Goal: Transaction & Acquisition: Purchase product/service

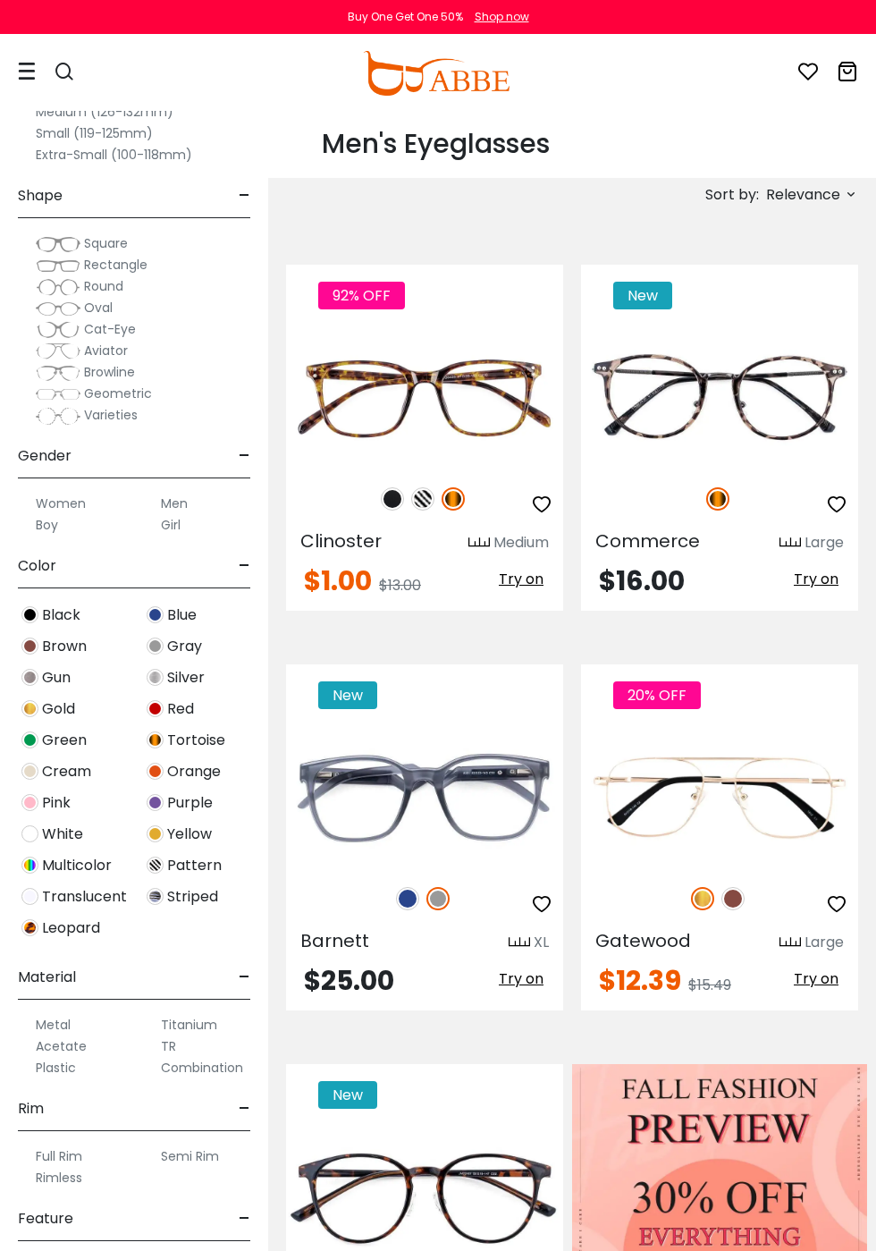
scroll to position [815, 0]
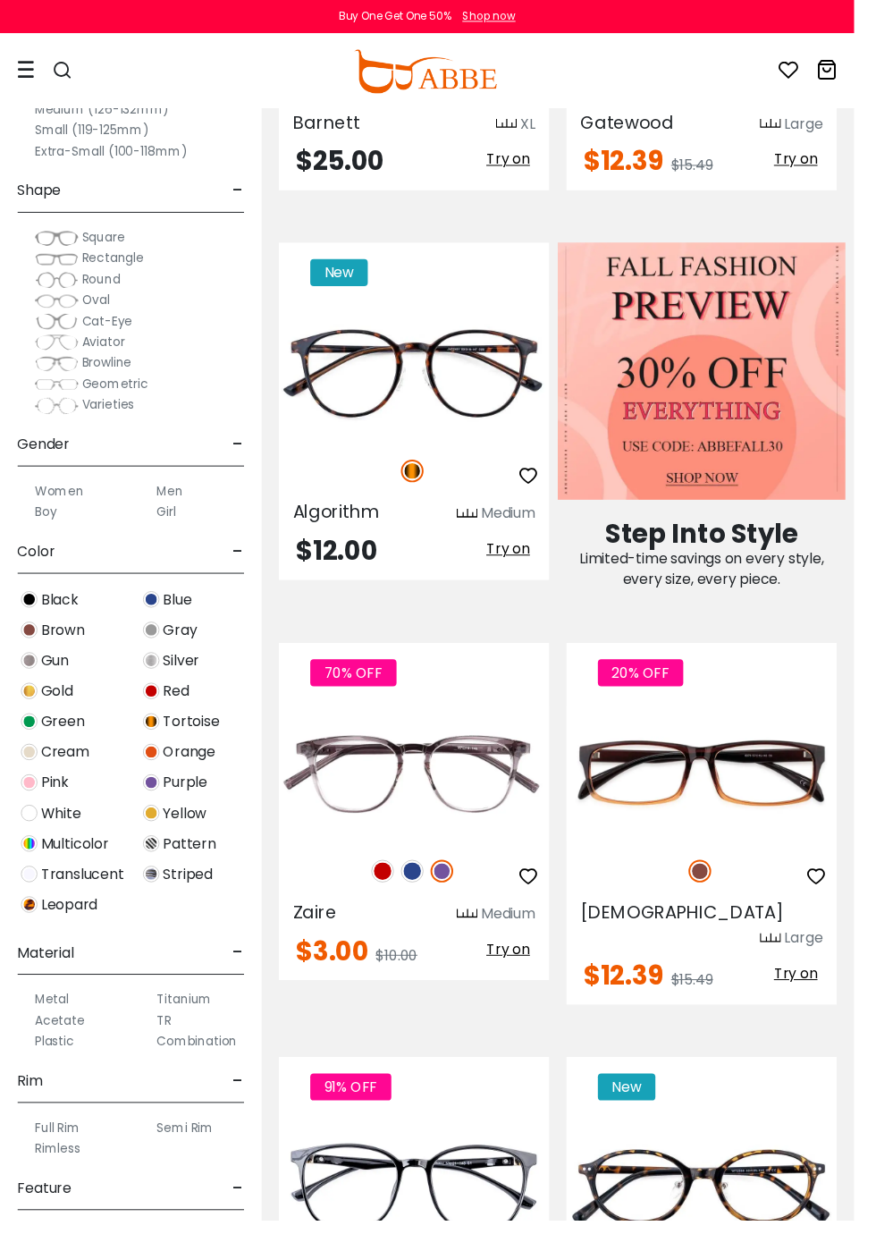
click at [183, 1160] on label "Semi Rim" at bounding box center [190, 1155] width 58 height 21
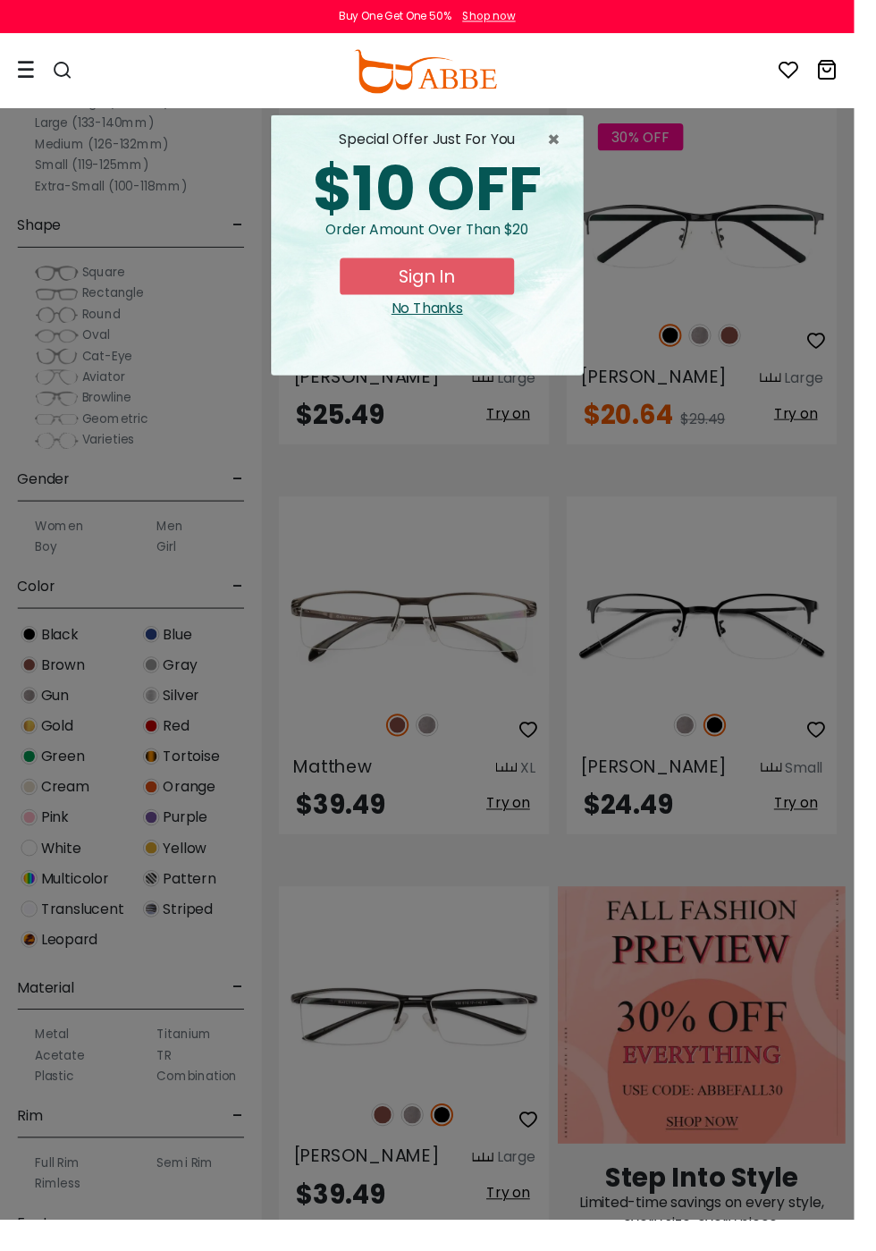
click at [745, 330] on div "× special offer just for you $10 OFF Order amount over than $20 Sign In No Than…" at bounding box center [438, 625] width 876 height 1251
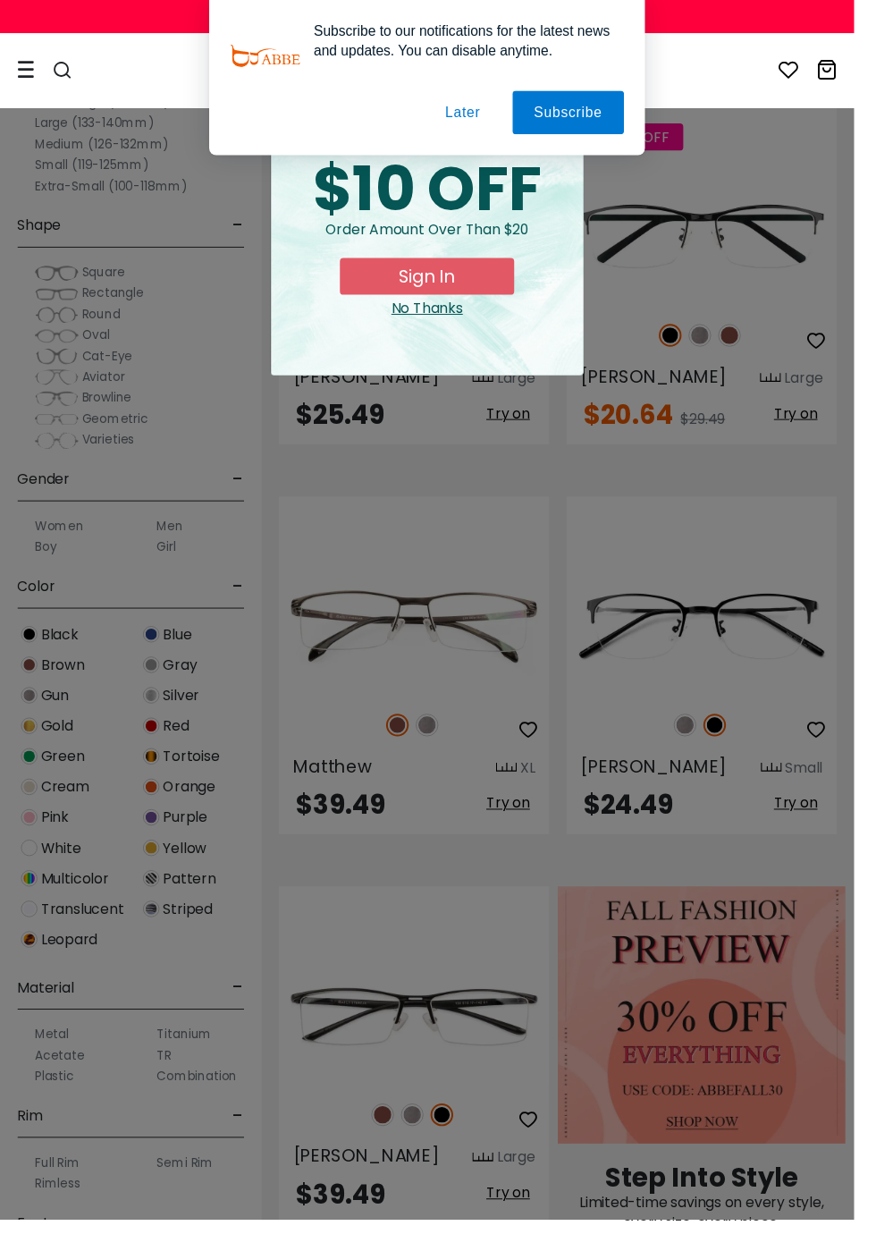
click at [495, 108] on button "Later" at bounding box center [474, 115] width 80 height 45
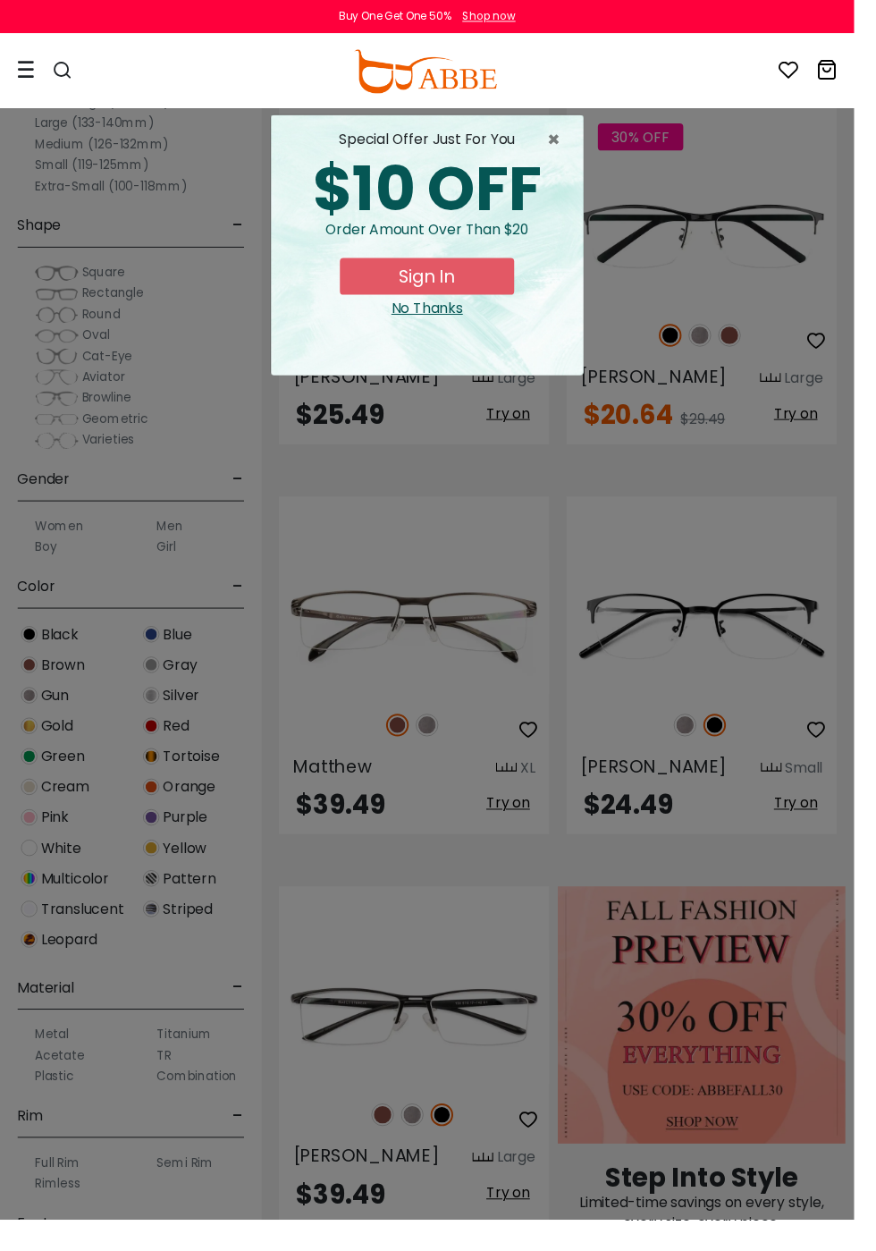
click at [468, 316] on div "No Thanks" at bounding box center [437, 316] width 291 height 21
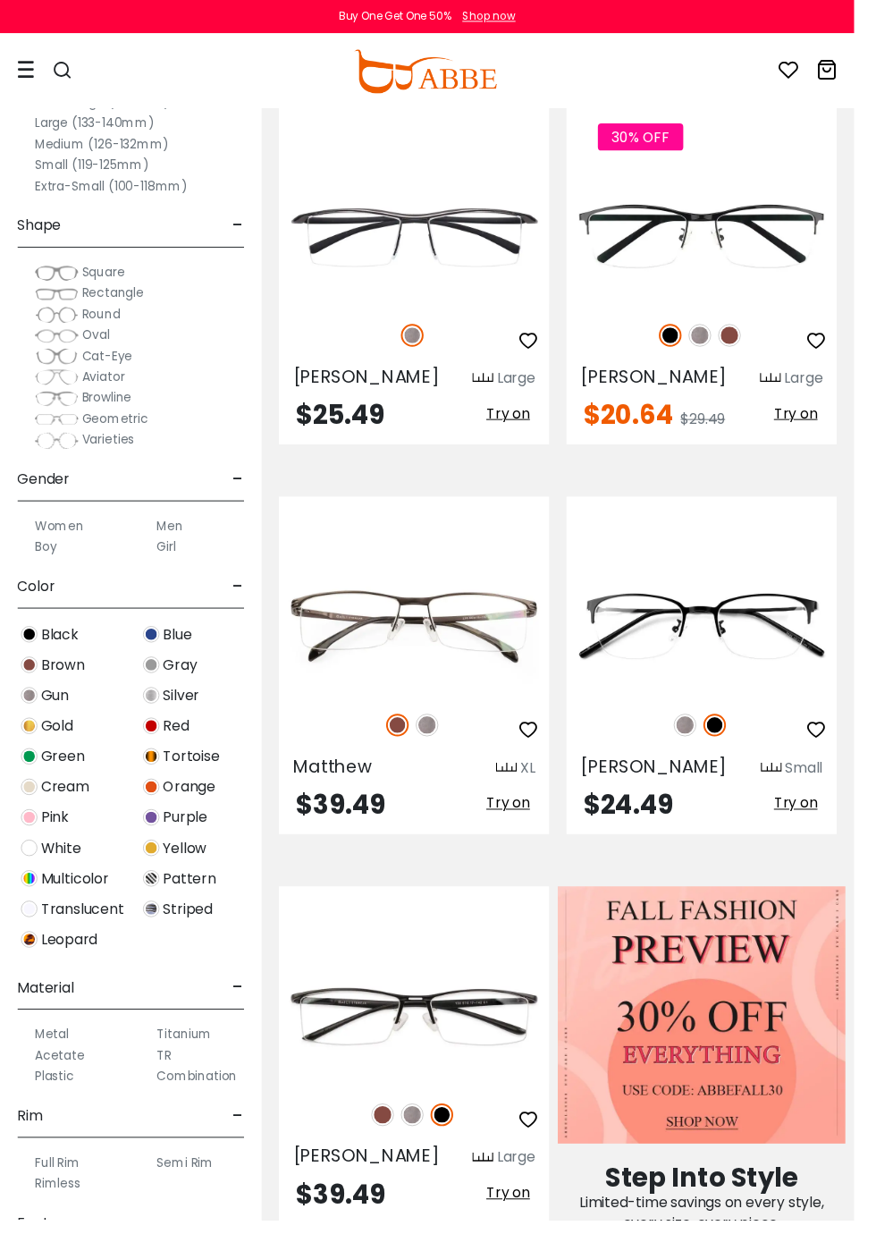
click at [0, 0] on img at bounding box center [0, 0] width 0 height 0
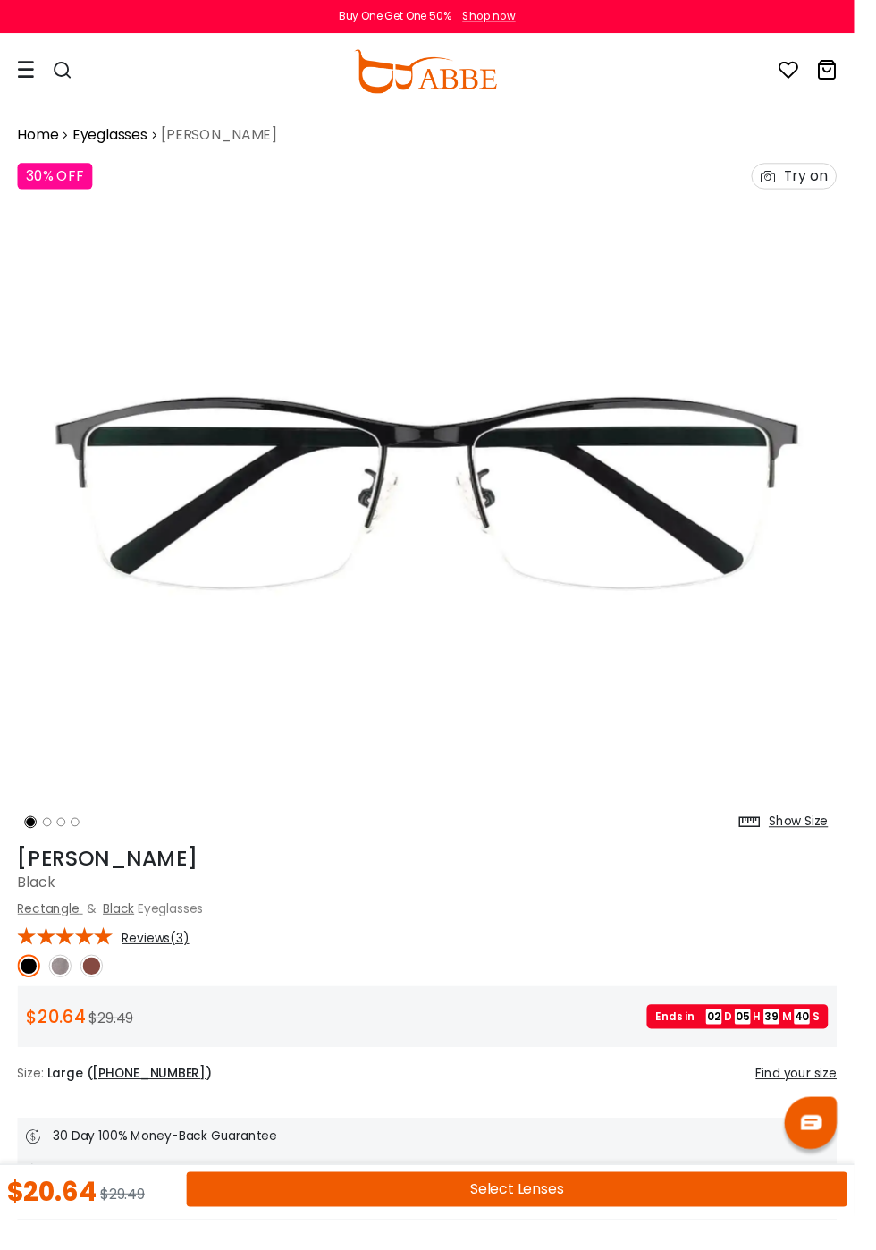
click at [541, 1237] on button "Select Lenses" at bounding box center [530, 1219] width 678 height 36
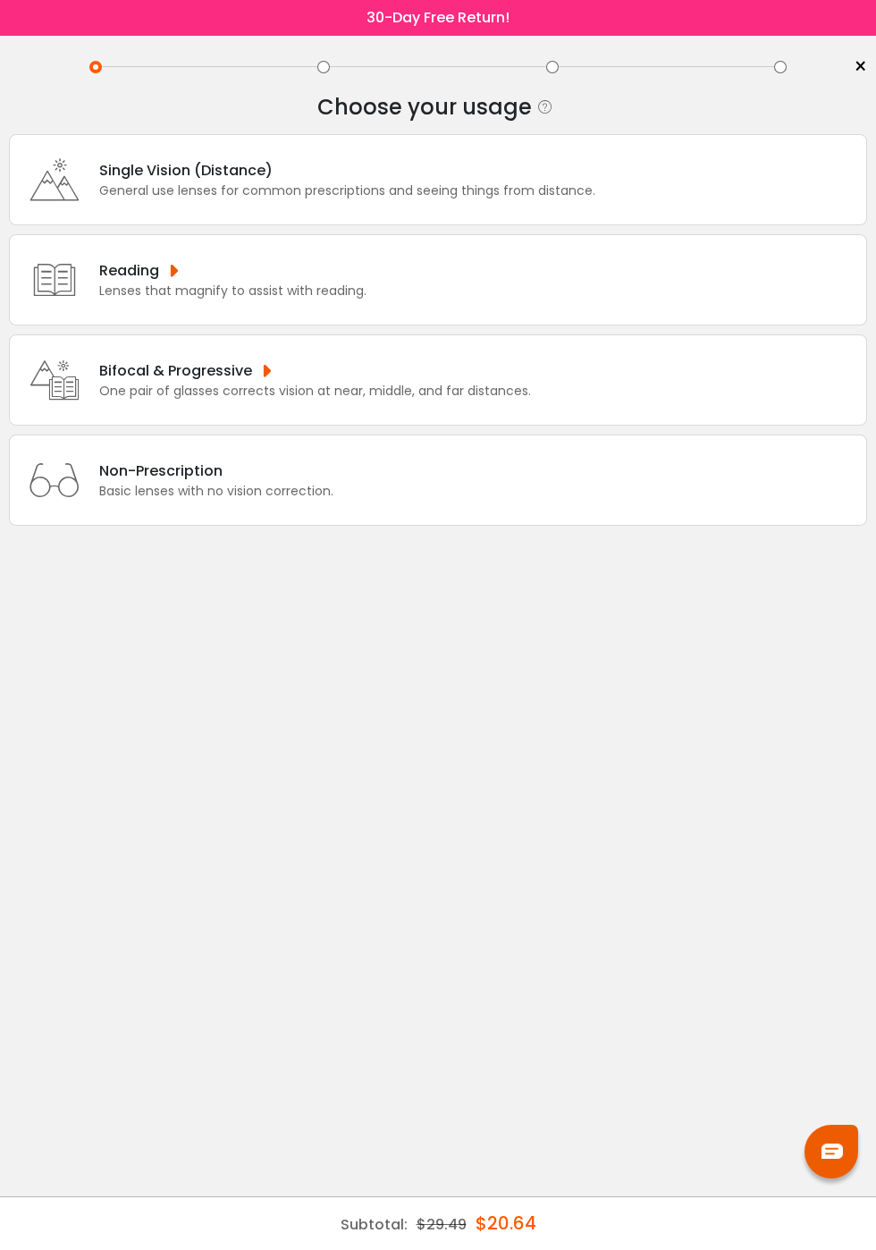
click at [220, 375] on div "Bifocal & Progressive" at bounding box center [315, 370] width 432 height 22
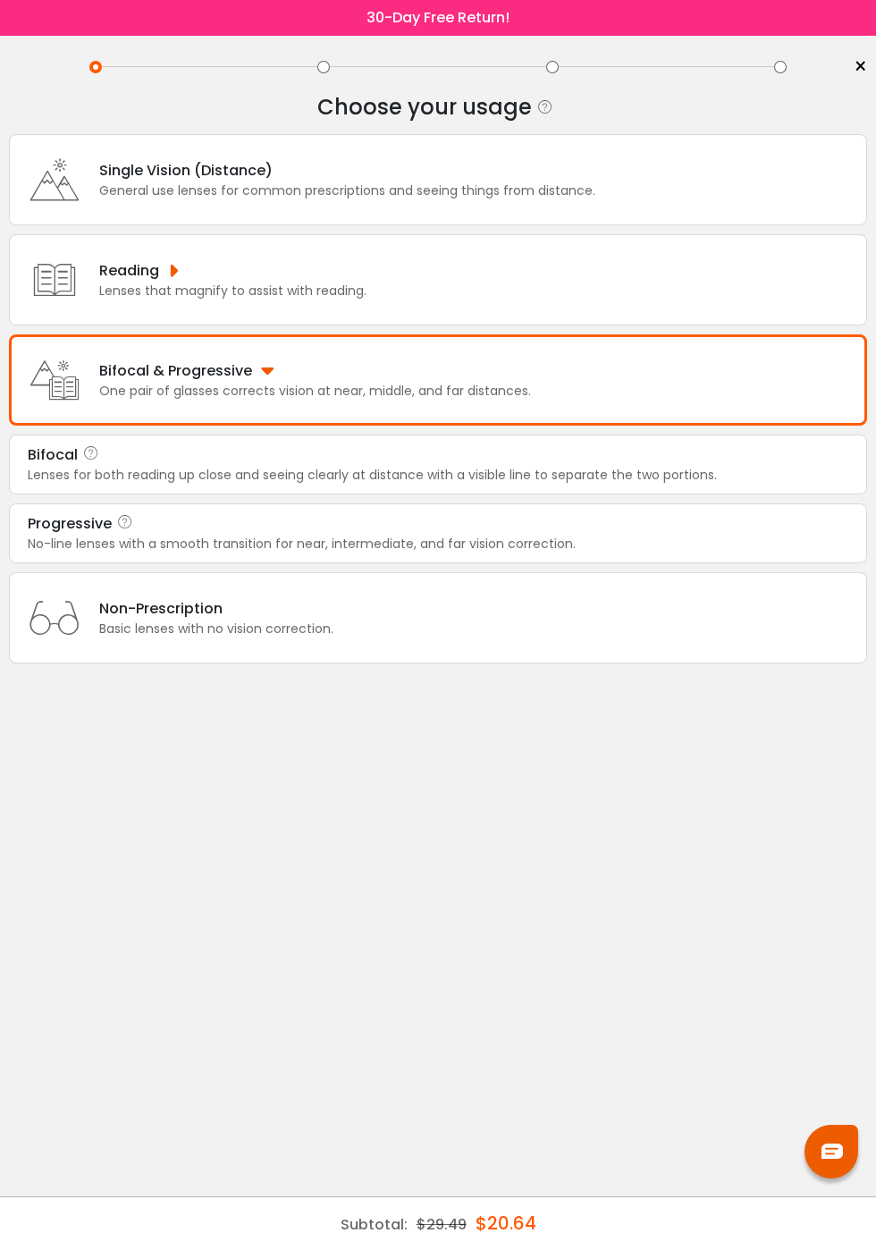
click at [255, 552] on div "No-line lenses with a smooth transition for near, intermediate, and far vision …" at bounding box center [438, 544] width 821 height 19
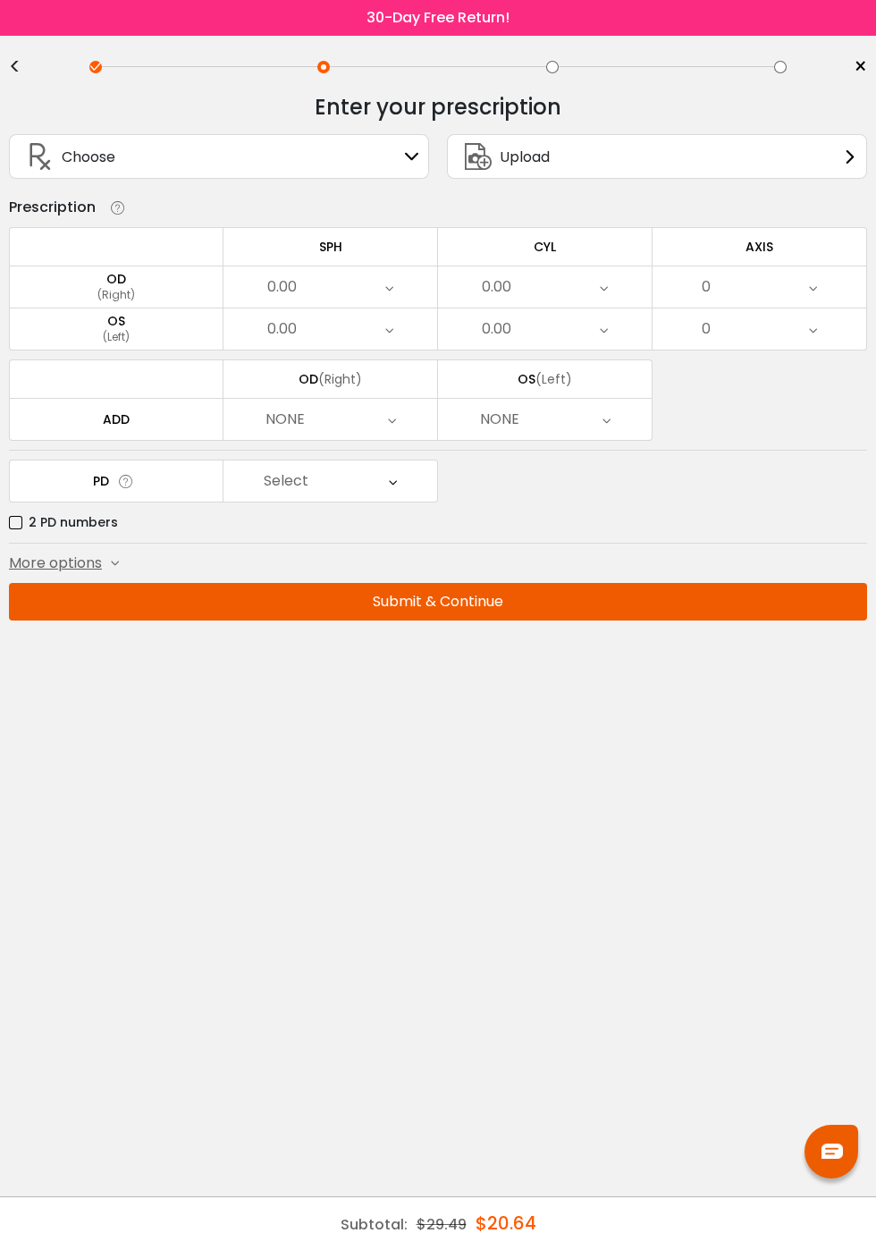
click at [306, 281] on div "0.00" at bounding box center [330, 286] width 214 height 41
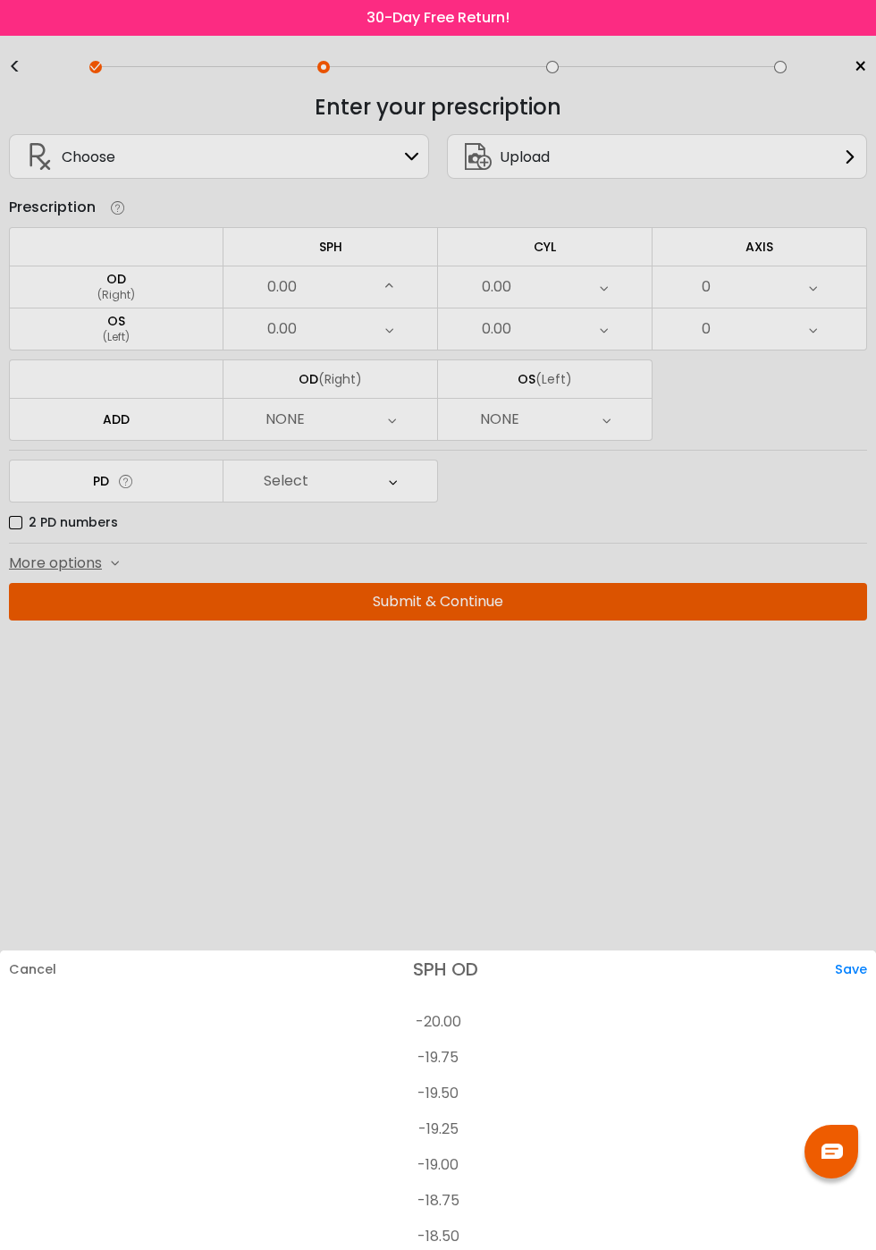
scroll to position [2503, 0]
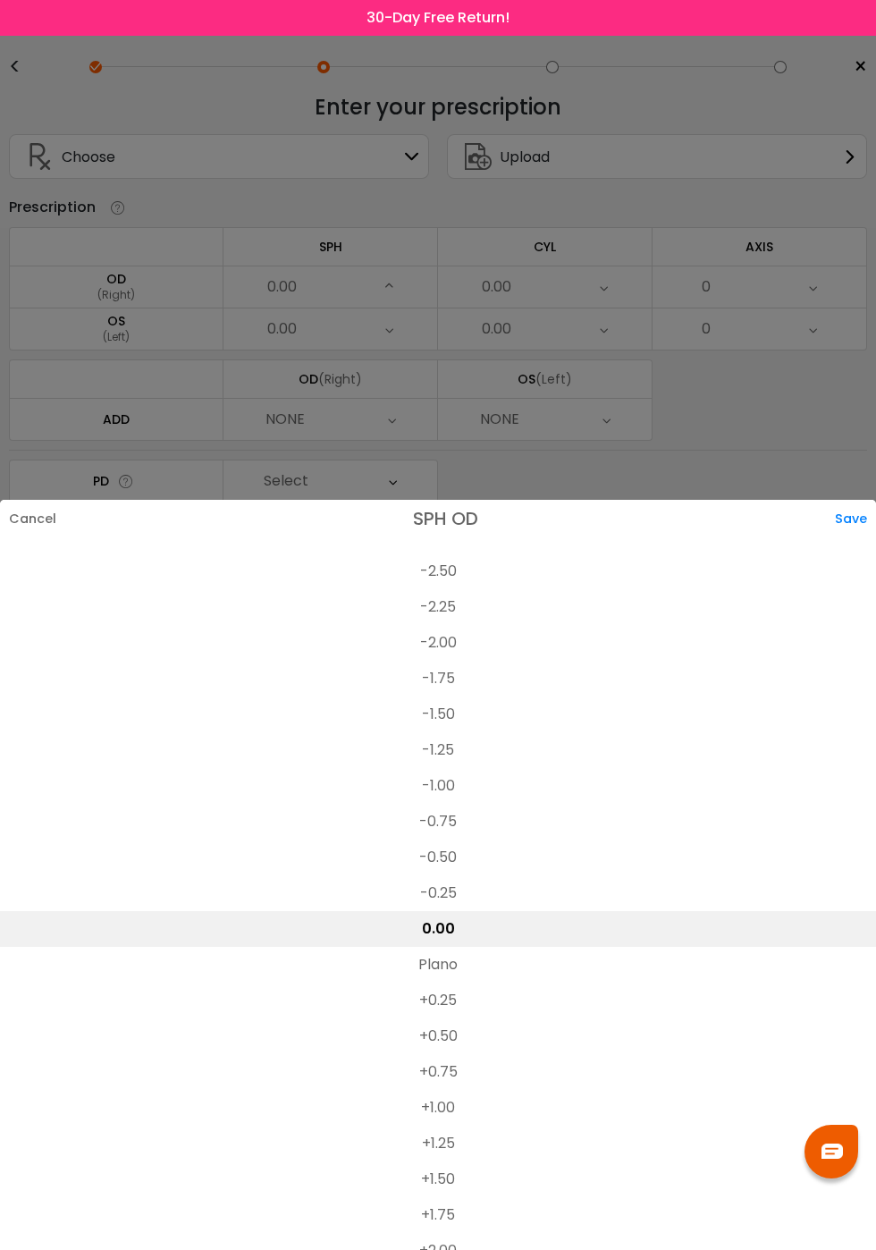
click at [451, 1161] on li "+1.50" at bounding box center [438, 1179] width 876 height 36
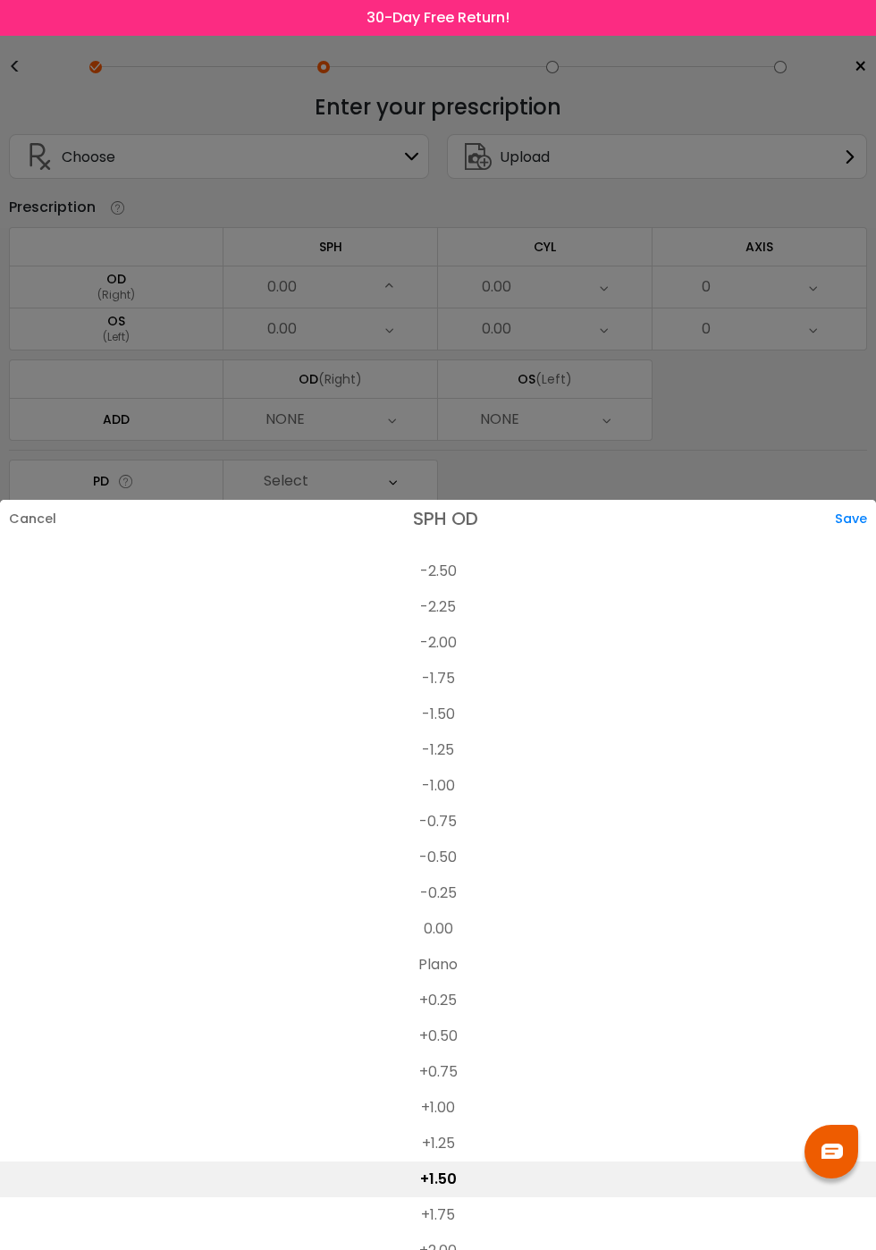
click at [864, 500] on div "Save" at bounding box center [855, 519] width 41 height 38
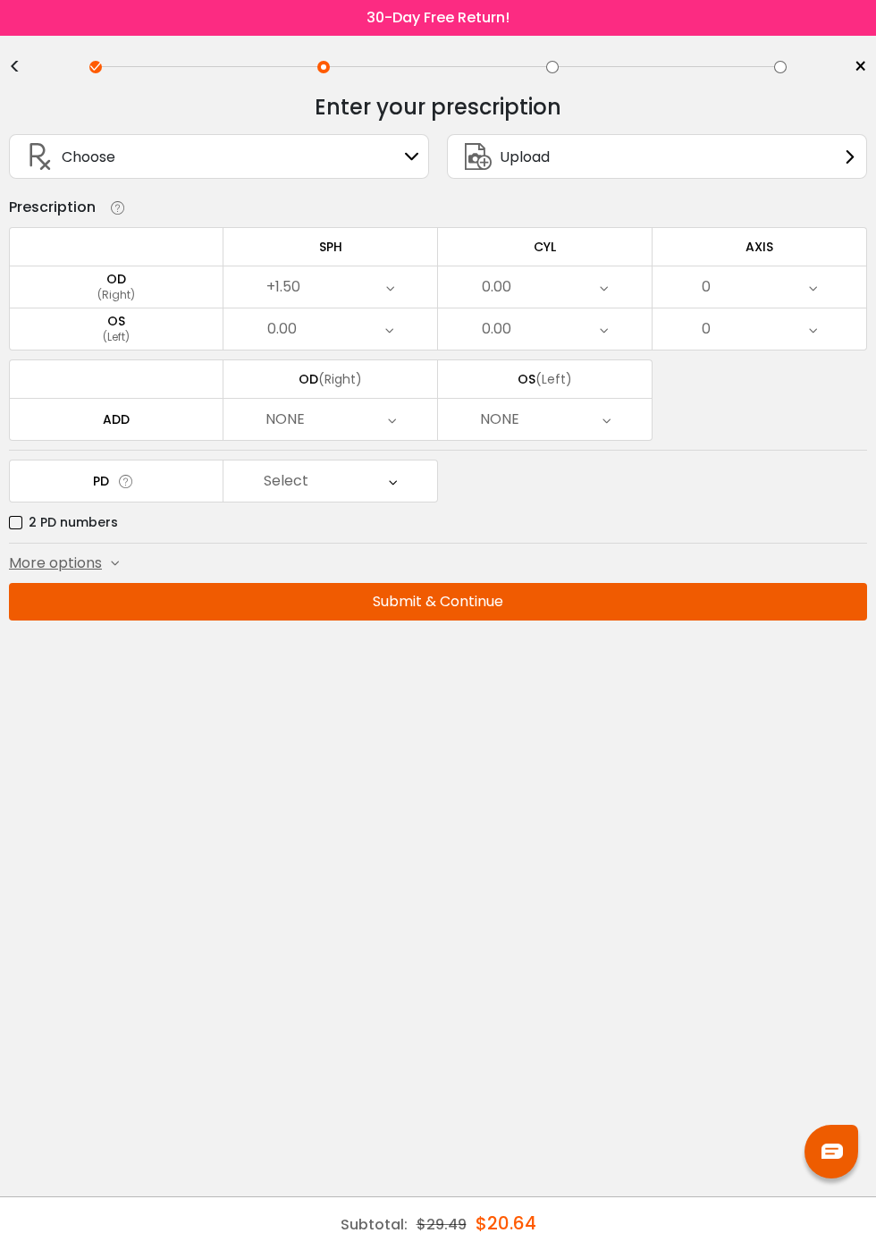
click at [332, 325] on div "0.00" at bounding box center [330, 328] width 214 height 41
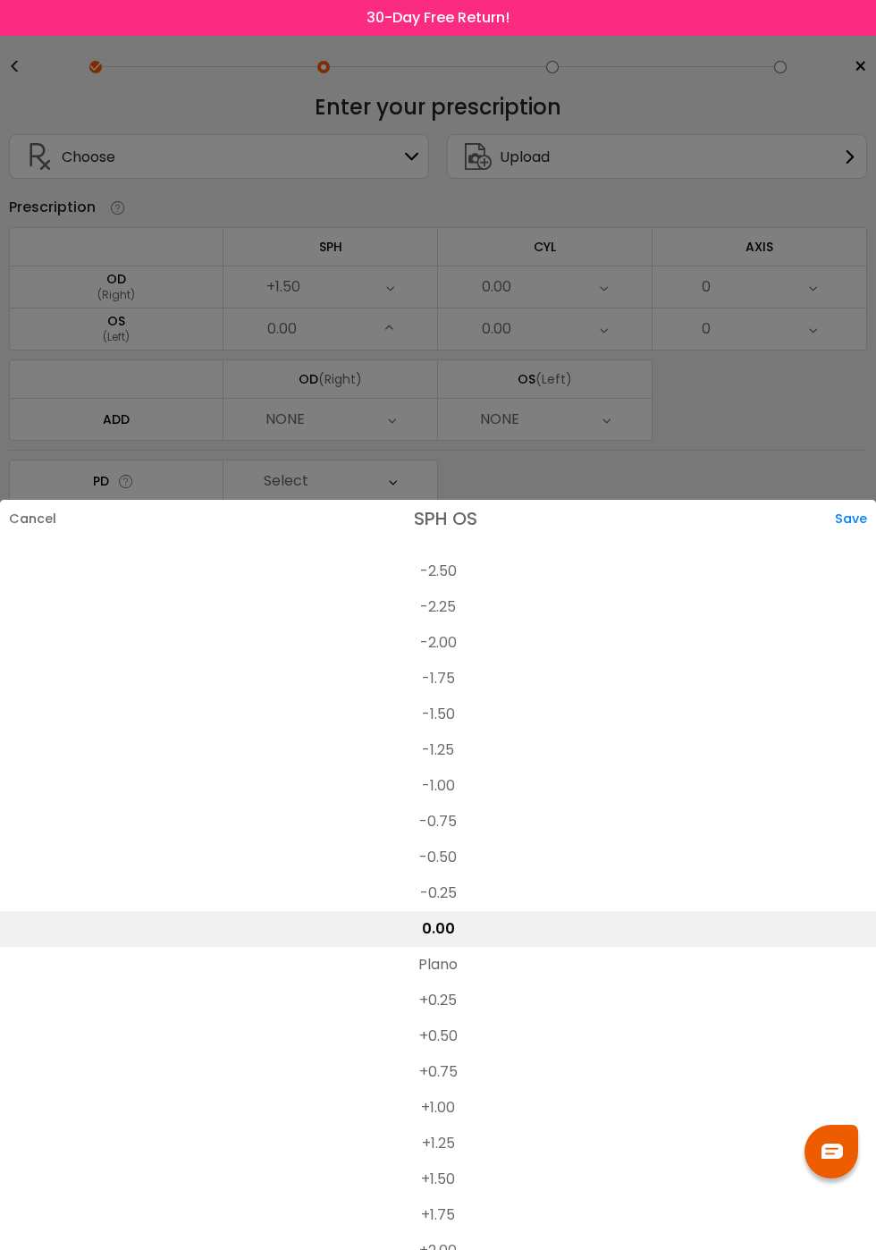
click at [445, 1161] on li "+1.50" at bounding box center [438, 1179] width 876 height 36
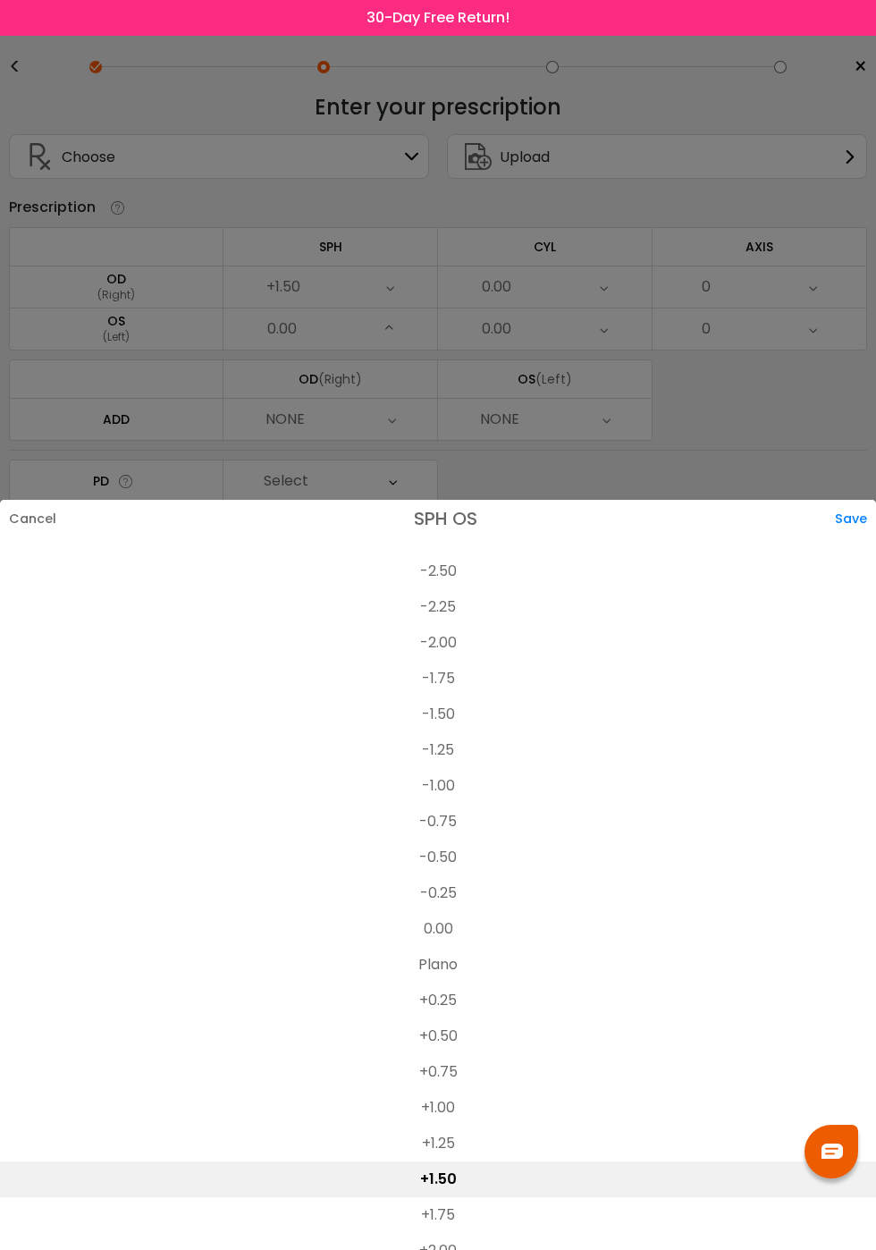
click at [867, 500] on div "Save" at bounding box center [855, 519] width 41 height 38
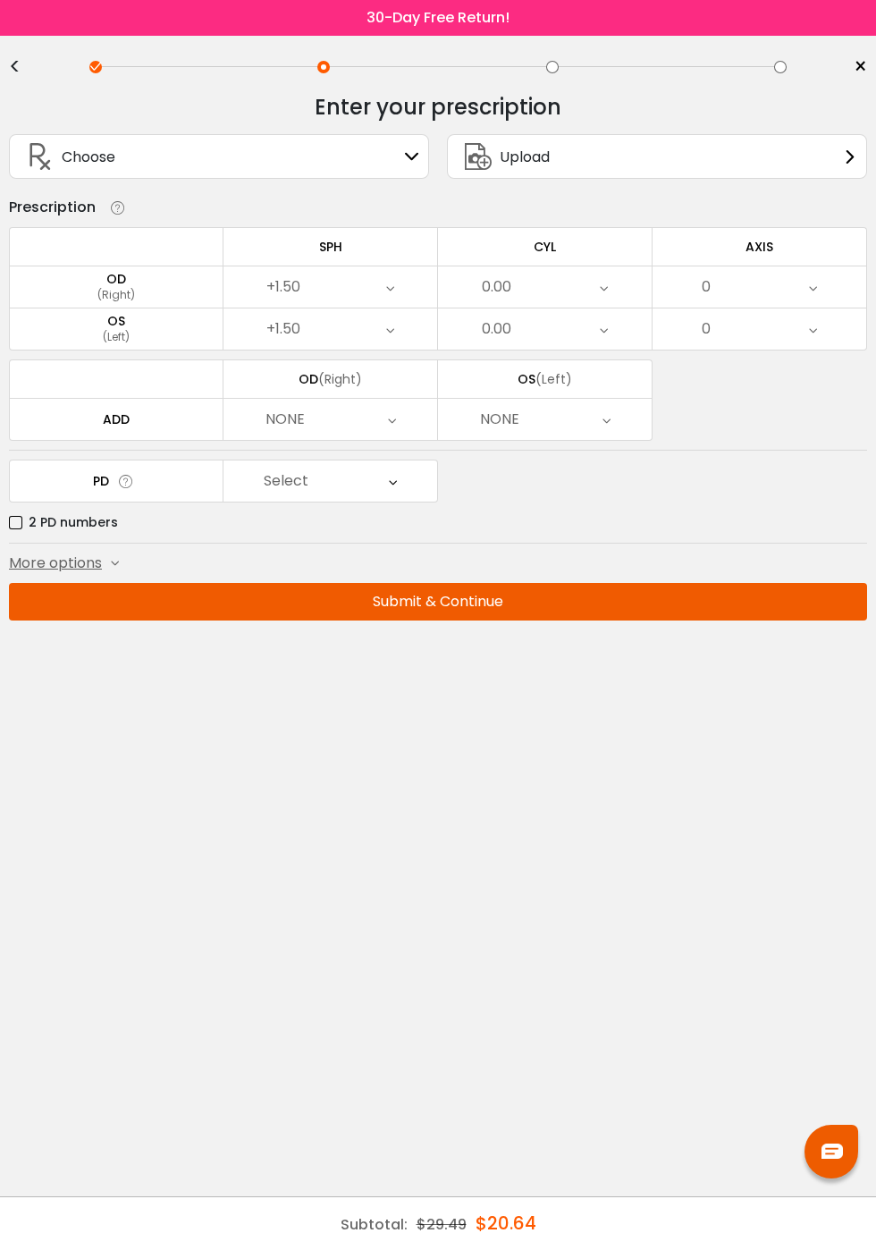
click at [522, 273] on div "0.00" at bounding box center [545, 286] width 214 height 41
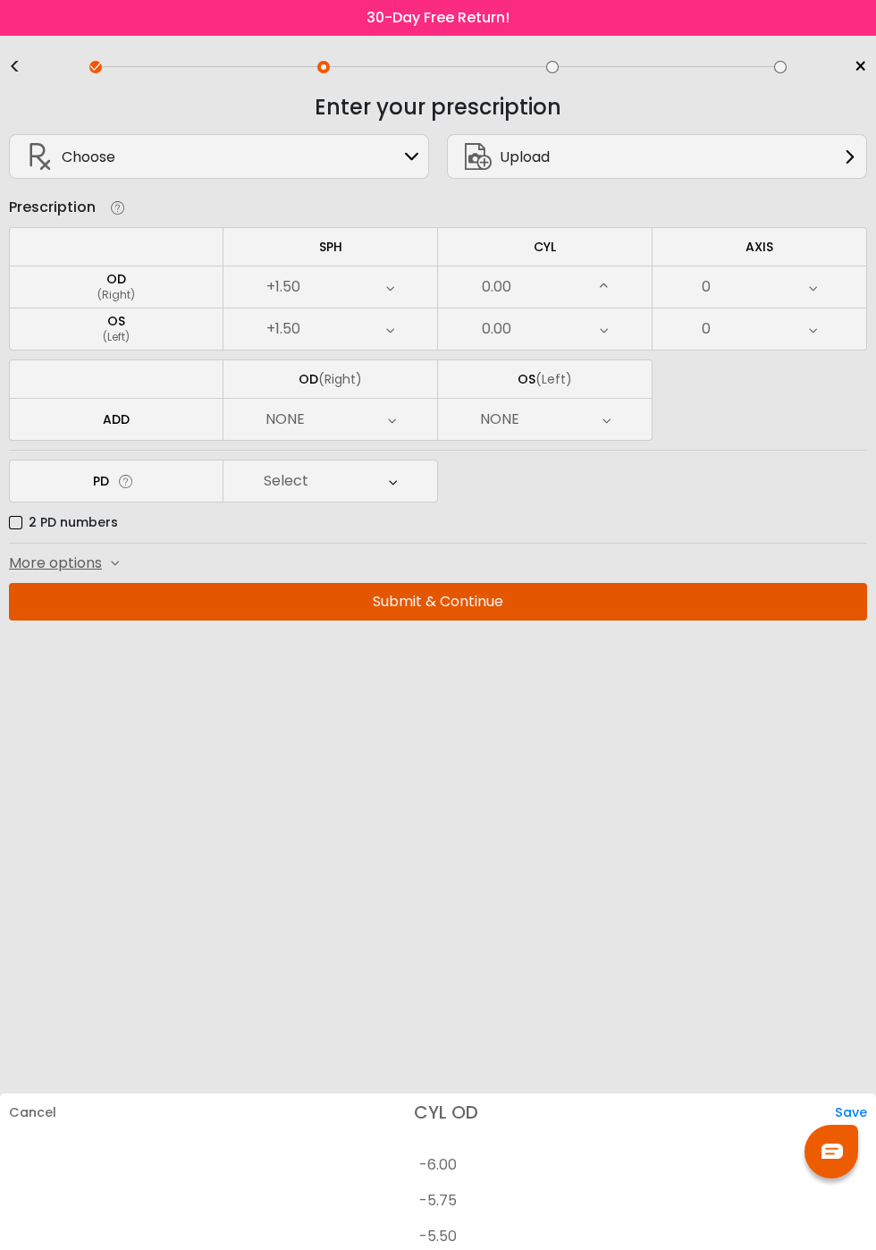
scroll to position [501, 0]
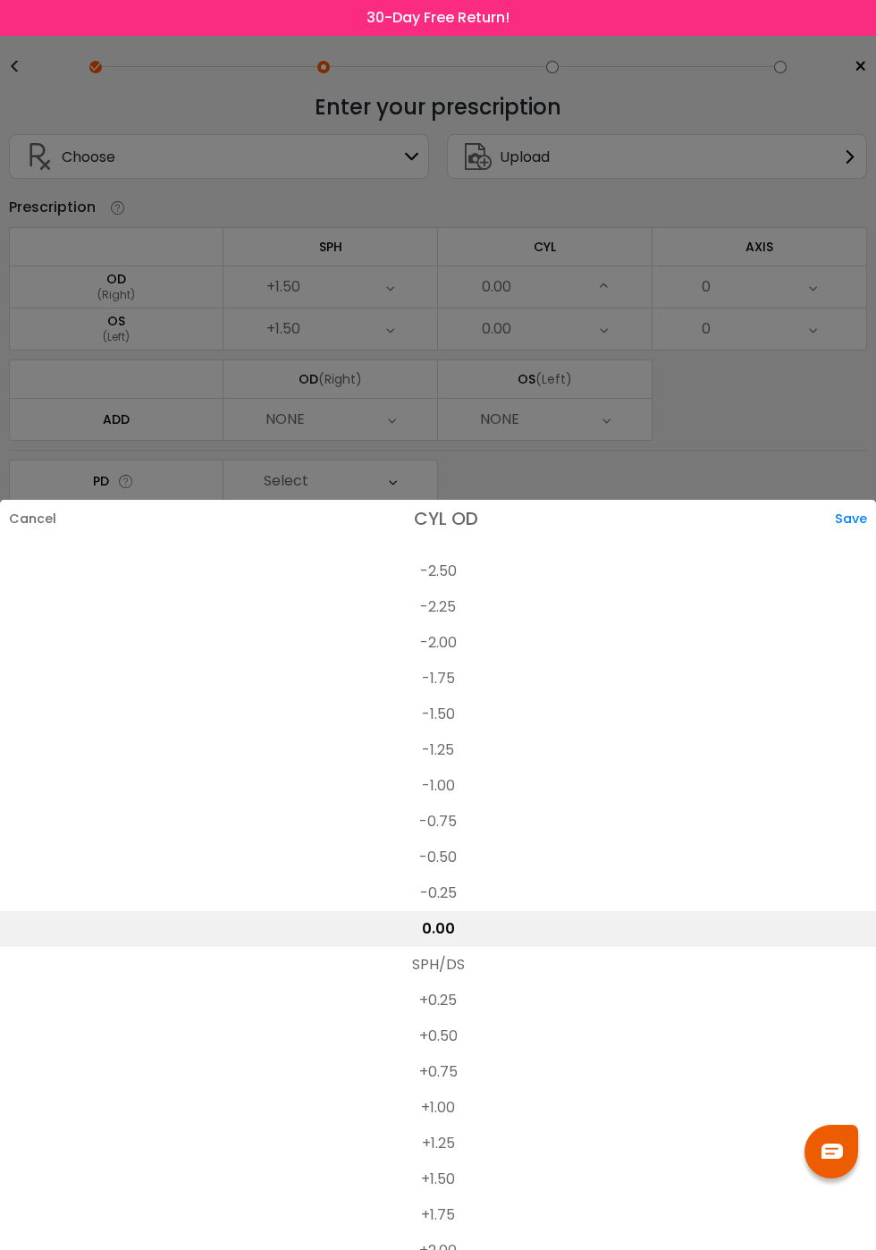
click at [459, 1018] on li "+0.50" at bounding box center [438, 1036] width 876 height 36
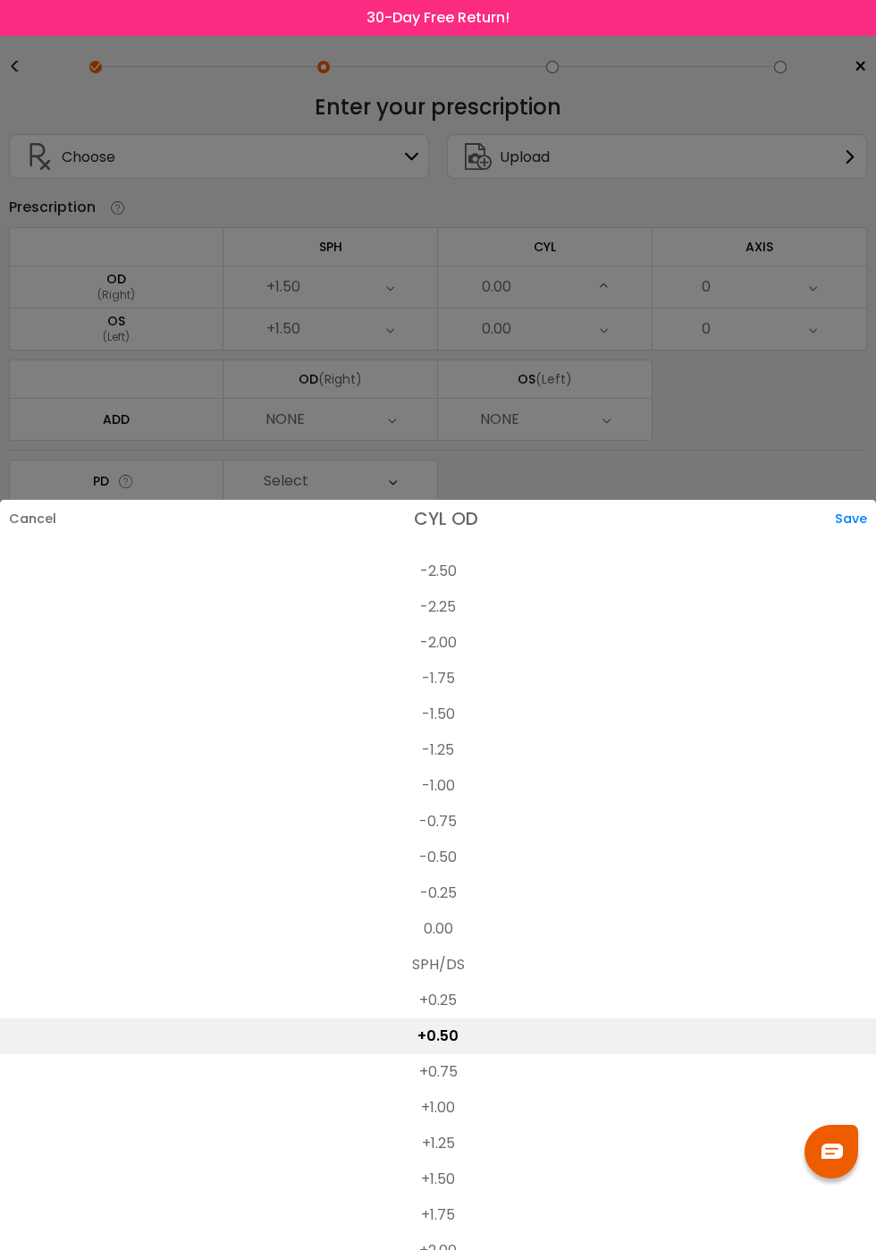
click at [864, 500] on div "Save" at bounding box center [855, 519] width 41 height 38
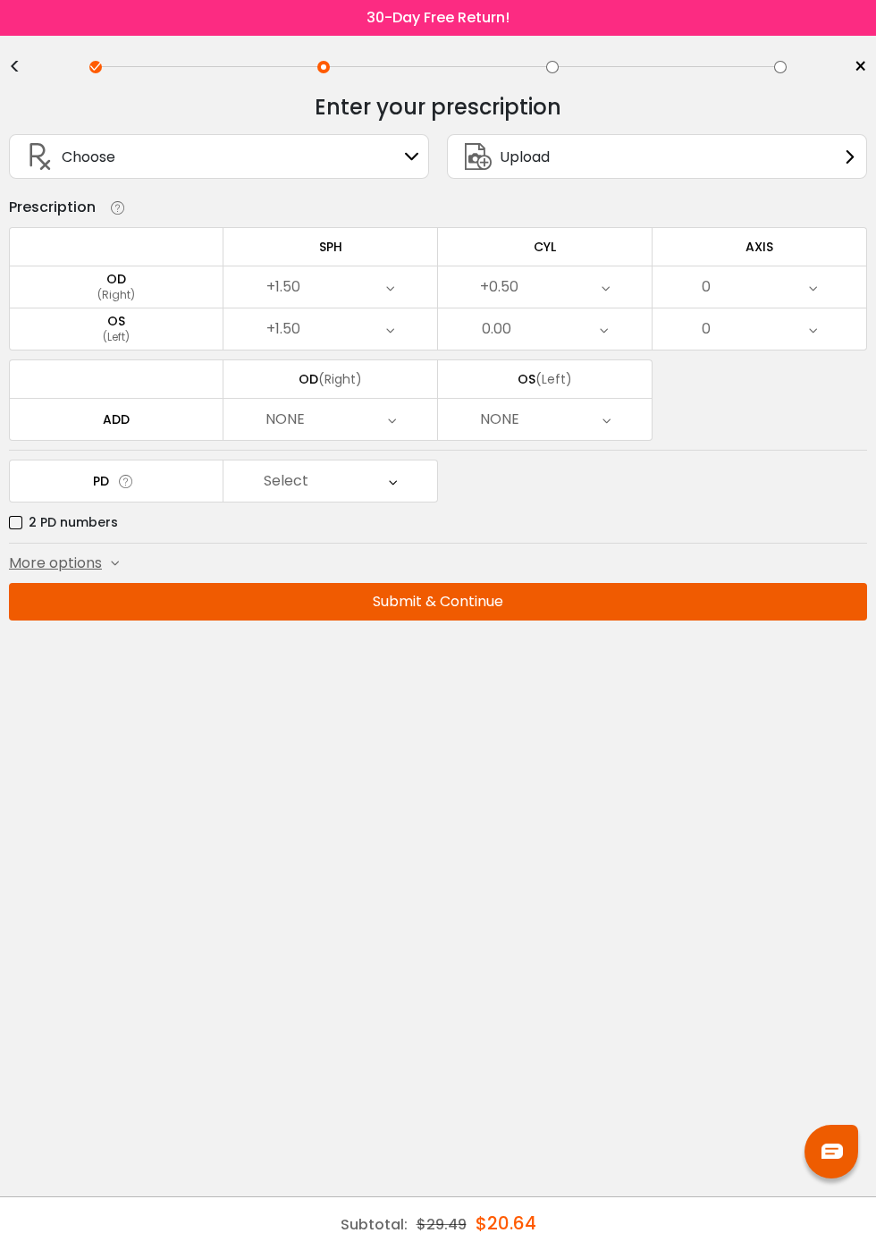
click at [519, 329] on div "0.00" at bounding box center [545, 328] width 214 height 41
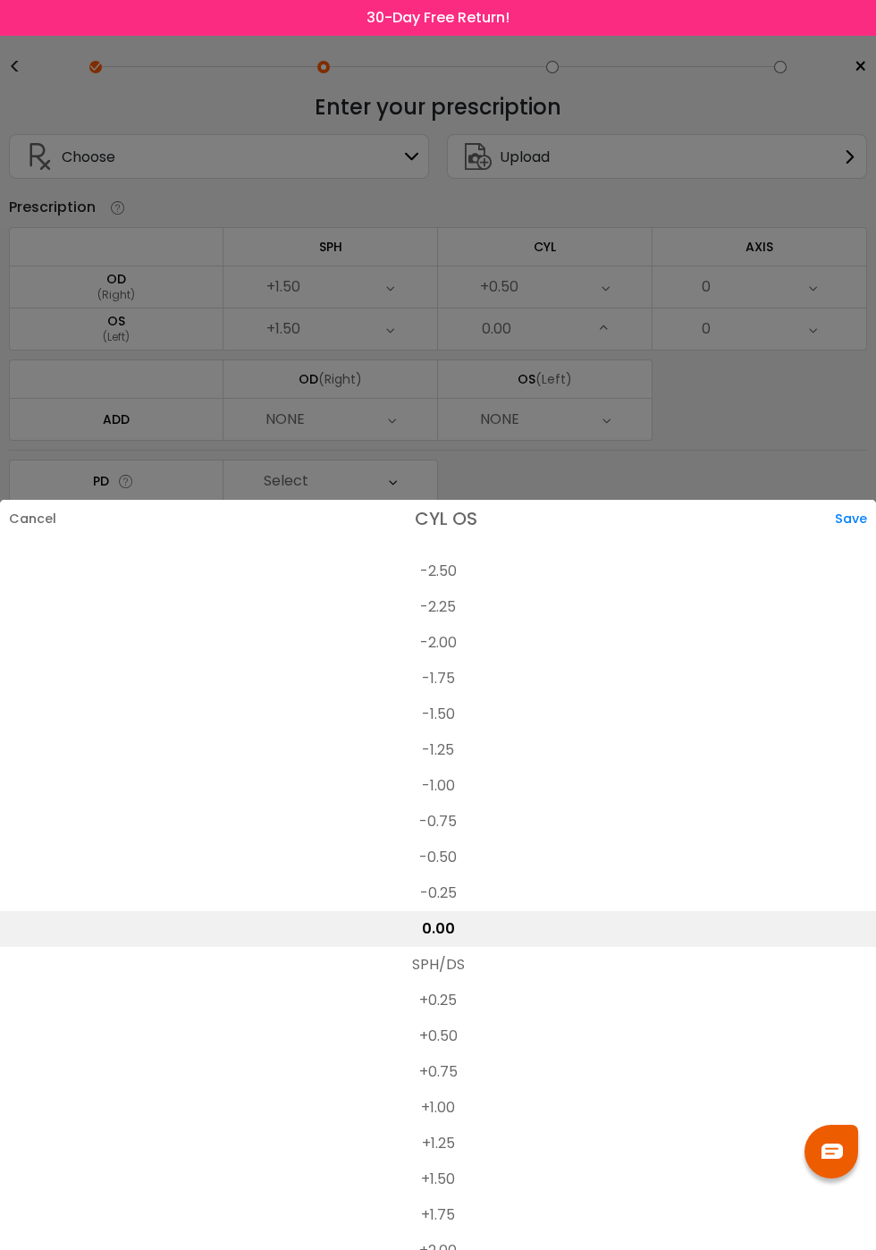
click at [443, 1018] on li "+0.50" at bounding box center [438, 1036] width 876 height 36
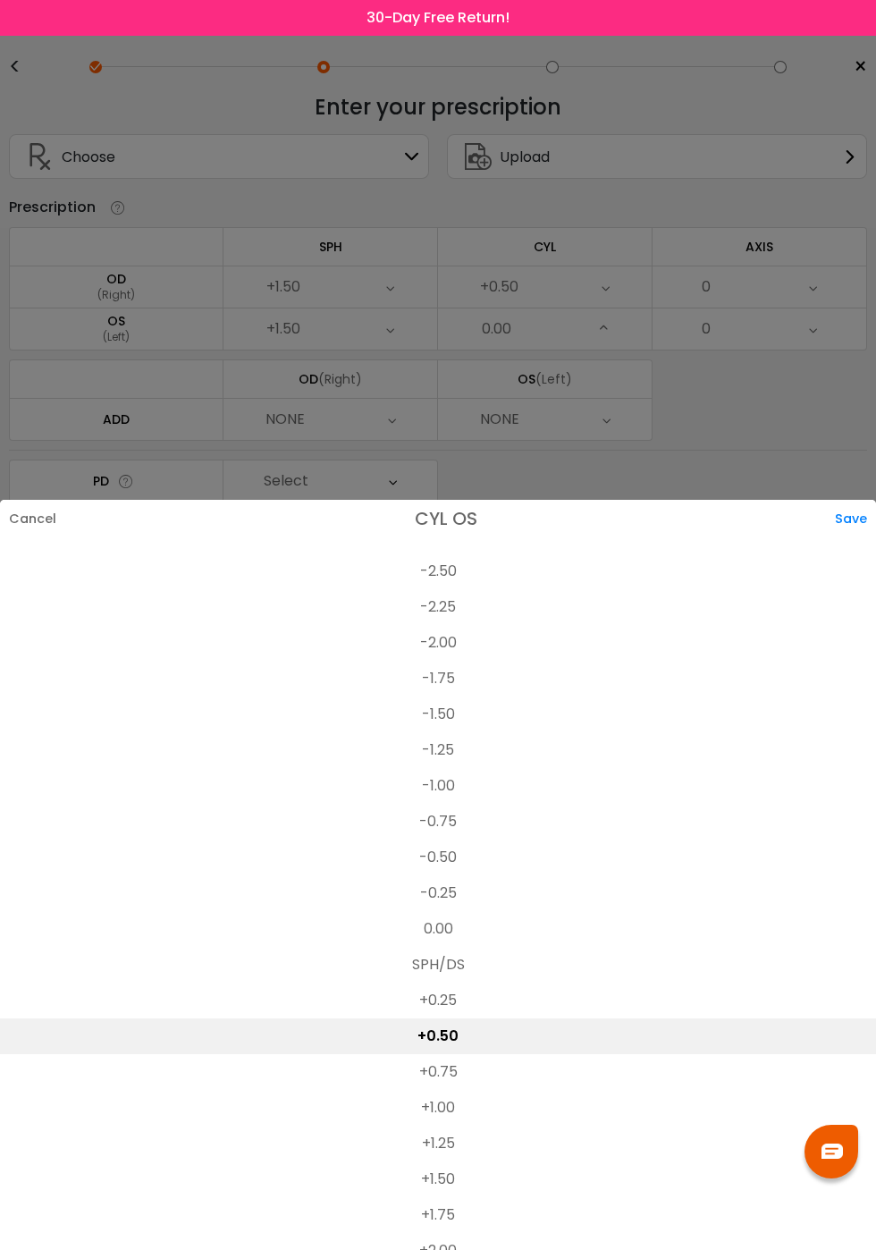
click at [864, 500] on div "Save" at bounding box center [855, 519] width 41 height 38
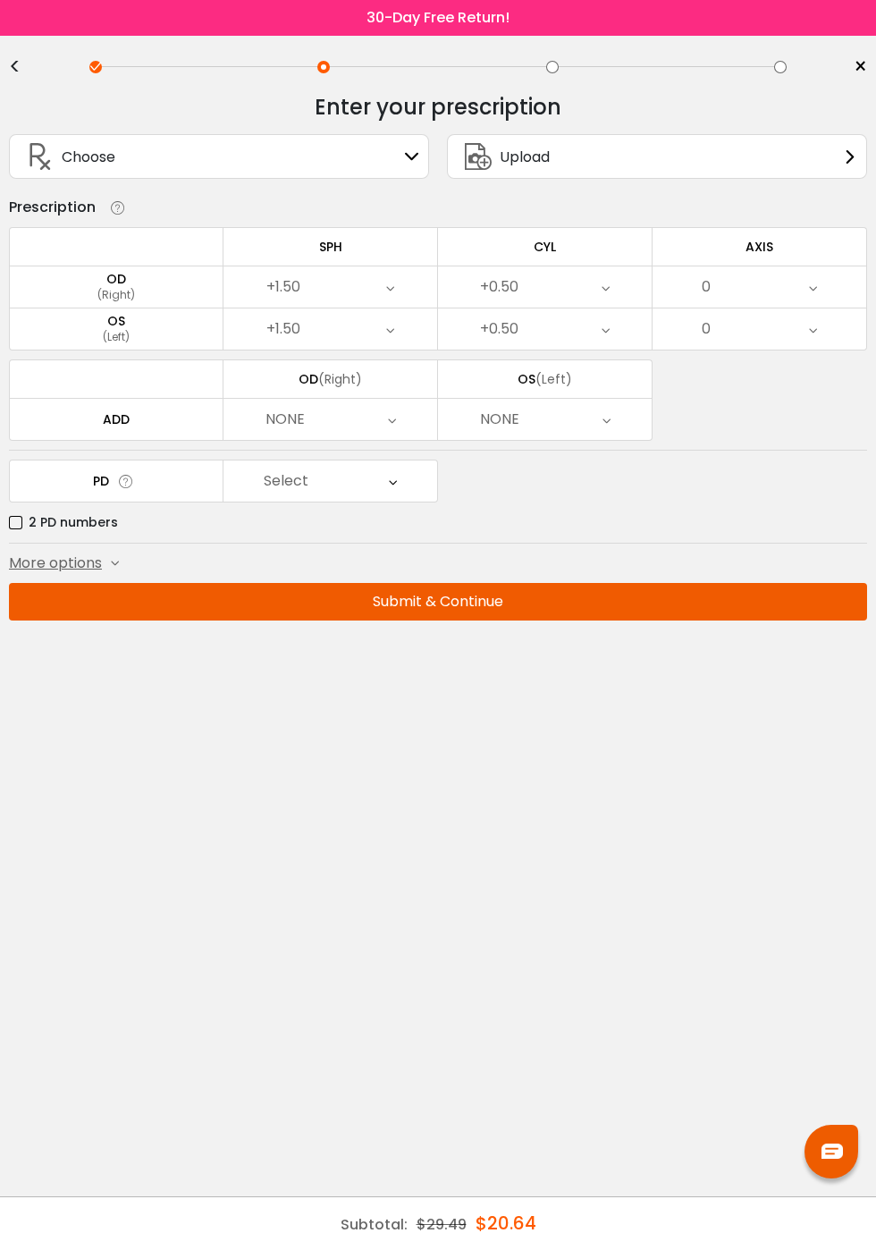
click at [771, 288] on div "0" at bounding box center [760, 286] width 214 height 41
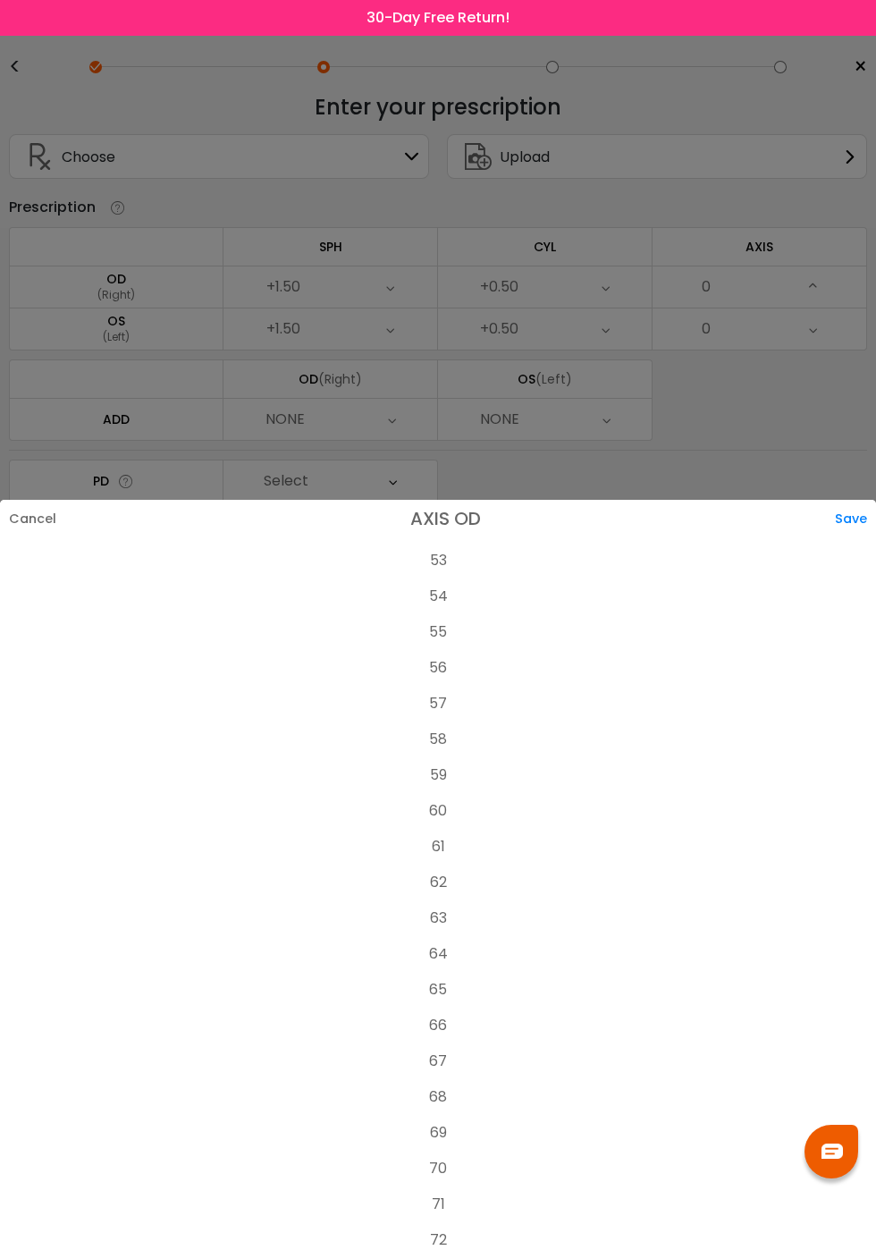
scroll to position [1906, 0]
click at [433, 900] on li "63" at bounding box center [438, 918] width 876 height 36
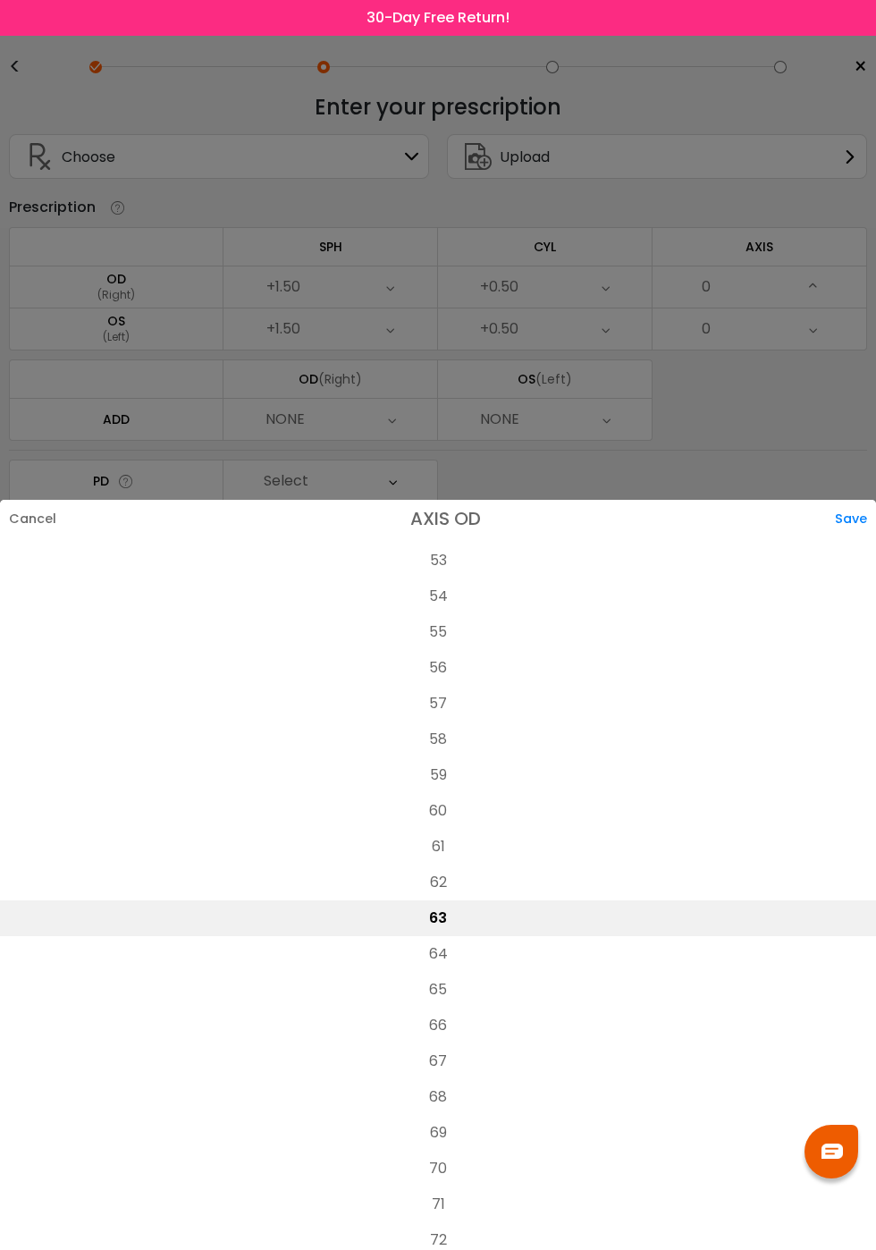
click at [855, 500] on div "Save" at bounding box center [855, 519] width 41 height 38
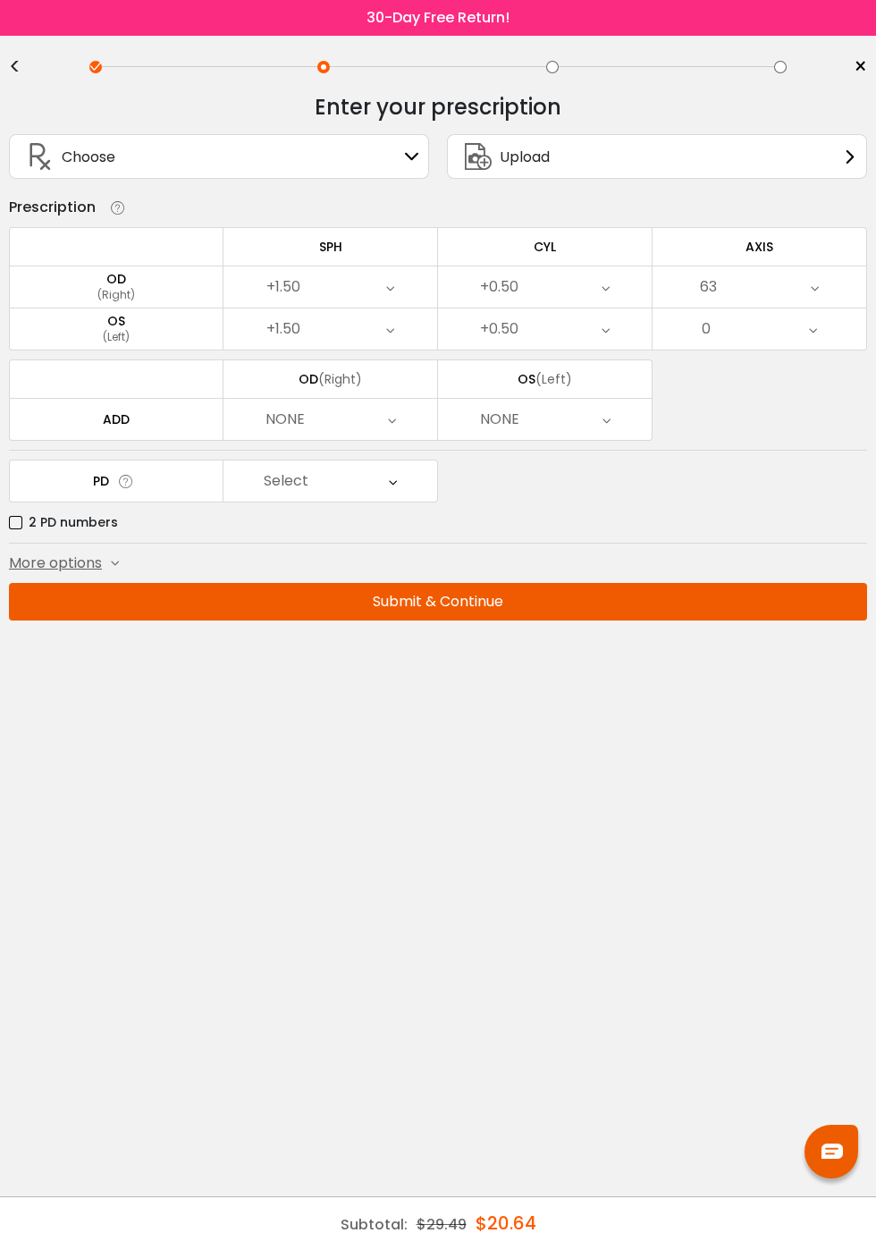
click at [388, 429] on icon at bounding box center [392, 419] width 8 height 41
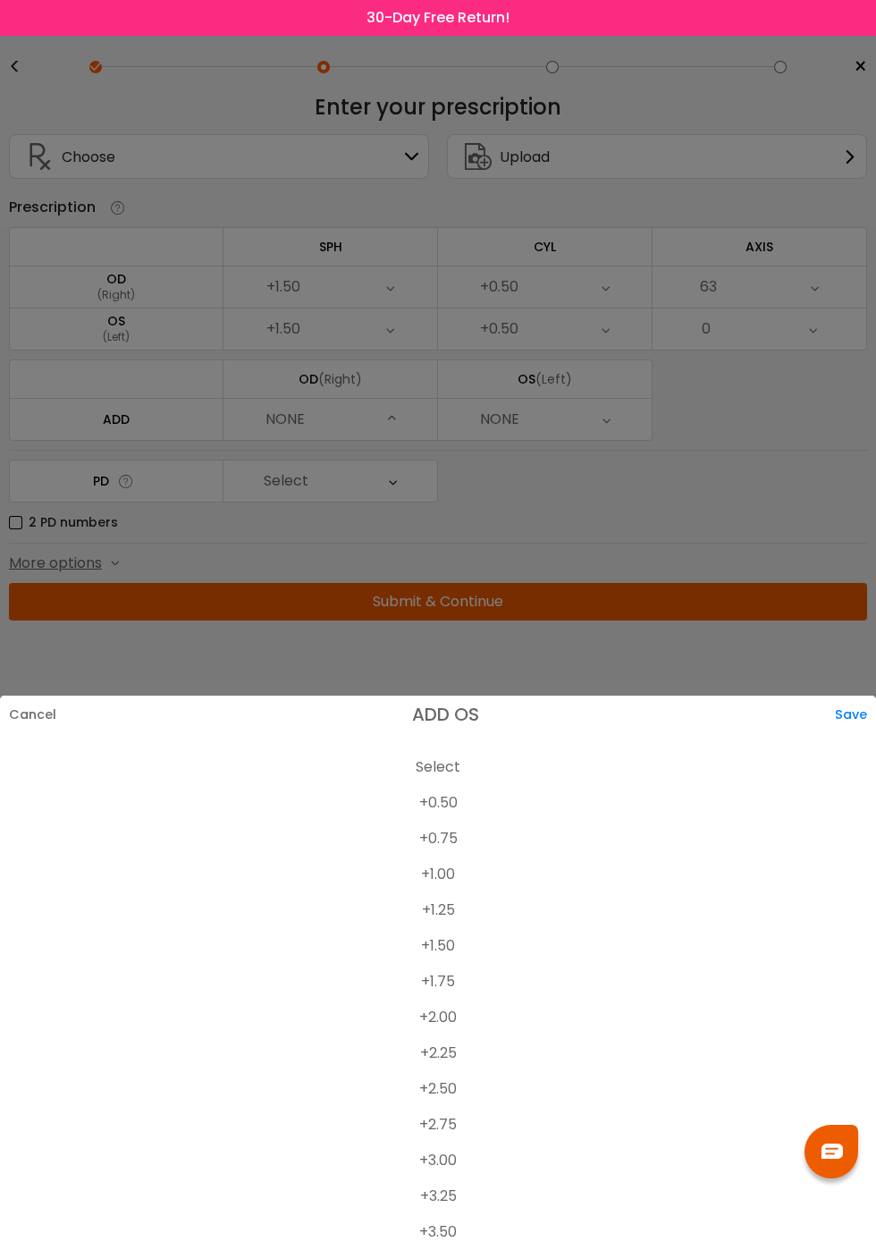
click at [442, 944] on li "+1.50" at bounding box center [438, 946] width 876 height 36
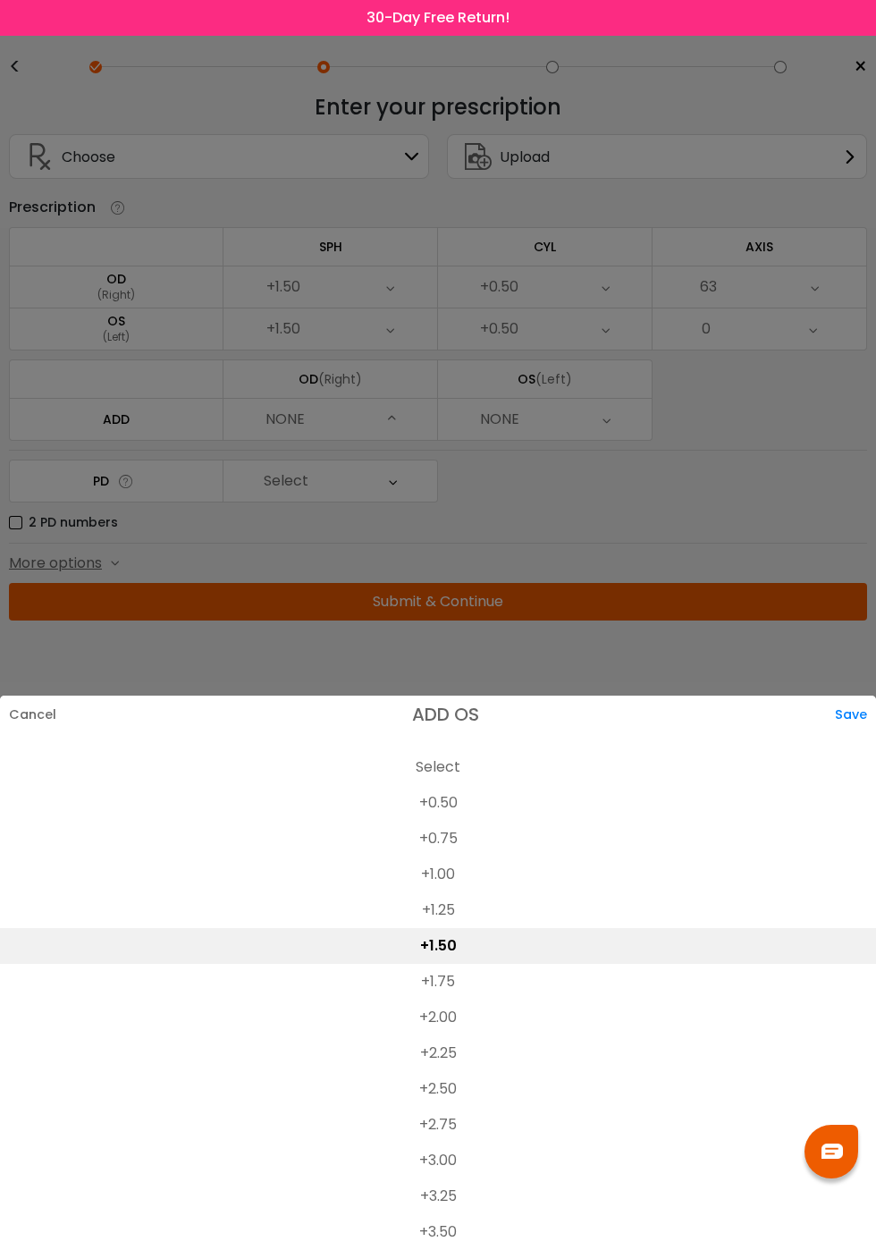
click at [506, 422] on div at bounding box center [438, 625] width 876 height 1250
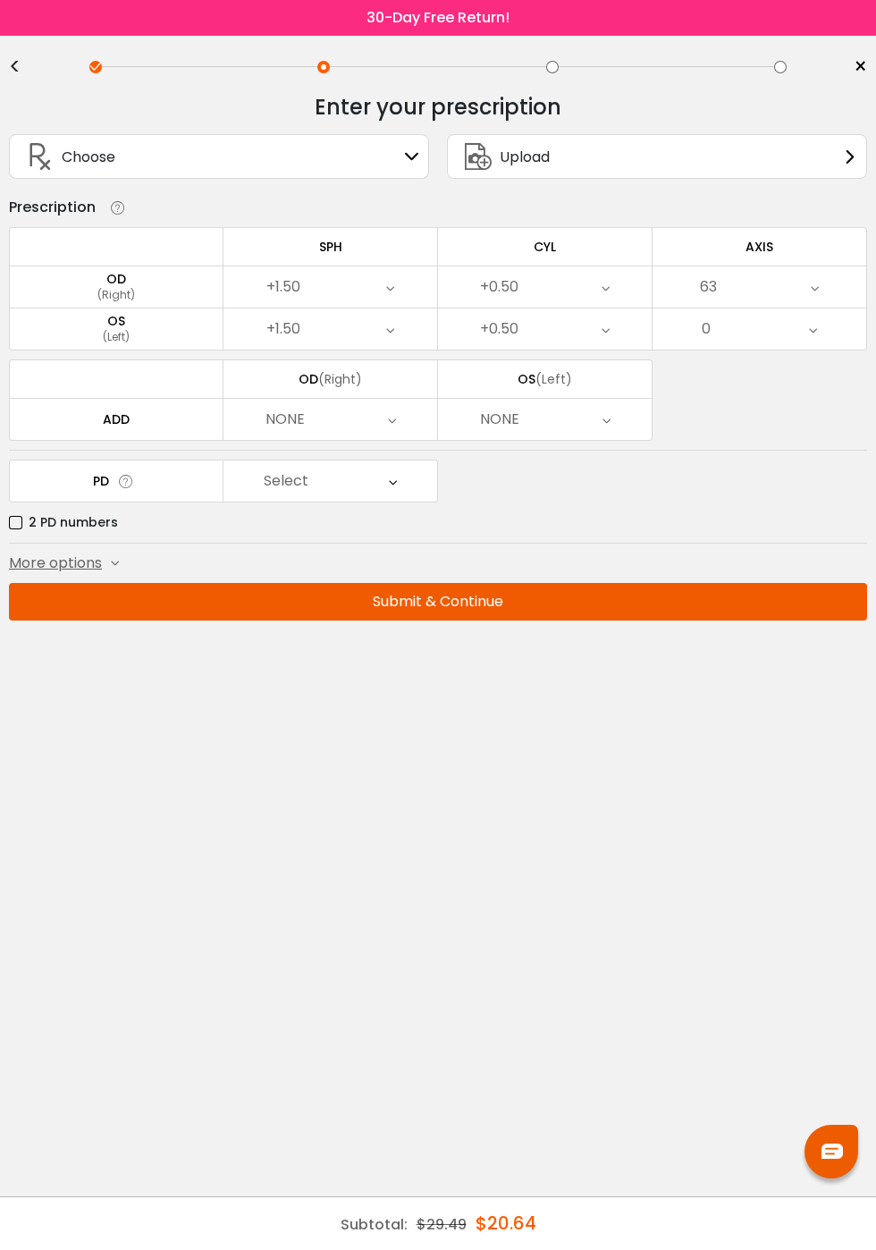
click at [519, 436] on div "NONE" at bounding box center [545, 419] width 214 height 41
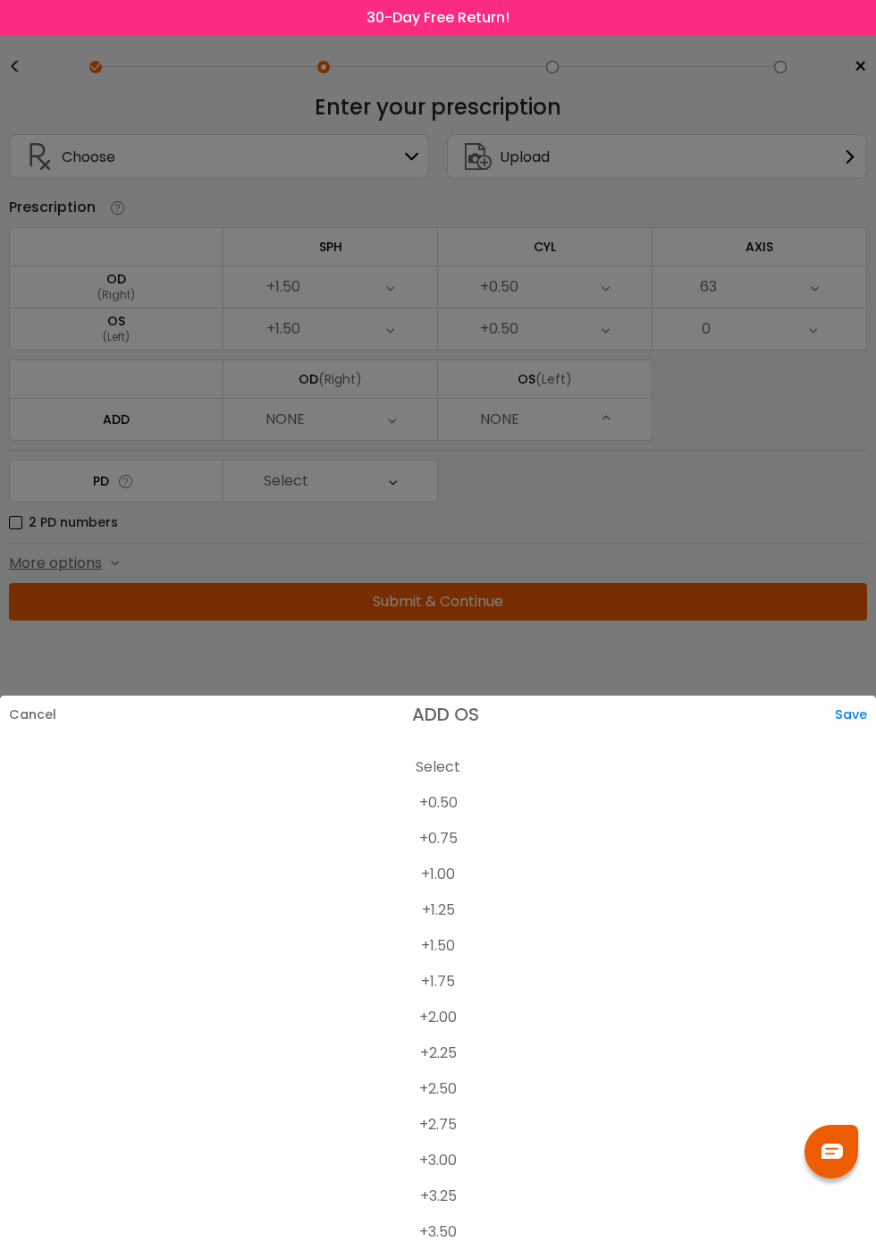
click at [341, 416] on div at bounding box center [438, 625] width 876 height 1250
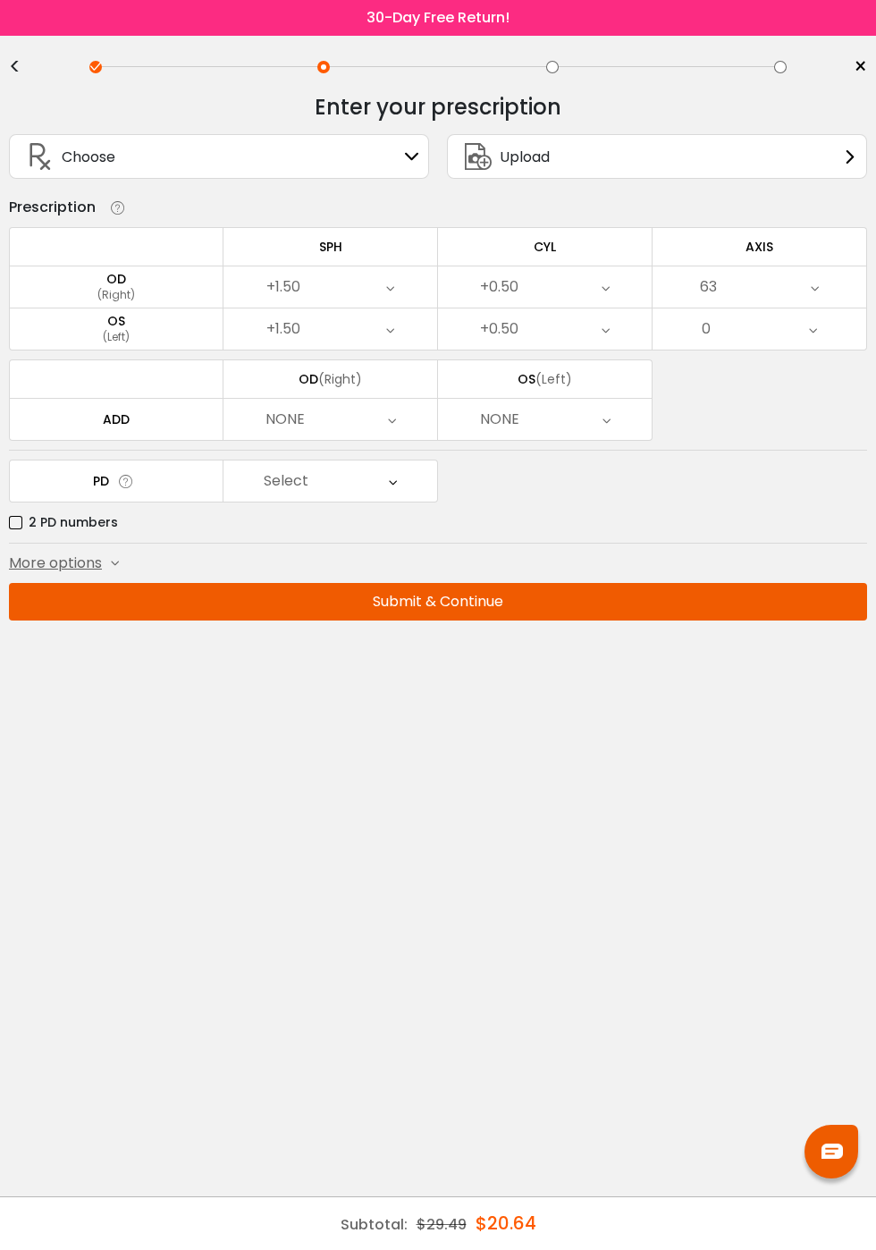
click at [393, 431] on icon at bounding box center [392, 419] width 8 height 41
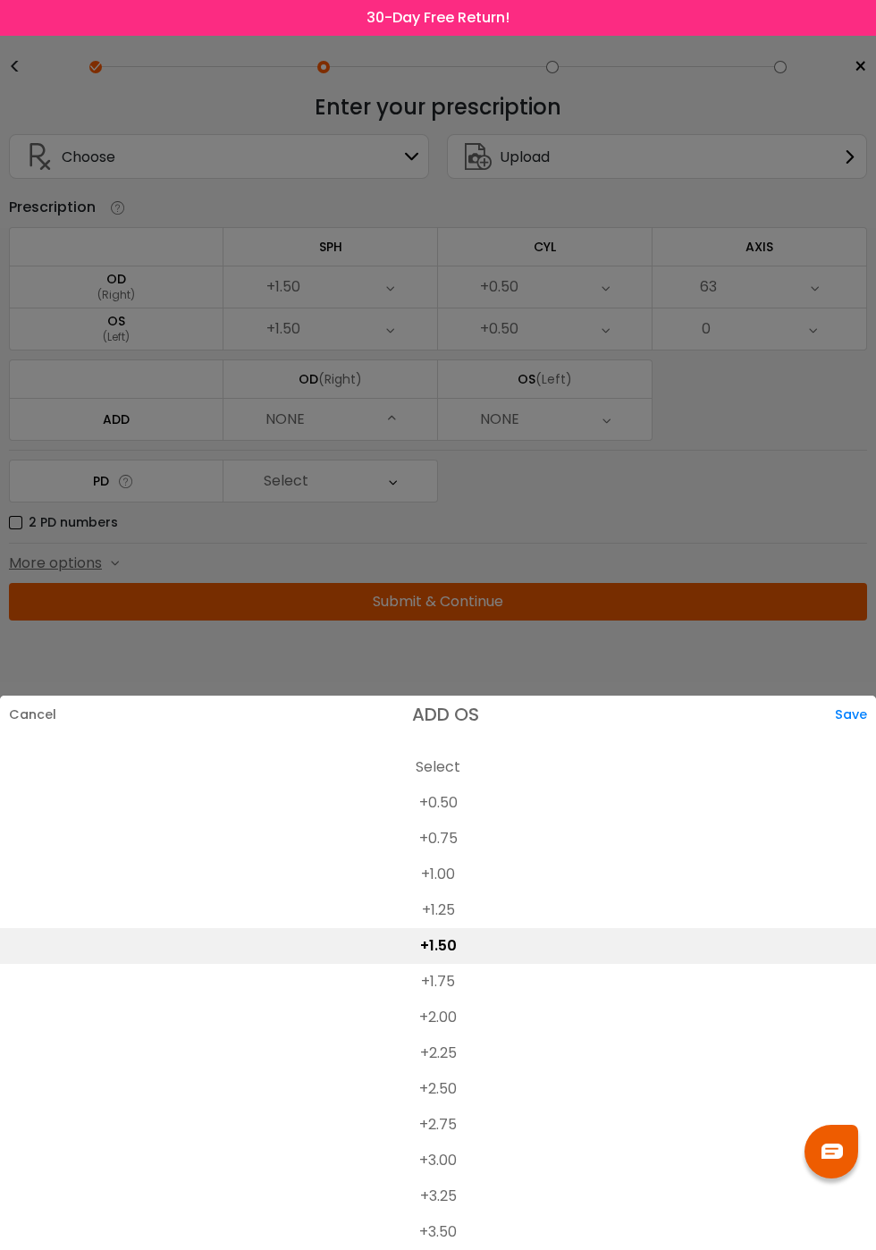
click at [440, 944] on li "+1.50" at bounding box center [438, 946] width 876 height 36
click at [854, 704] on div "Save" at bounding box center [855, 714] width 41 height 38
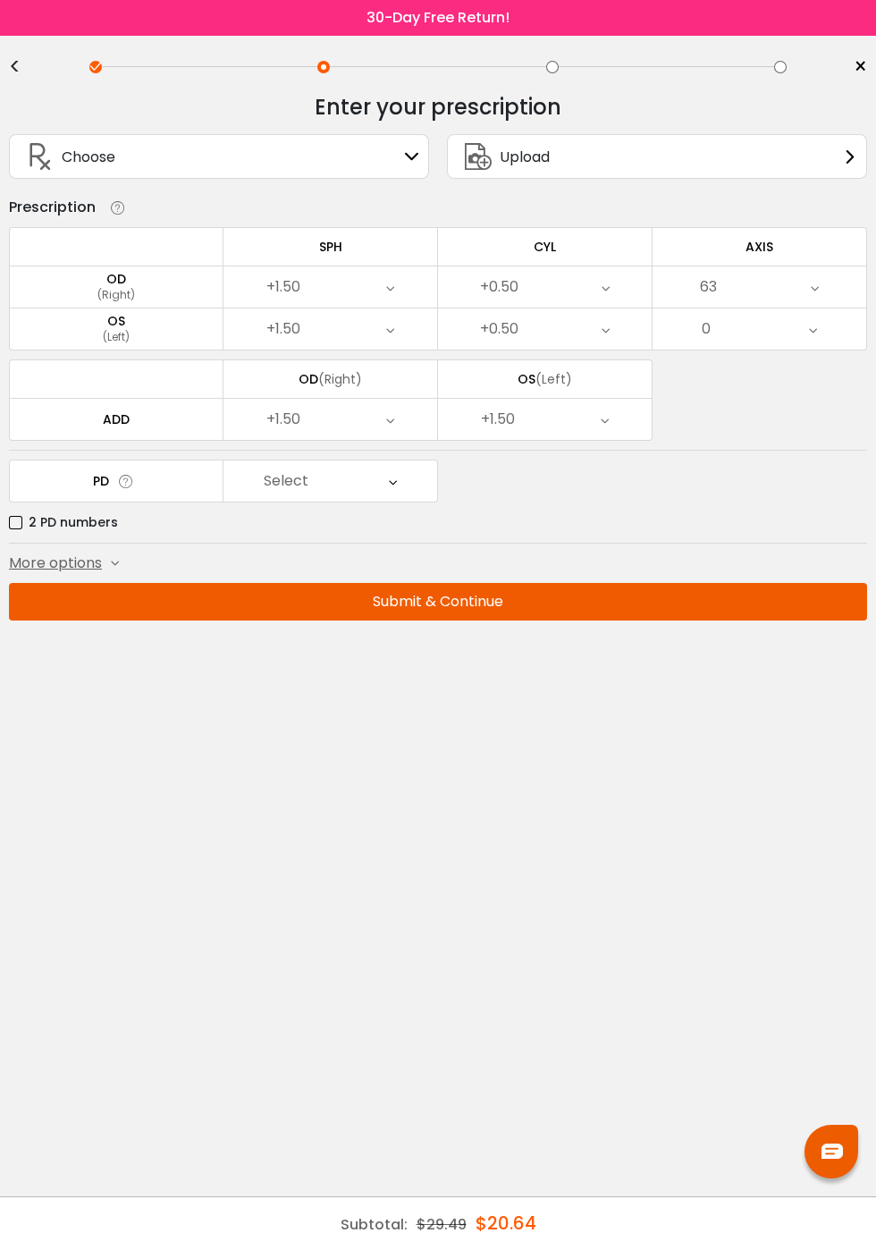
click at [400, 482] on div "Select" at bounding box center [330, 480] width 214 height 41
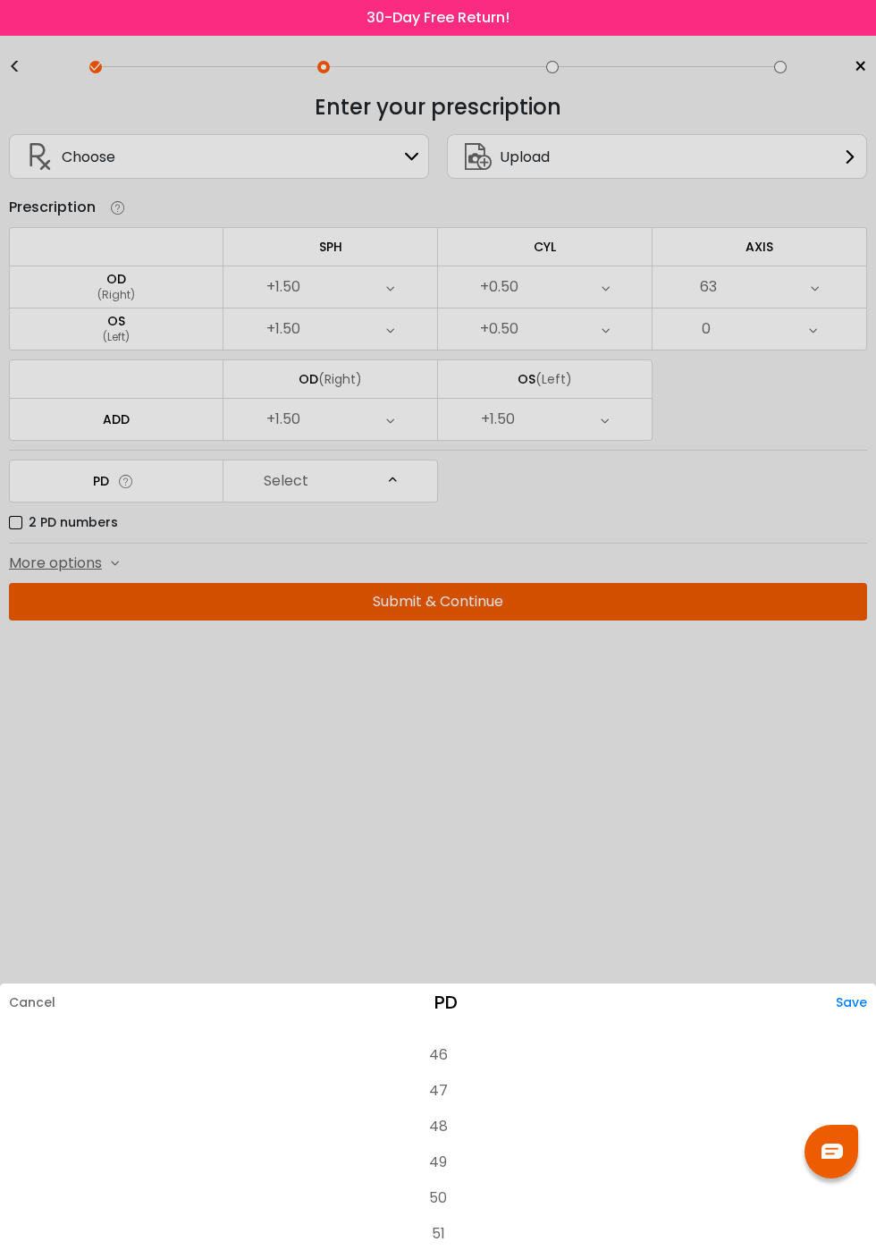
scroll to position [250, 0]
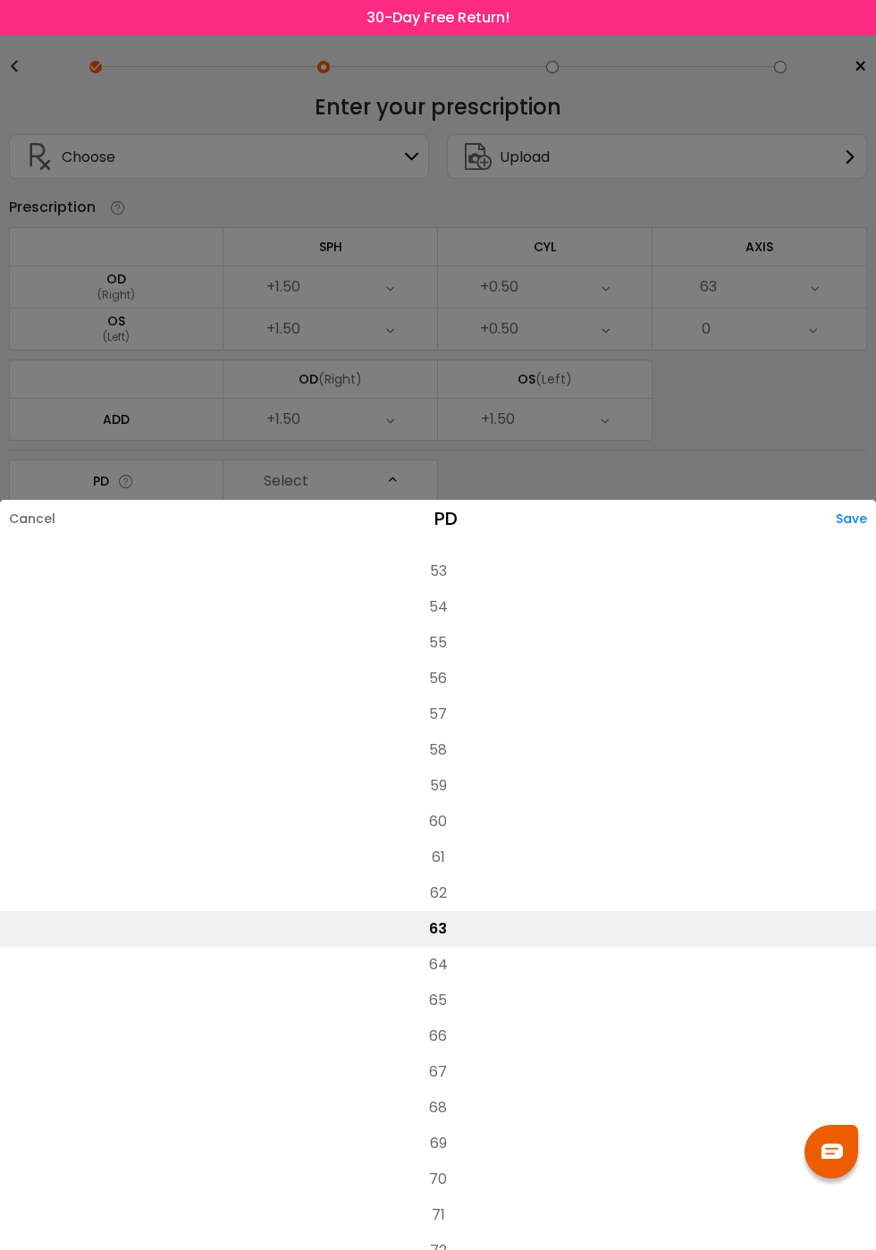
click at [448, 911] on li "63" at bounding box center [438, 929] width 876 height 36
click at [740, 277] on div at bounding box center [438, 625] width 876 height 1250
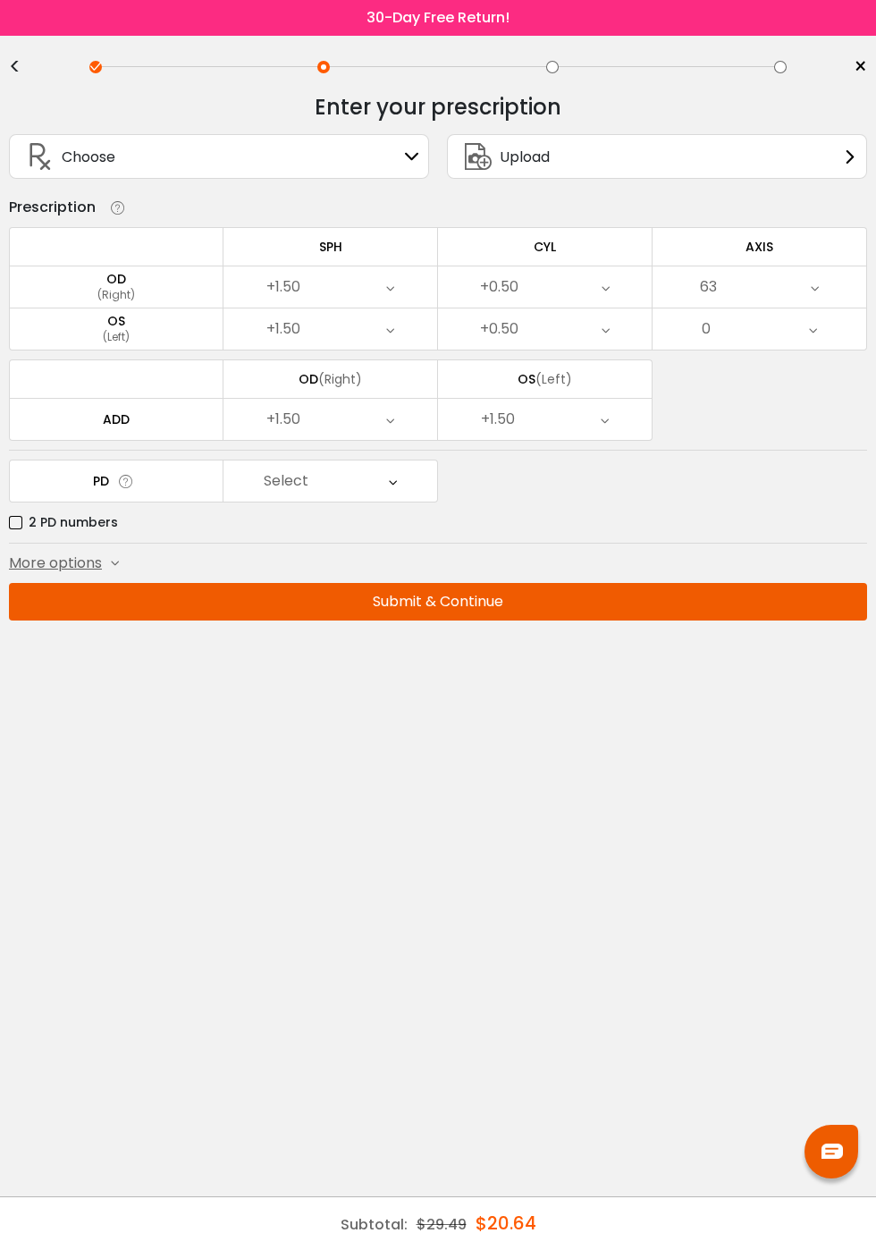
click at [735, 278] on div "63" at bounding box center [760, 286] width 214 height 41
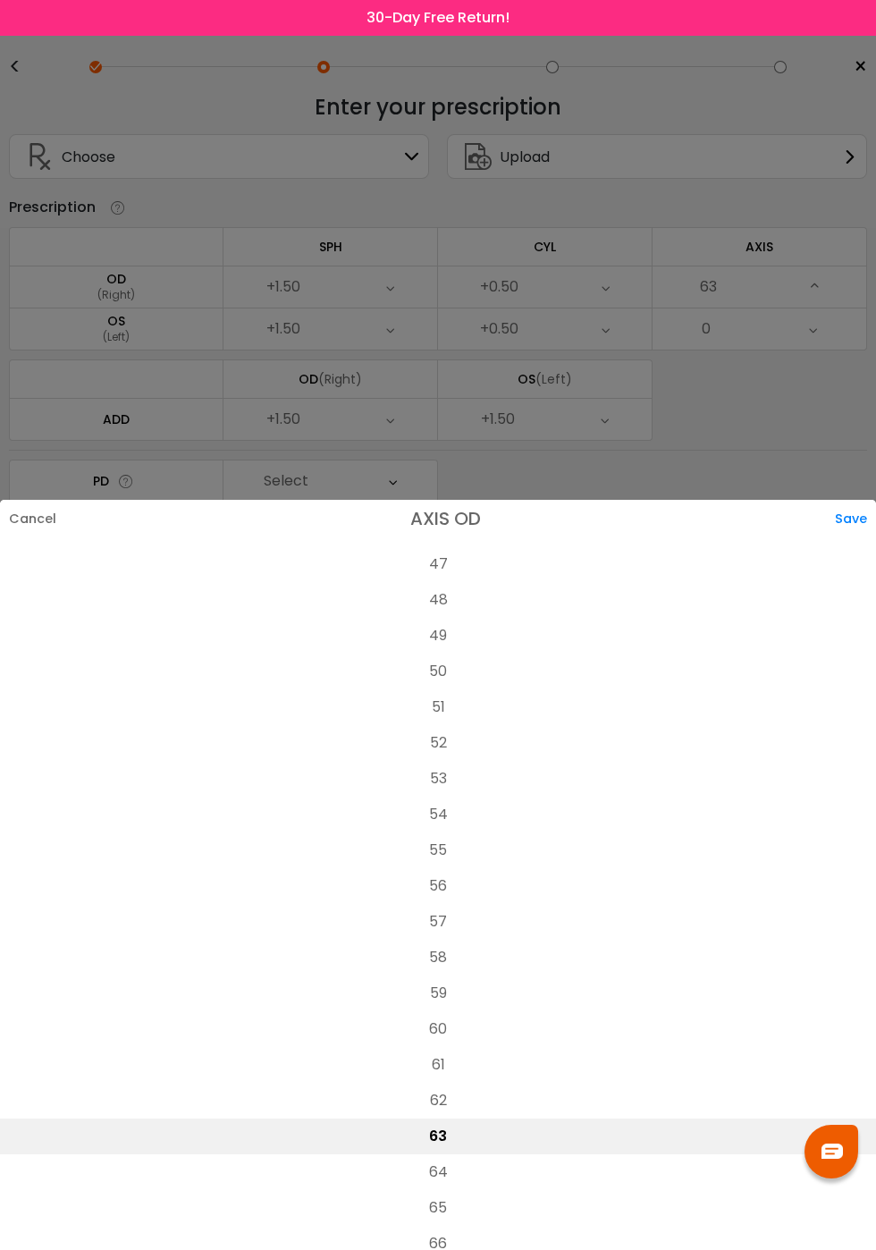
scroll to position [1689, 0]
click at [440, 653] on li "50" at bounding box center [438, 671] width 876 height 36
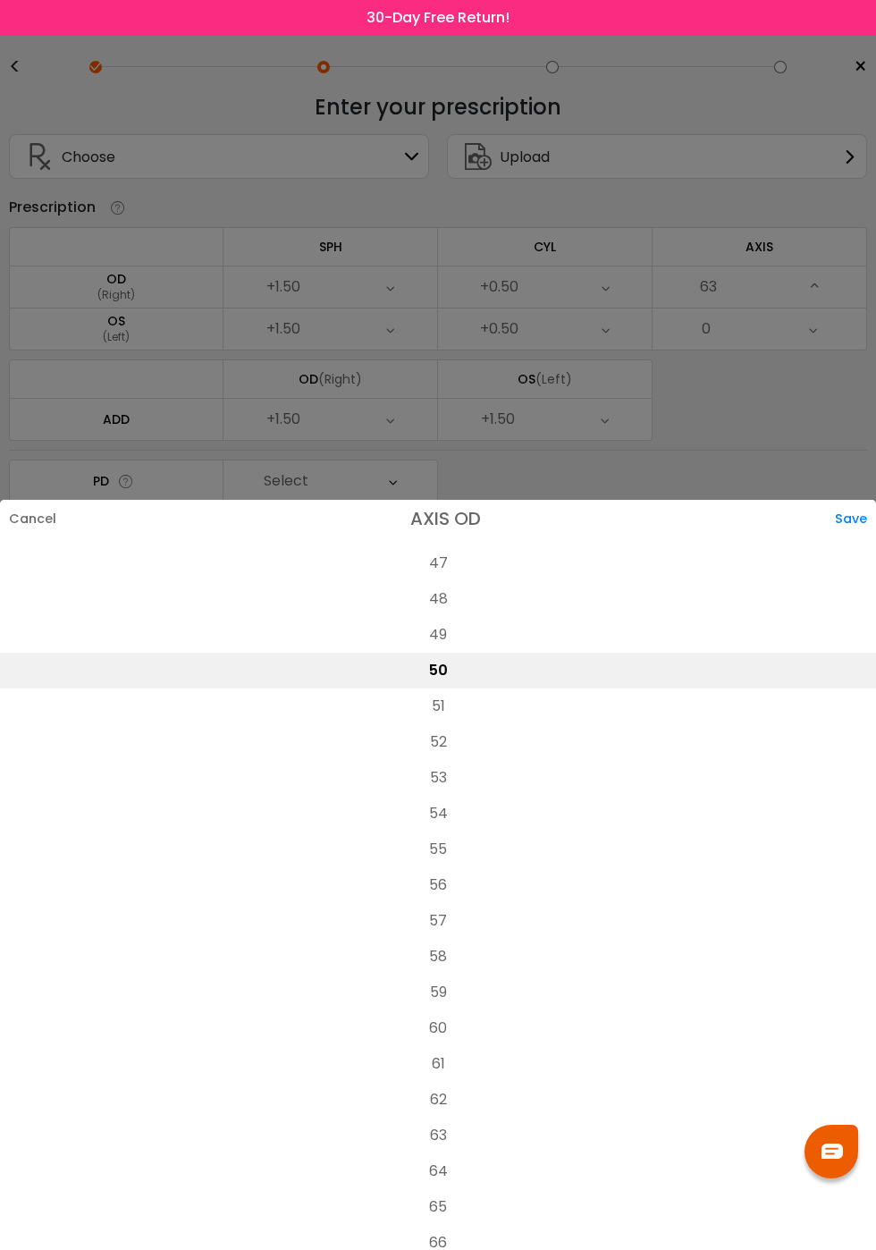
click at [860, 500] on div "Save" at bounding box center [855, 519] width 41 height 38
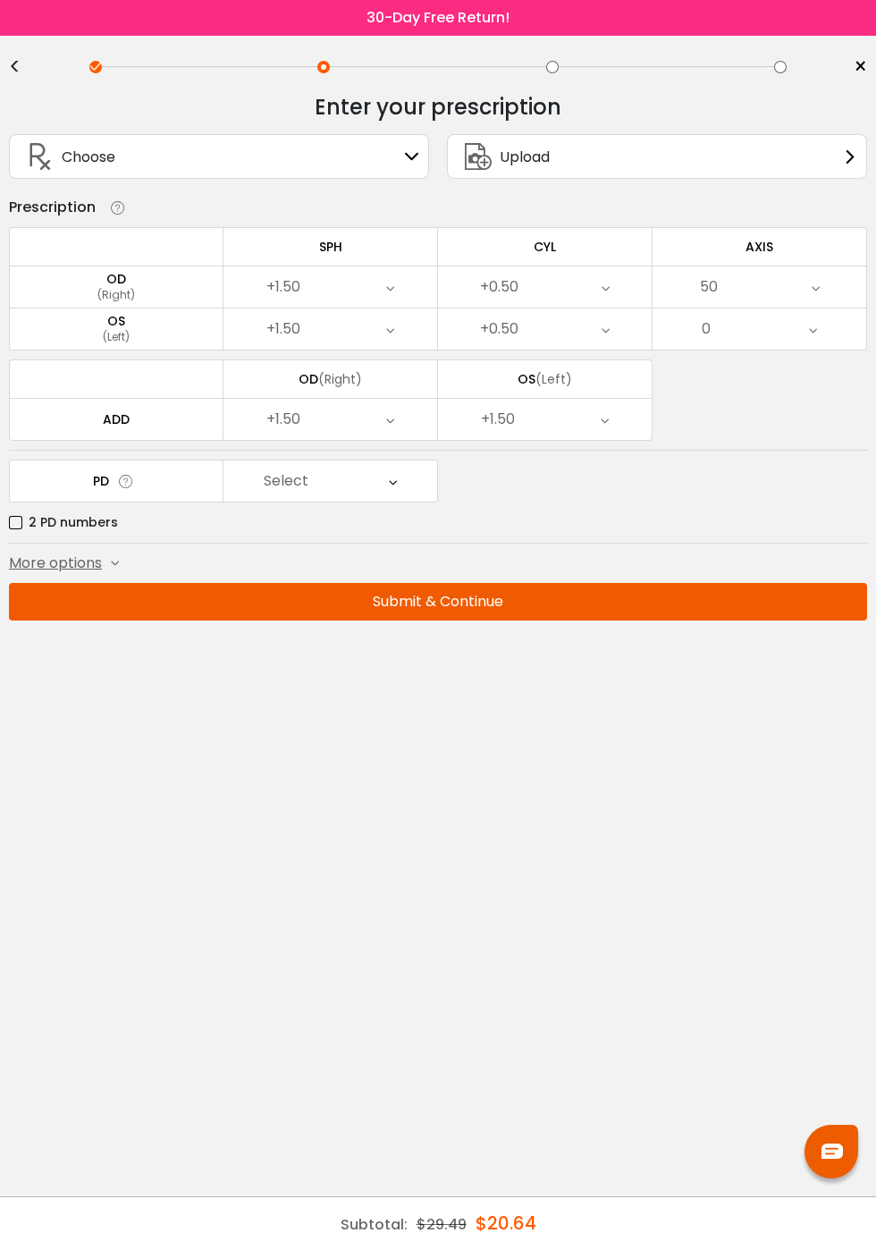
click at [721, 330] on div "0" at bounding box center [760, 328] width 214 height 41
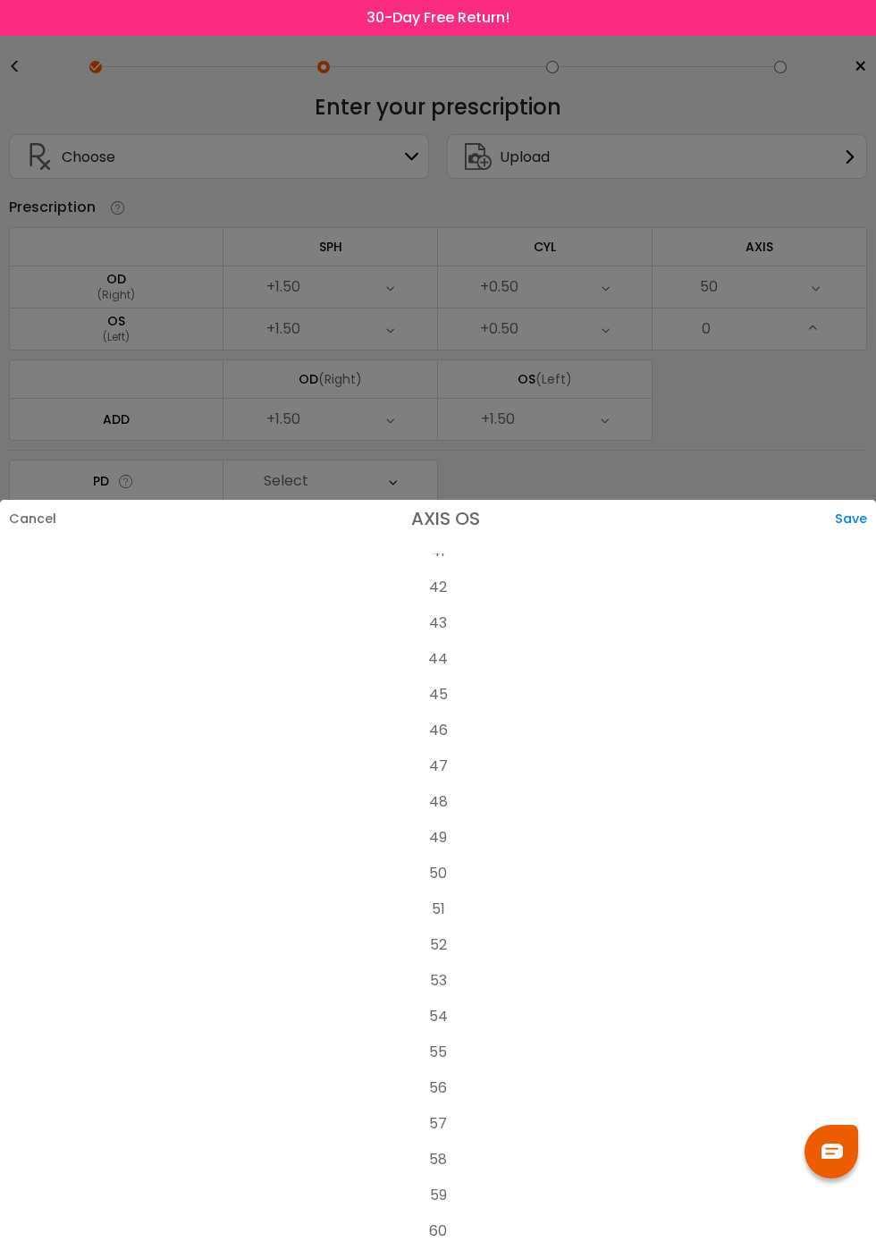
scroll to position [1486, 0]
click at [441, 855] on li "50" at bounding box center [438, 873] width 876 height 36
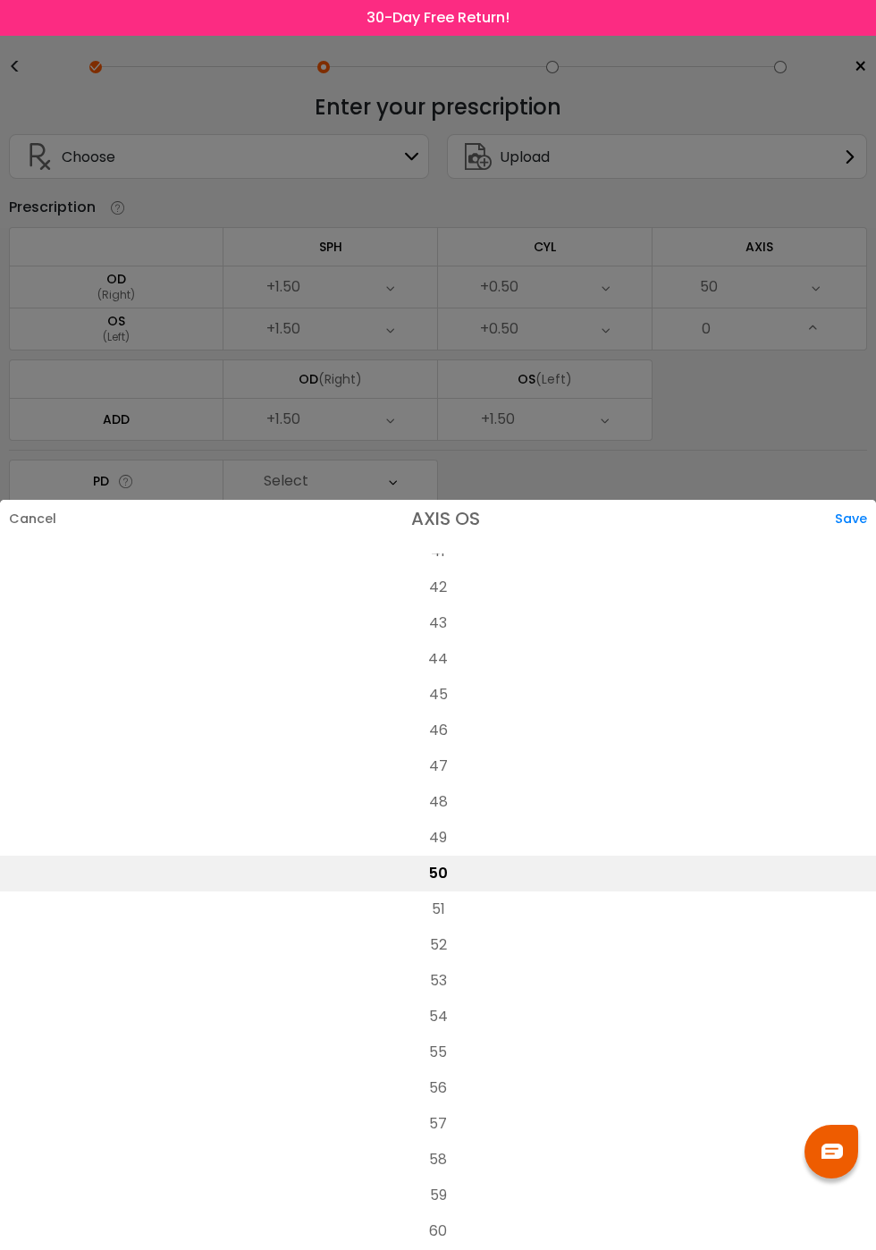
click at [858, 500] on div "Save" at bounding box center [855, 519] width 41 height 38
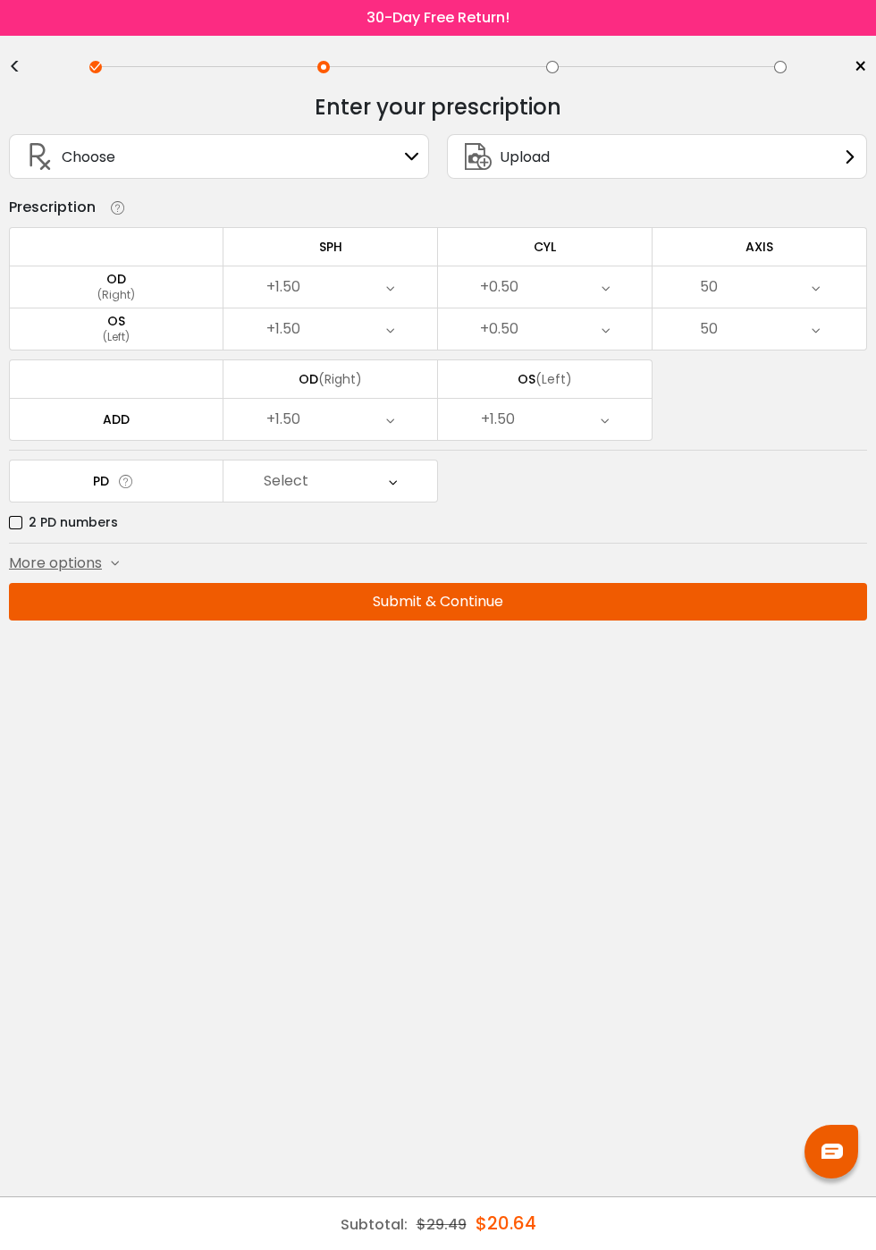
click at [387, 476] on div "Select" at bounding box center [330, 480] width 214 height 41
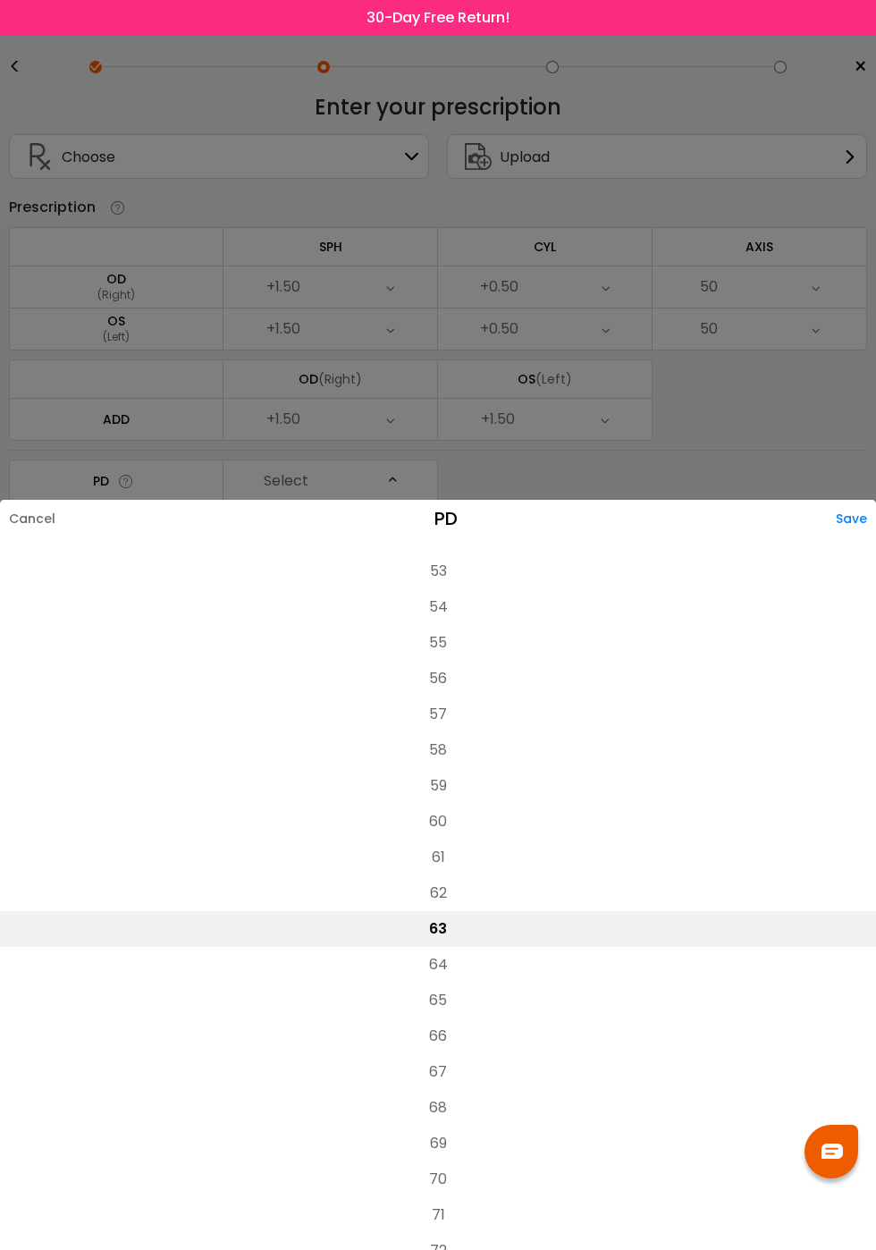
click at [444, 911] on li "63" at bounding box center [438, 929] width 876 height 36
click at [862, 500] on div "Save" at bounding box center [856, 519] width 40 height 38
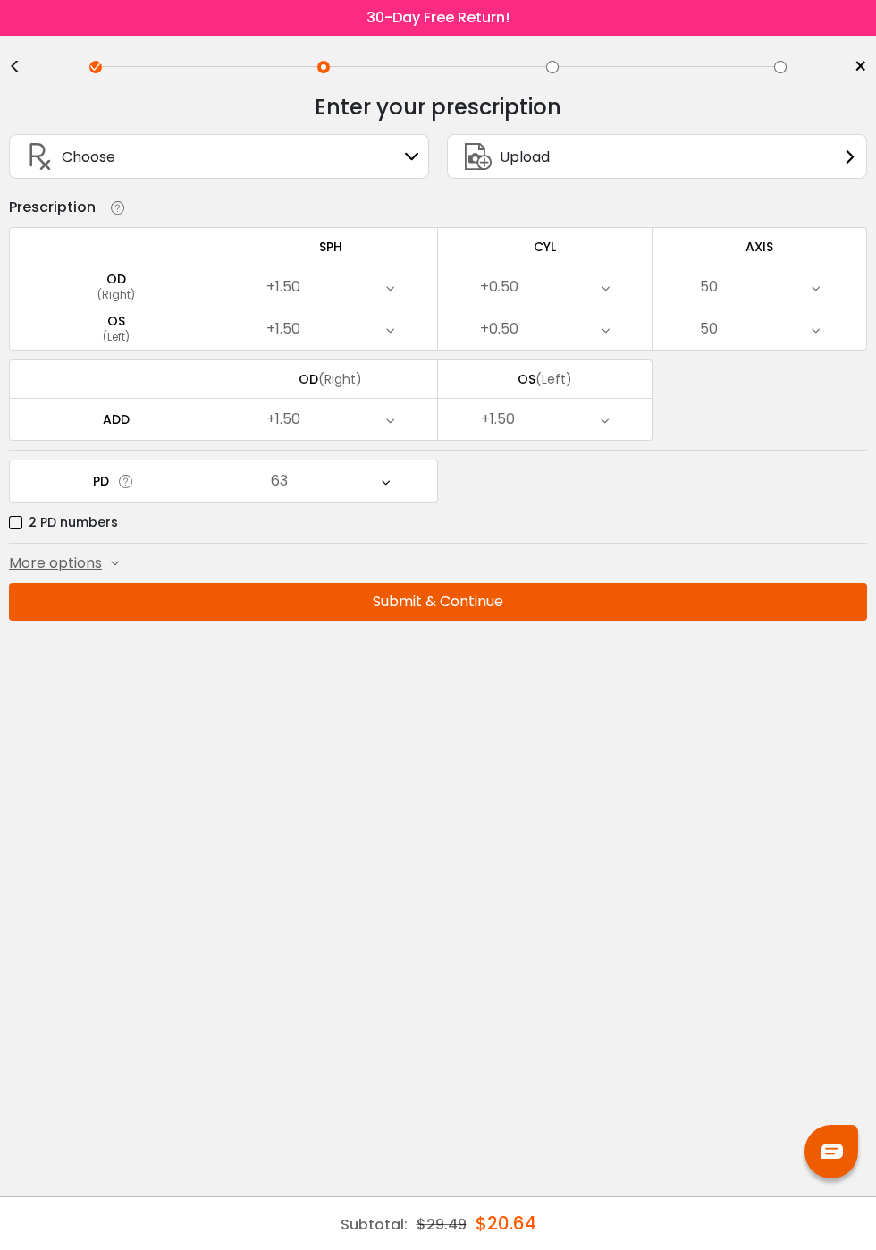
click at [451, 594] on button "Submit & Continue" at bounding box center [438, 602] width 858 height 38
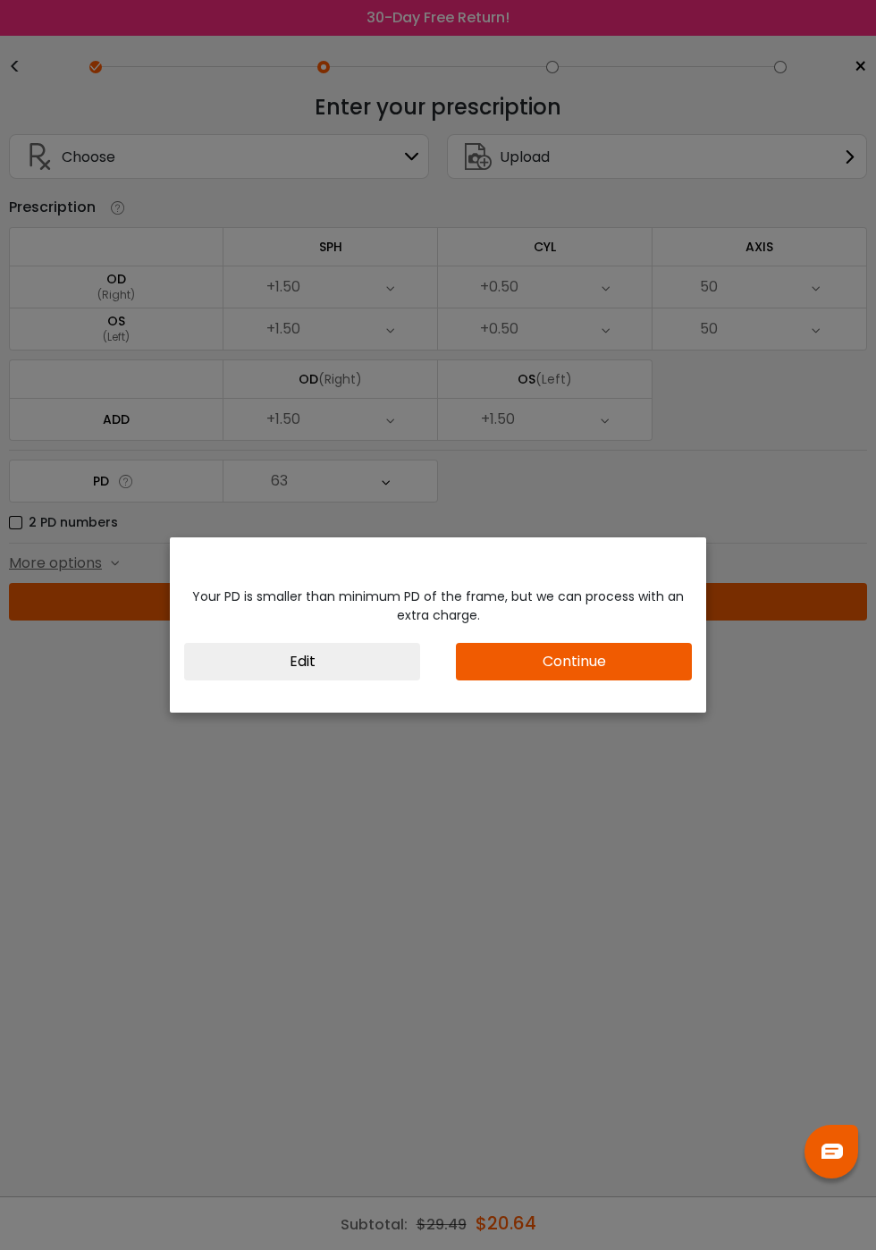
click at [562, 670] on button "Continue" at bounding box center [574, 662] width 236 height 38
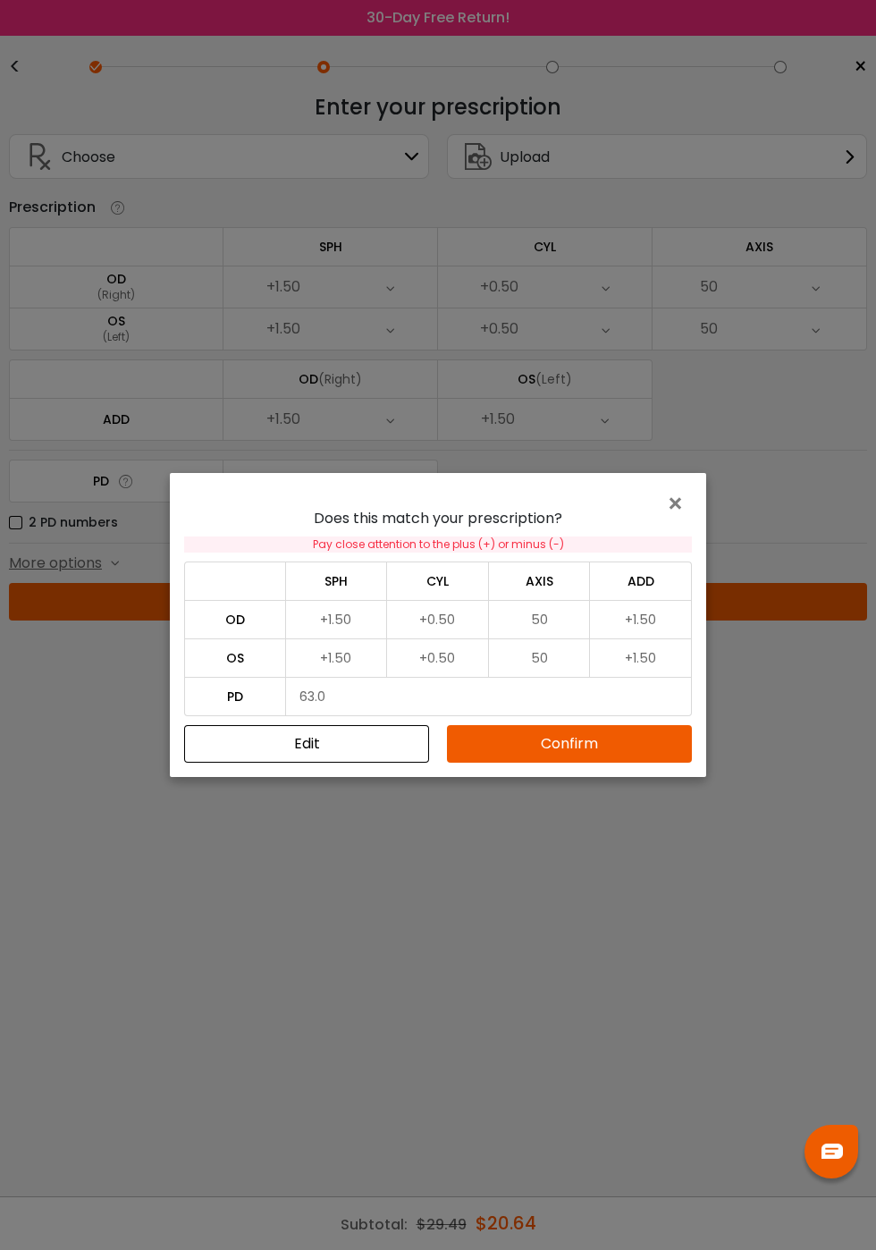
click at [577, 743] on button "Confirm" at bounding box center [569, 744] width 245 height 38
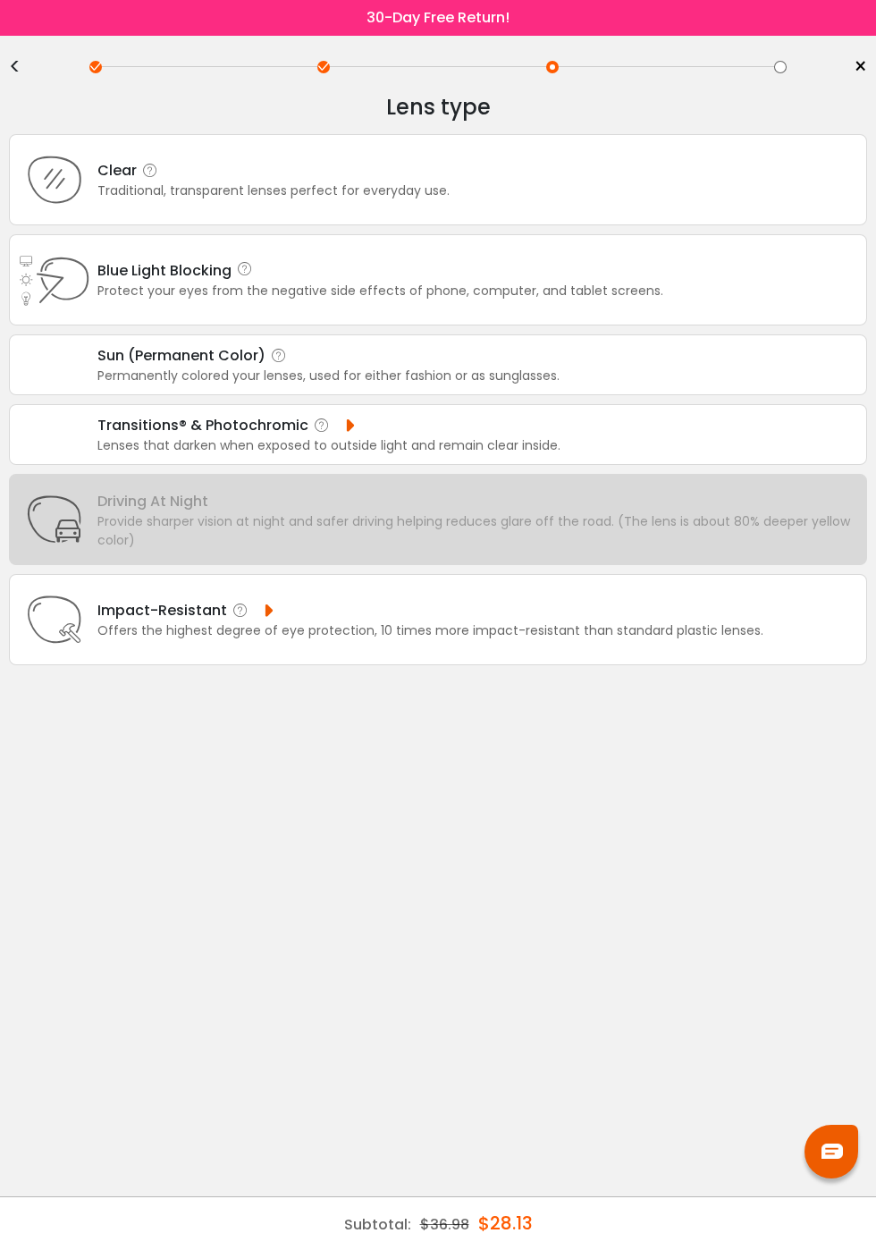
click at [257, 482] on div "Lenses that darken when exposed to outside light and remain clear inside." at bounding box center [328, 491] width 463 height 19
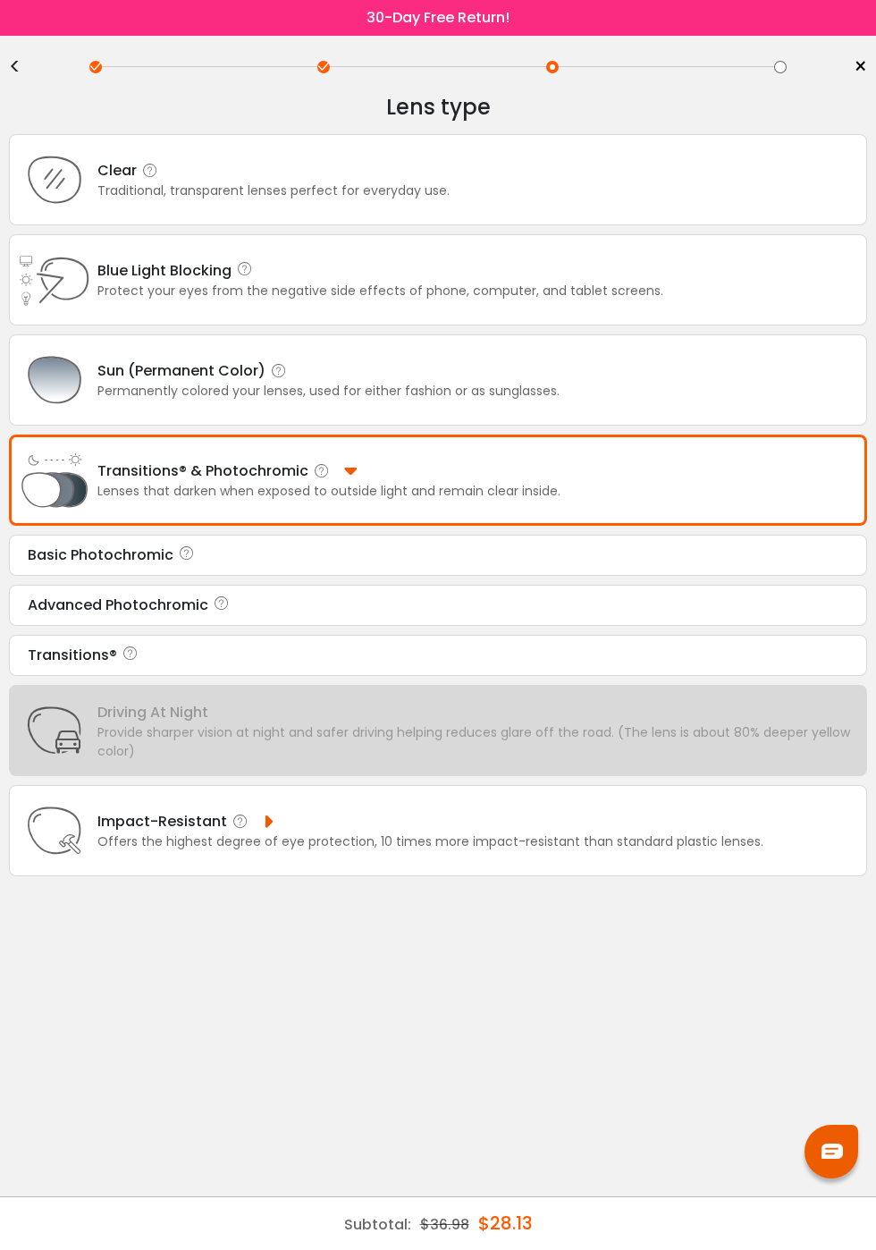
click at [131, 555] on div "Basic Photochromic" at bounding box center [438, 554] width 821 height 21
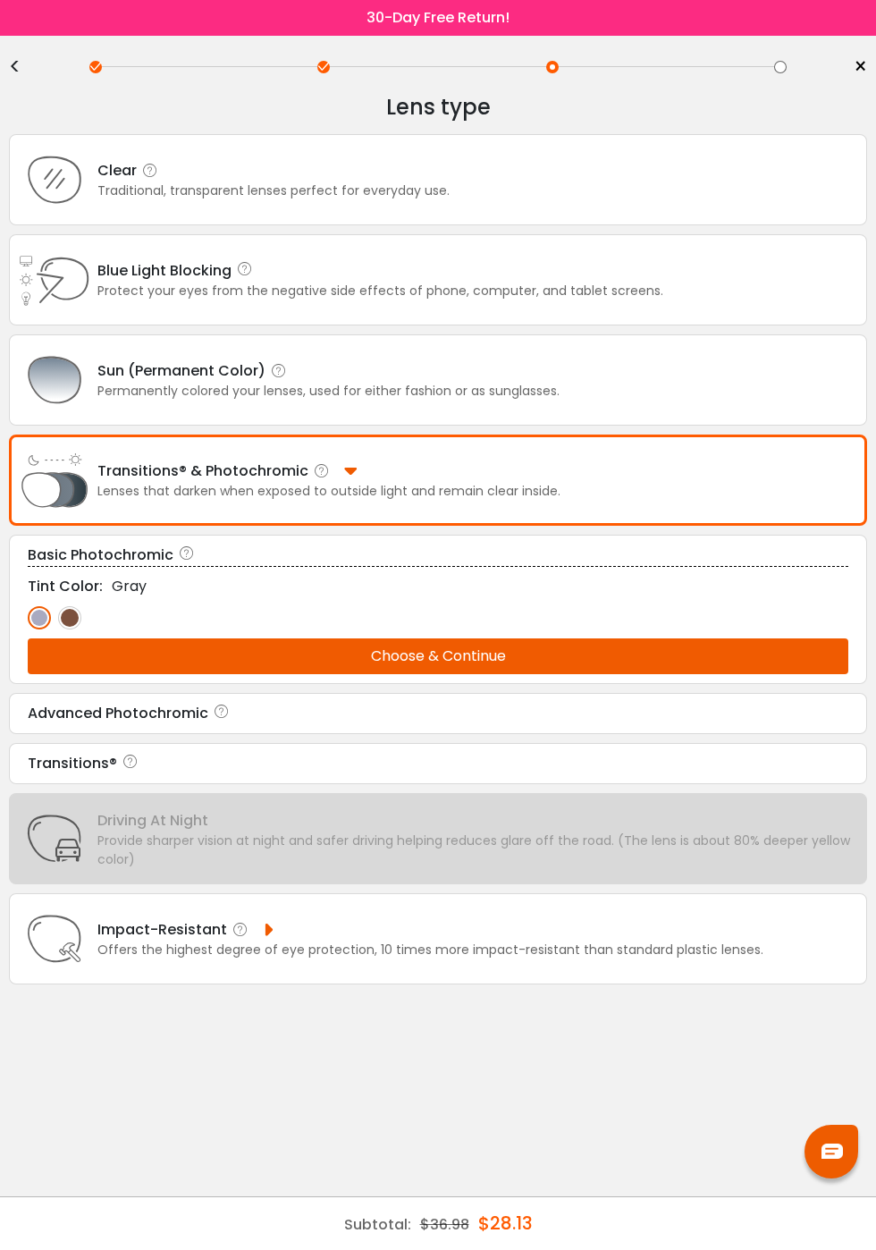
click at [436, 659] on button "Choose & Continue" at bounding box center [438, 656] width 821 height 36
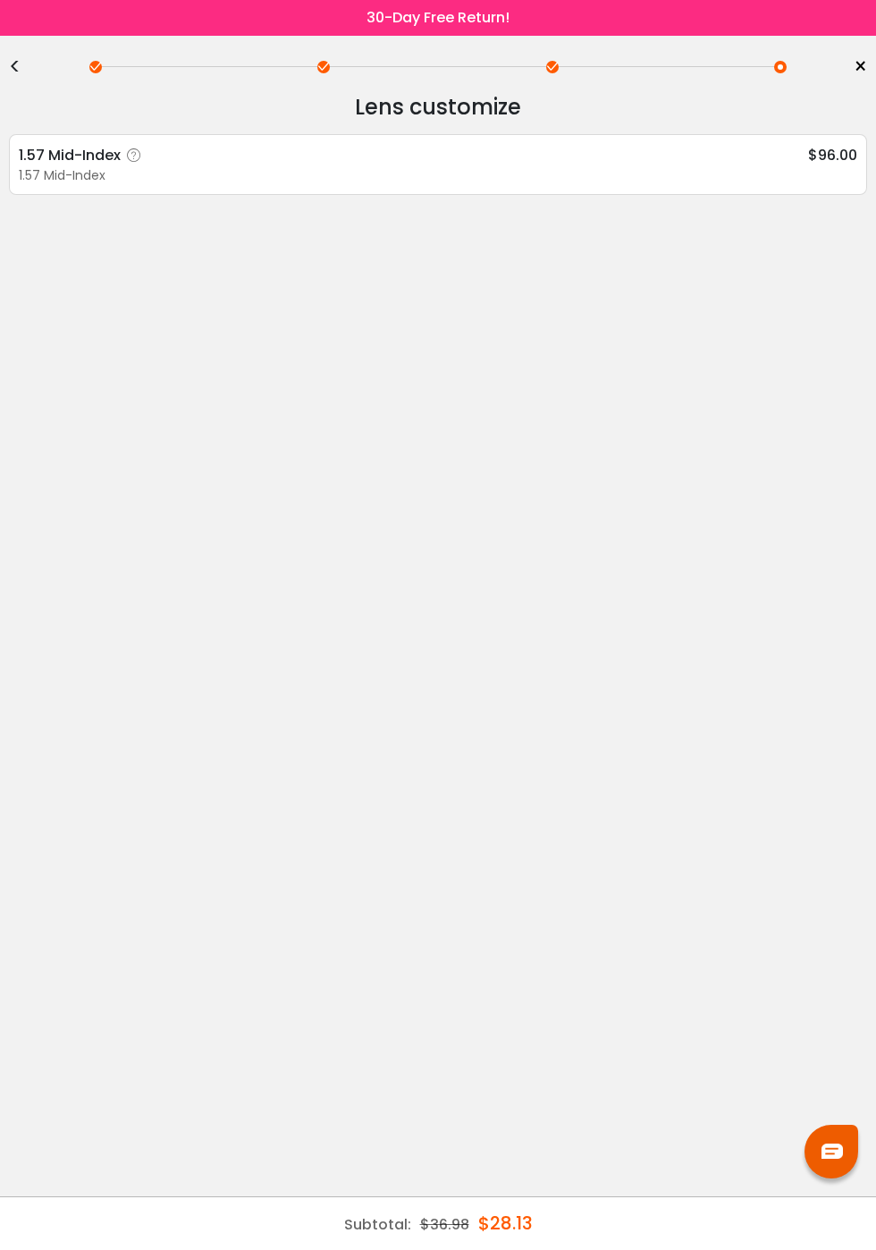
click at [848, 1176] on div "< × Choose your usage Single Vision (Distance) This lens helps you see details …" at bounding box center [438, 643] width 876 height 1214
click at [851, 1155] on div at bounding box center [832, 1152] width 54 height 54
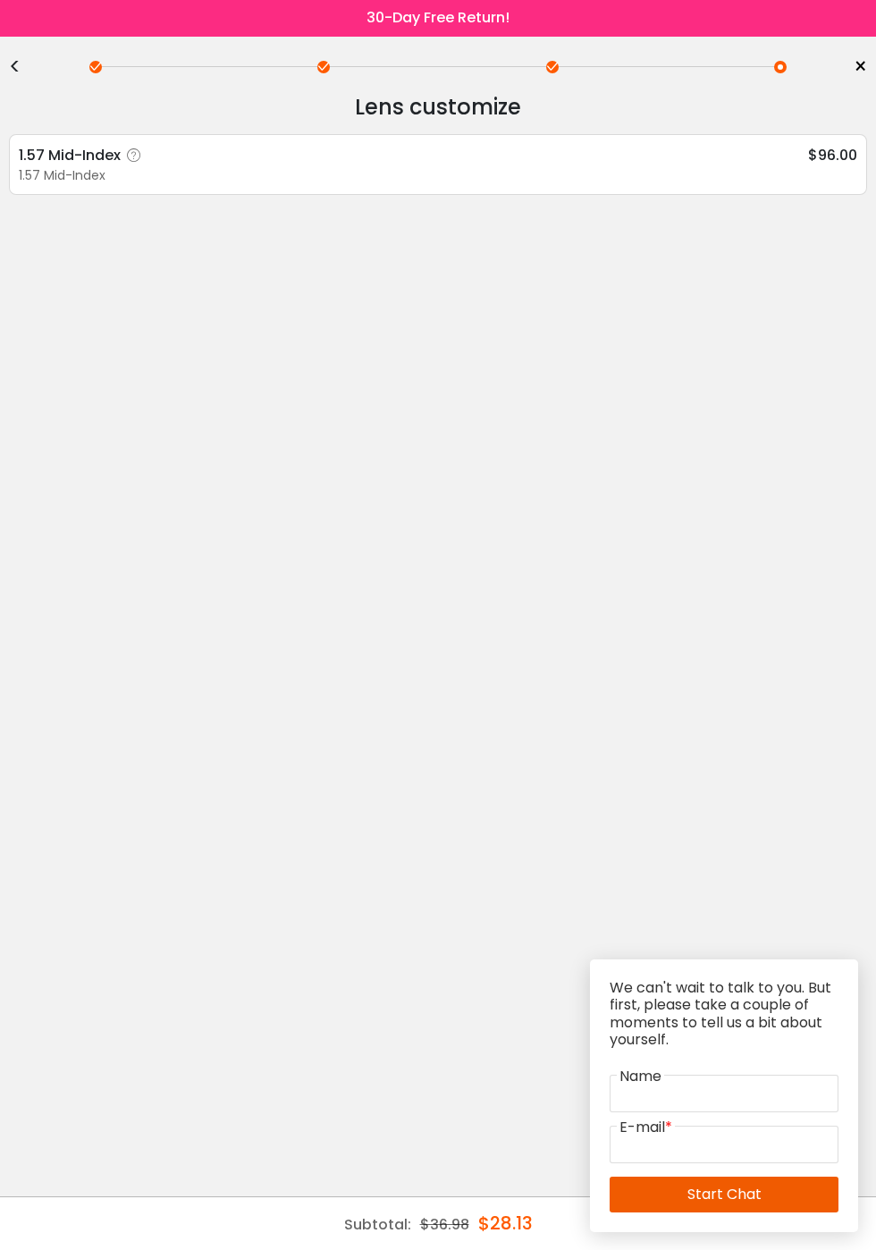
click at [774, 853] on div "< × Choose your usage Single Vision (Distance) This lens helps you see details …" at bounding box center [438, 643] width 876 height 1214
click at [856, 147] on span "$96.00" at bounding box center [832, 155] width 49 height 22
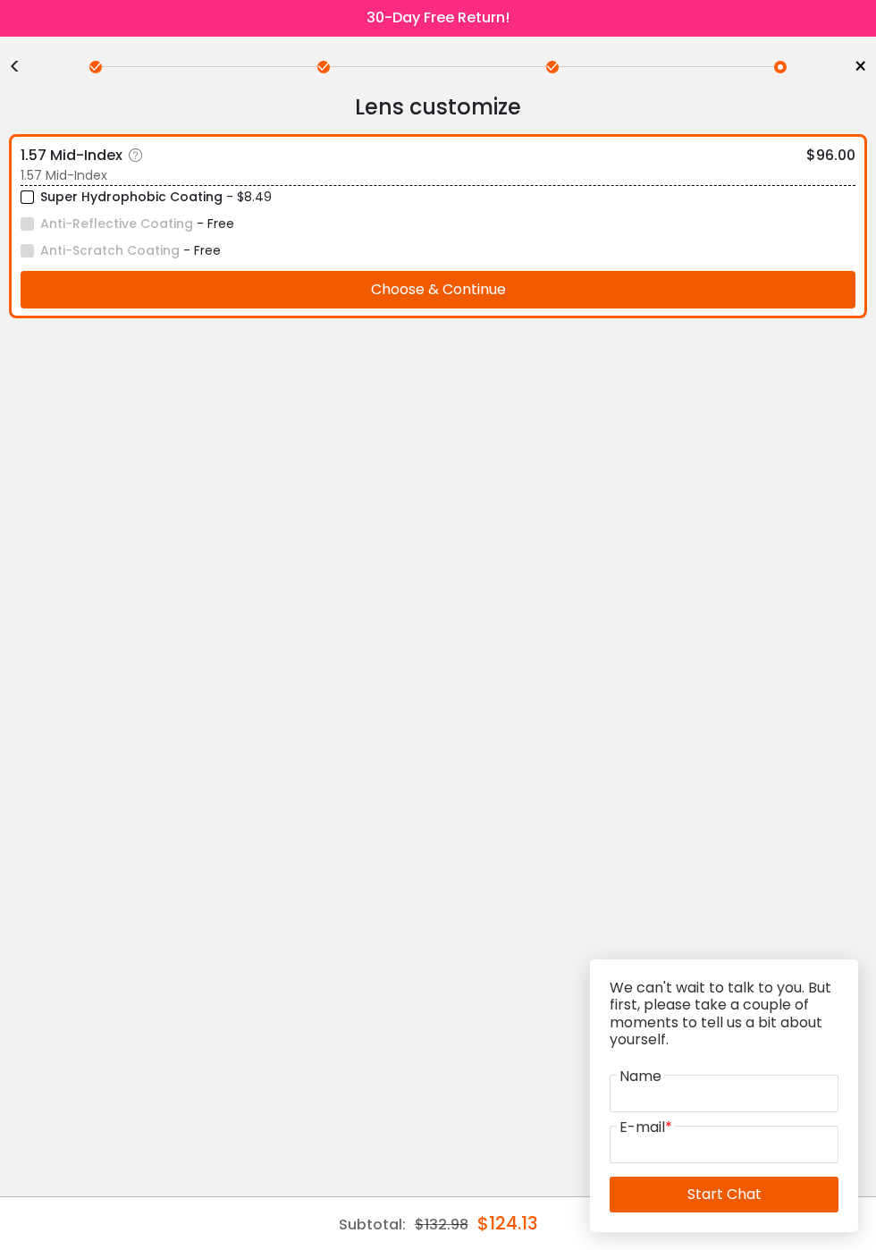
click at [27, 194] on label "Super Hydrophobic Coating" at bounding box center [122, 197] width 202 height 22
click at [38, 233] on div "Super Hydrophobic Coating - $8.49 Anti-Reflective Coating - Free Anti-Scratch C…" at bounding box center [438, 246] width 835 height 123
click at [26, 251] on label "Anti-Scratch Coating" at bounding box center [100, 251] width 159 height 22
click at [29, 221] on label "Anti-Reflective Coating" at bounding box center [107, 224] width 173 height 22
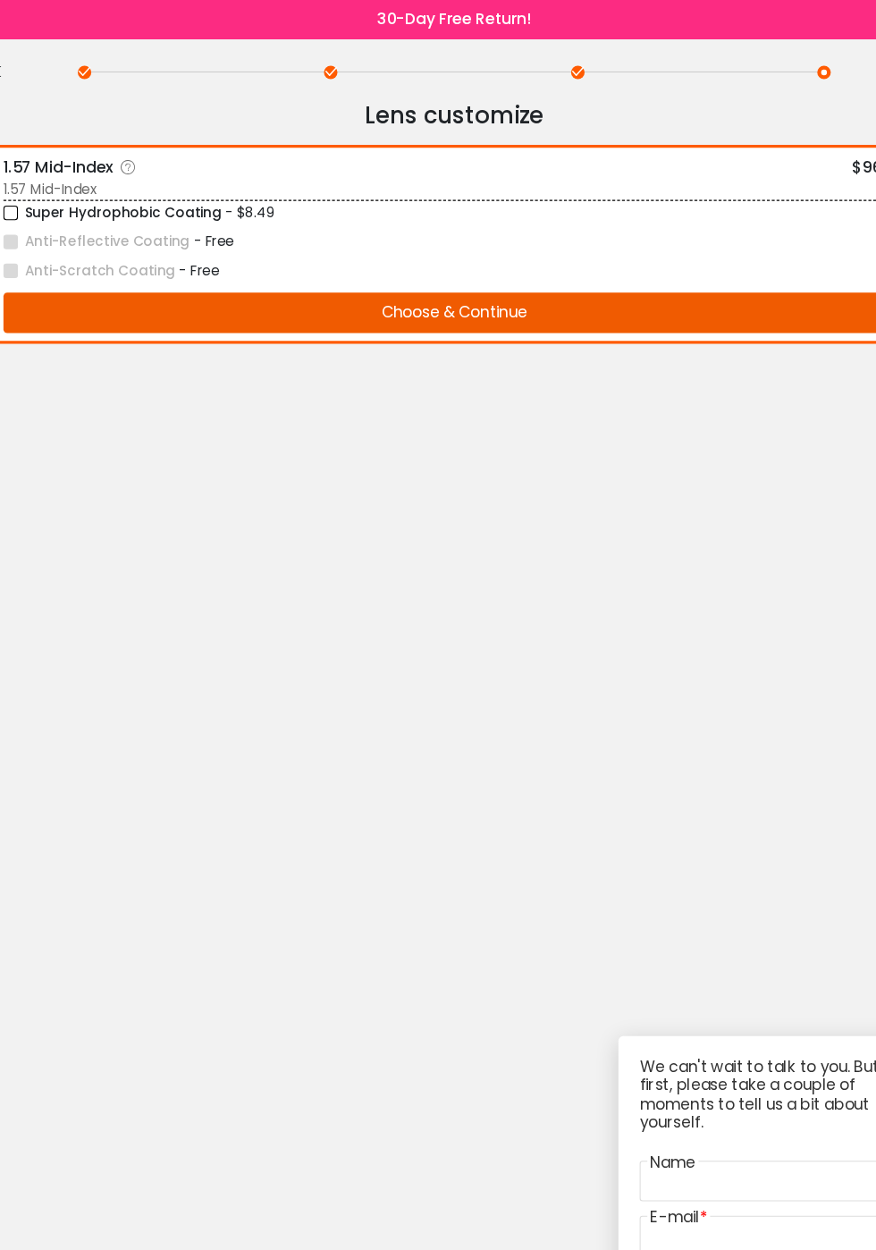
click at [451, 284] on button "Choose & Continue" at bounding box center [438, 290] width 835 height 38
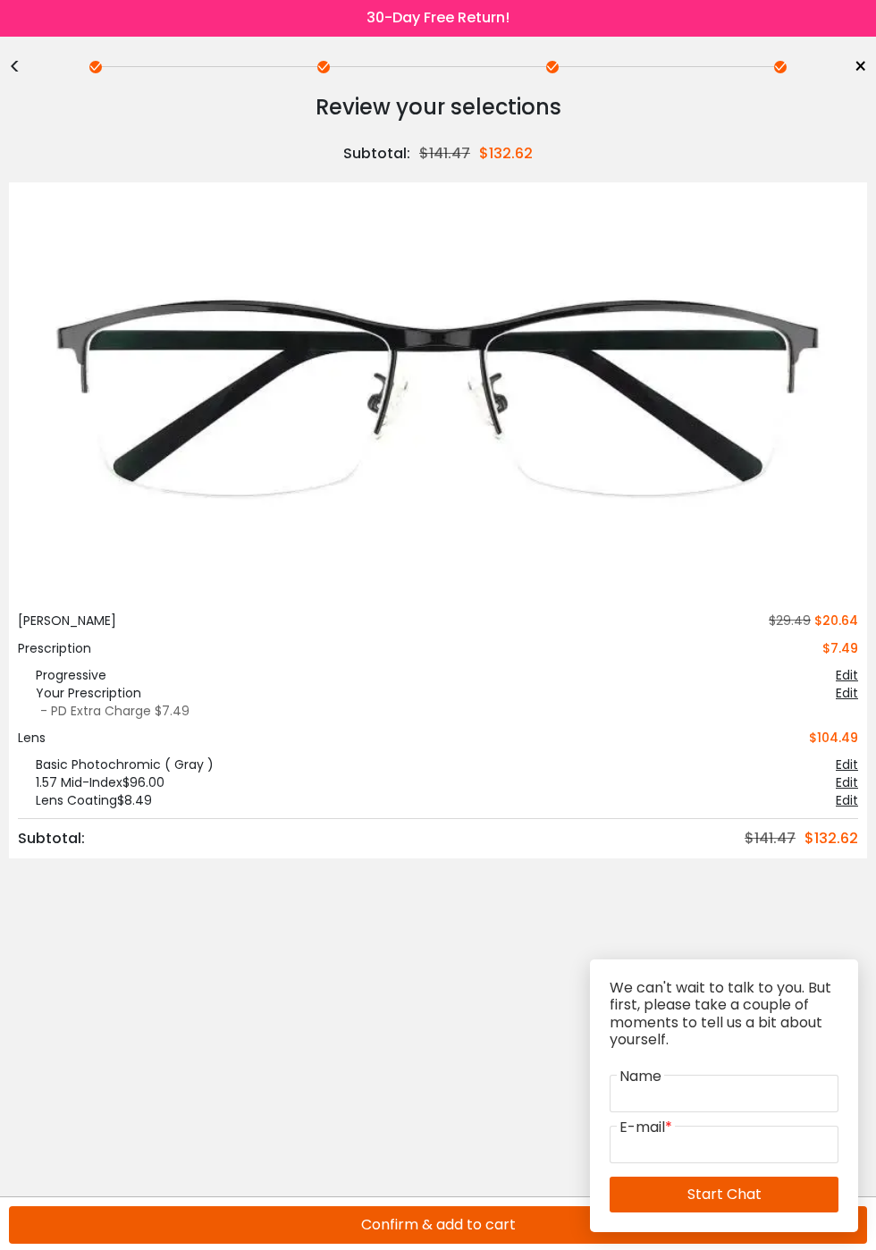
scroll to position [5, 0]
click at [467, 1226] on button "Confirm & add to cart" at bounding box center [438, 1225] width 858 height 38
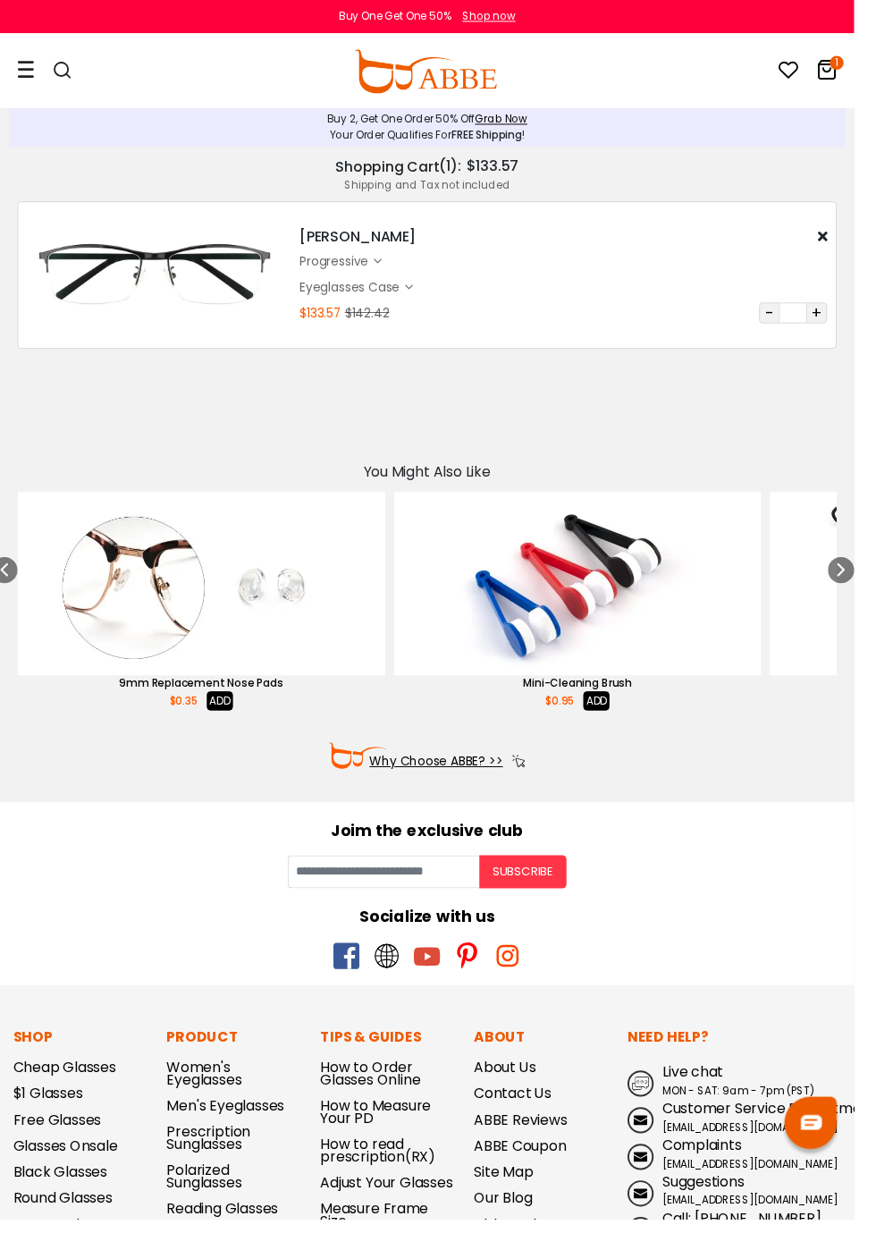
click at [255, 626] on img "8 / 47" at bounding box center [206, 598] width 377 height 189
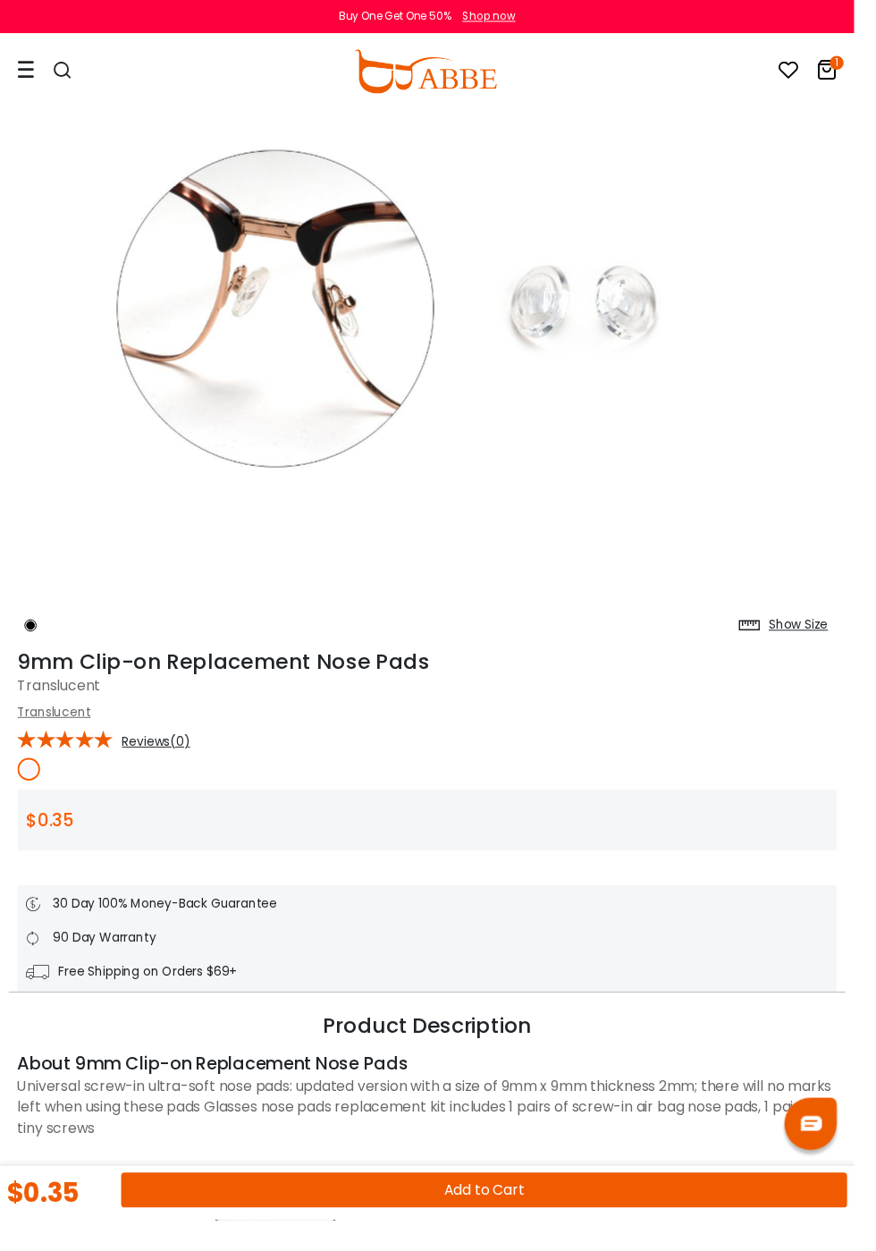
click at [36, 790] on img at bounding box center [29, 788] width 23 height 23
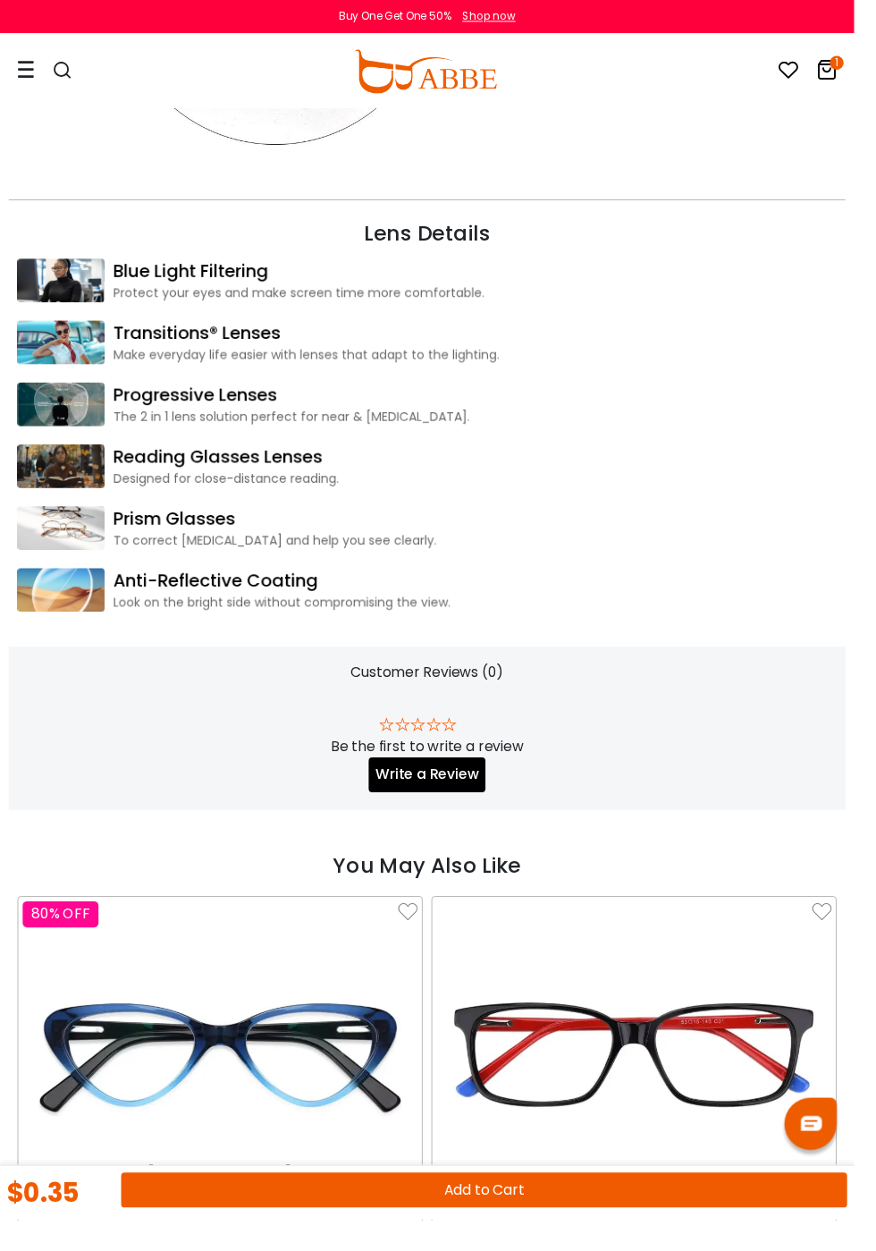
scroll to position [1616, 0]
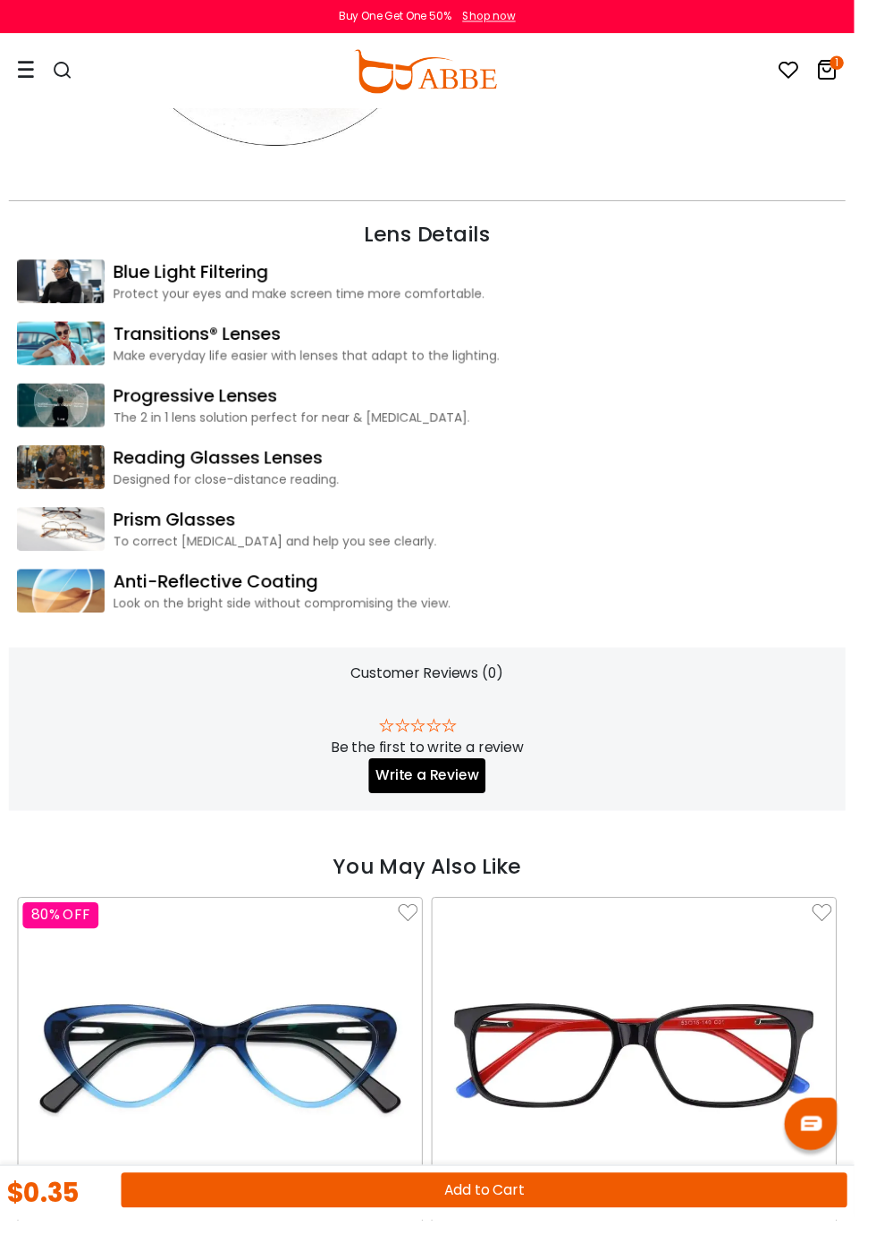
click at [521, 1238] on button "Add to Cart" at bounding box center [496, 1220] width 745 height 36
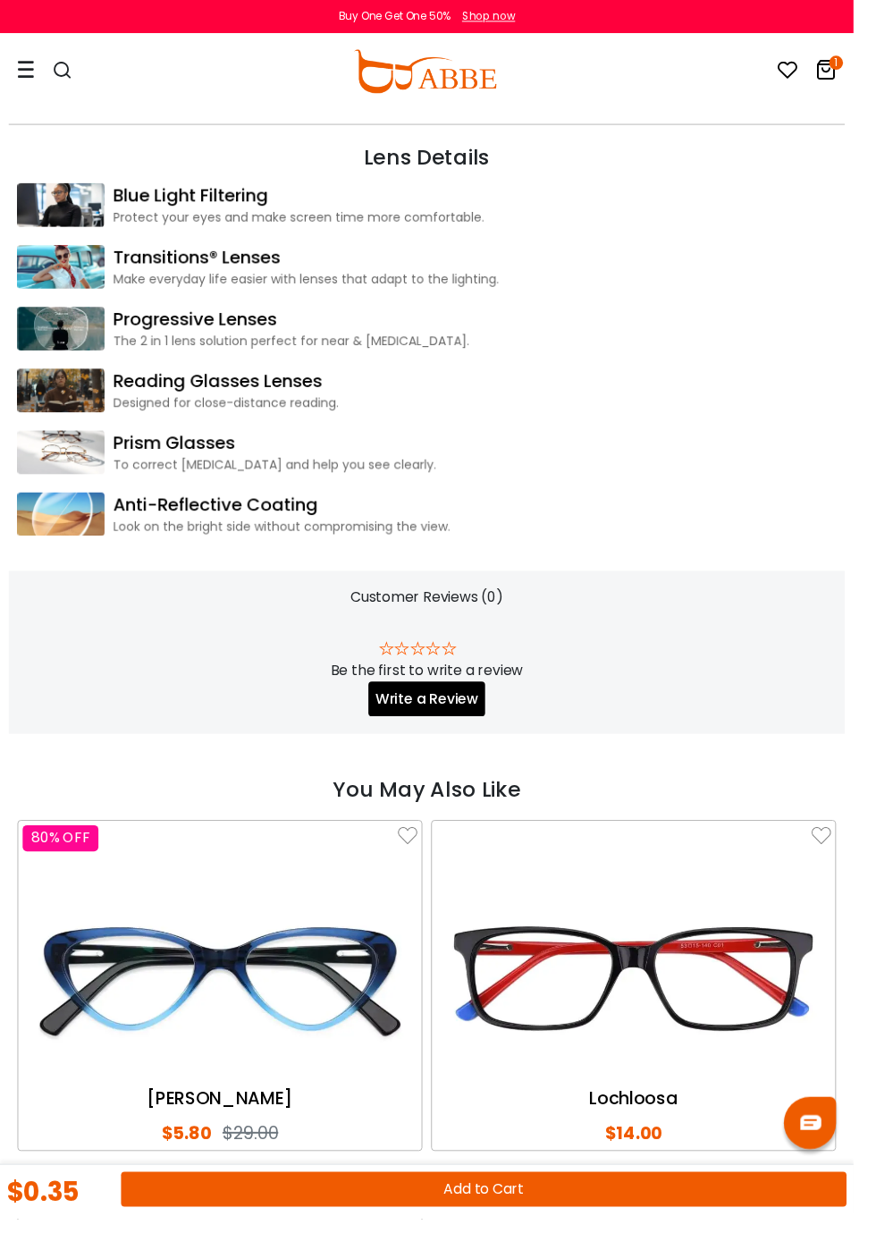
scroll to position [1740, 0]
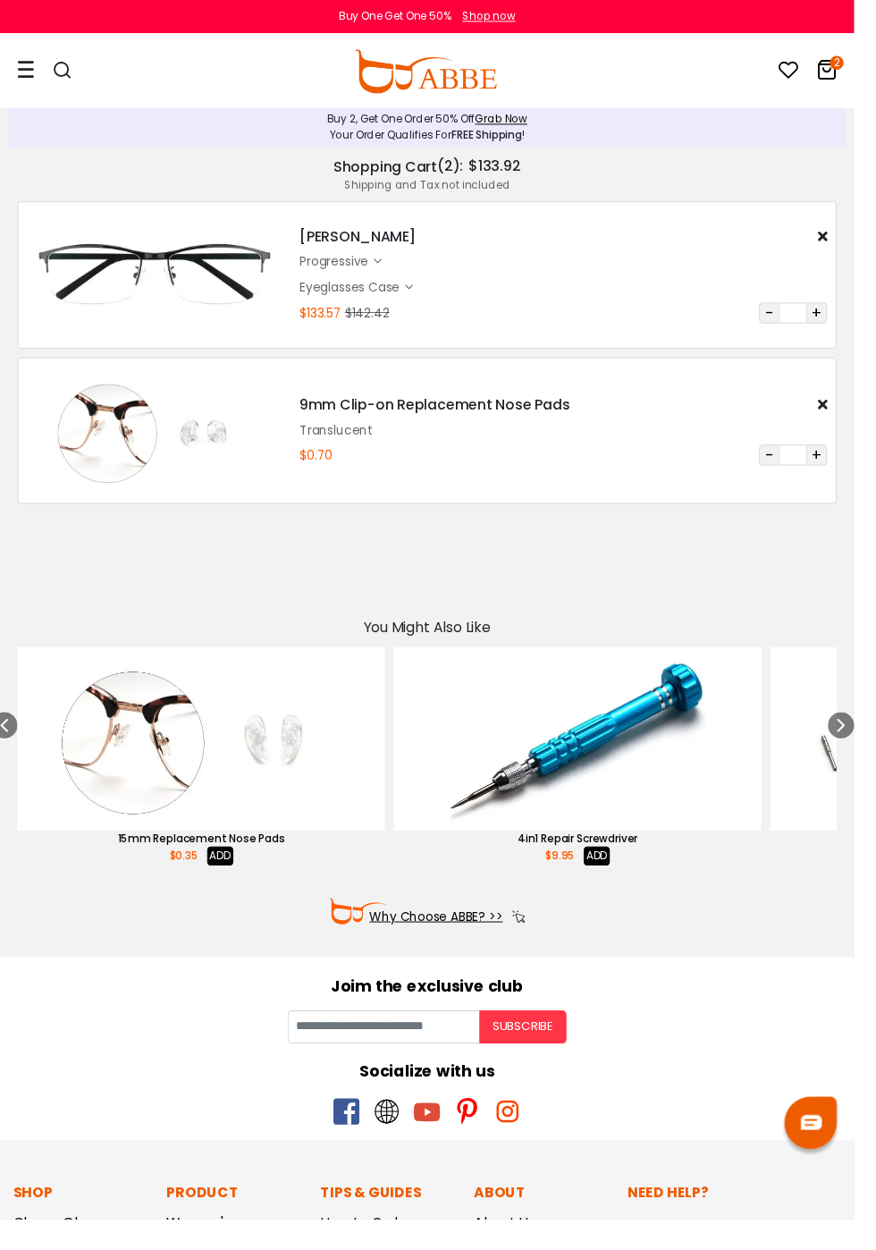
click at [842, 459] on button "+" at bounding box center [837, 466] width 21 height 21
click at [838, 465] on button "+" at bounding box center [837, 466] width 21 height 21
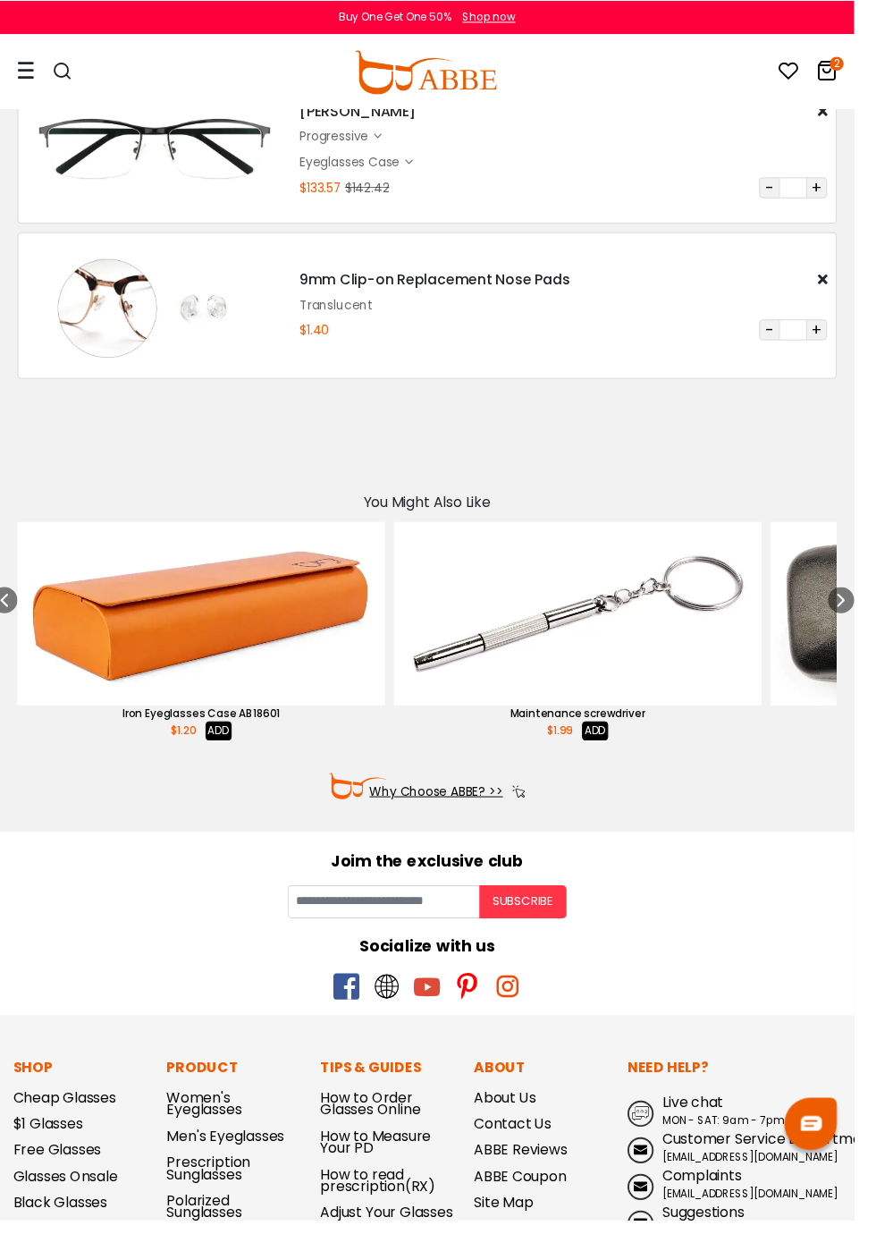
scroll to position [131, 0]
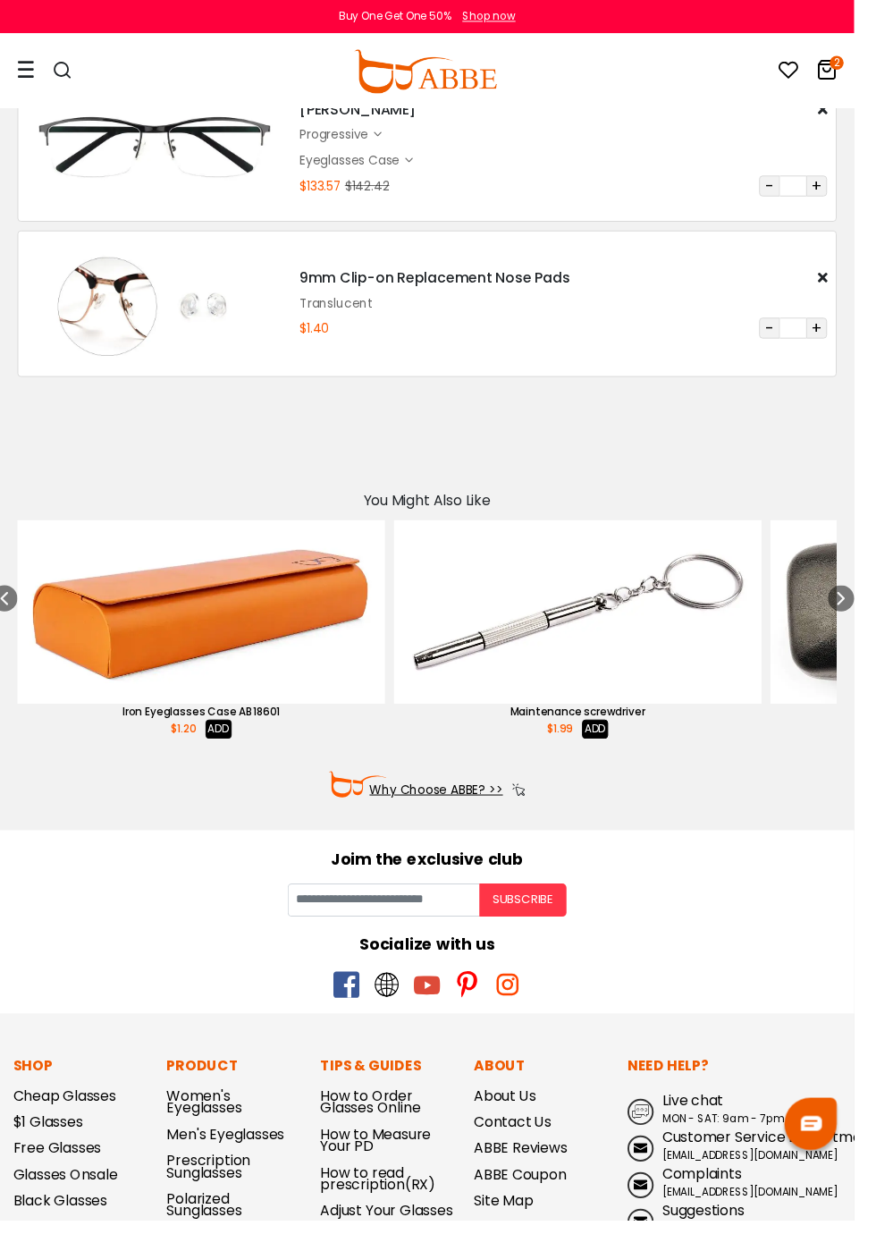
click at [865, 62] on icon "2" at bounding box center [858, 64] width 14 height 14
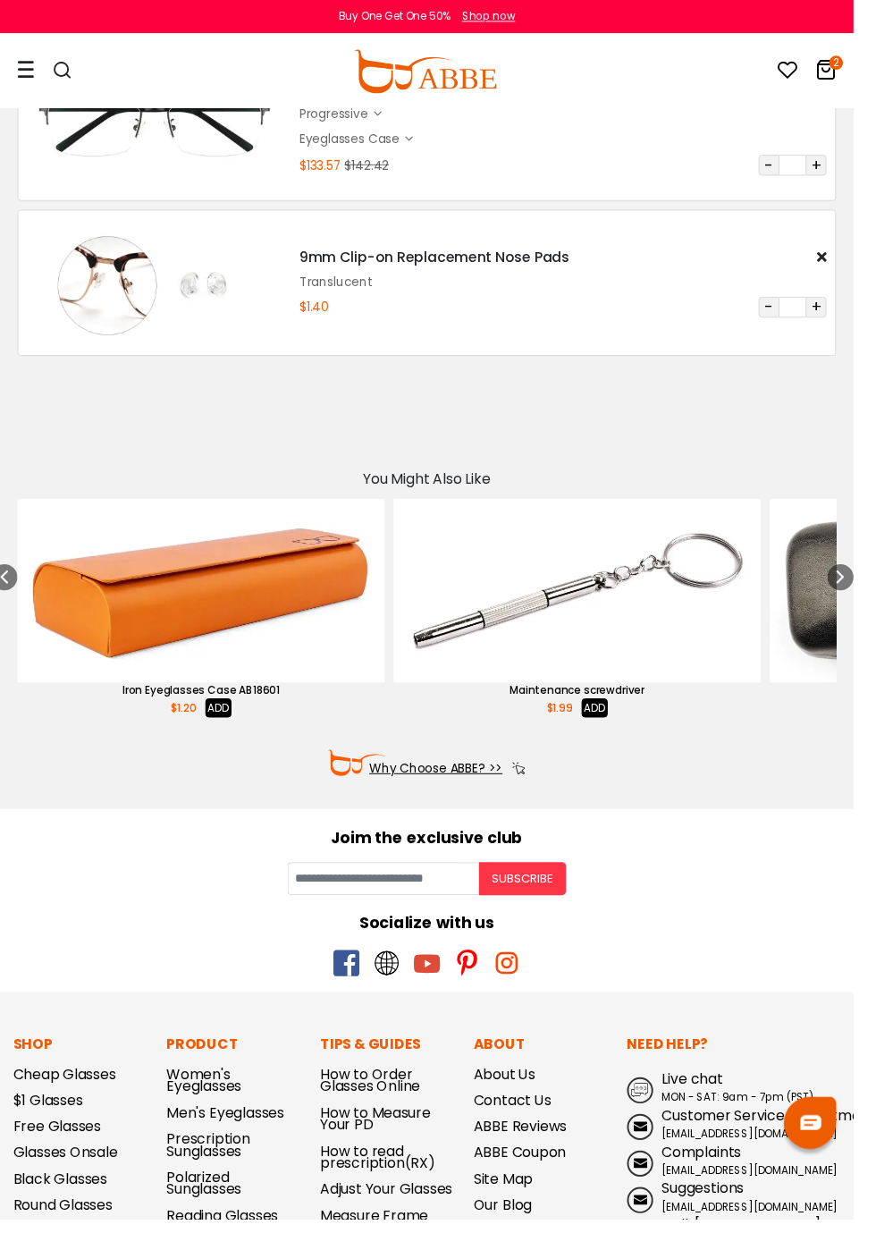
scroll to position [254, 0]
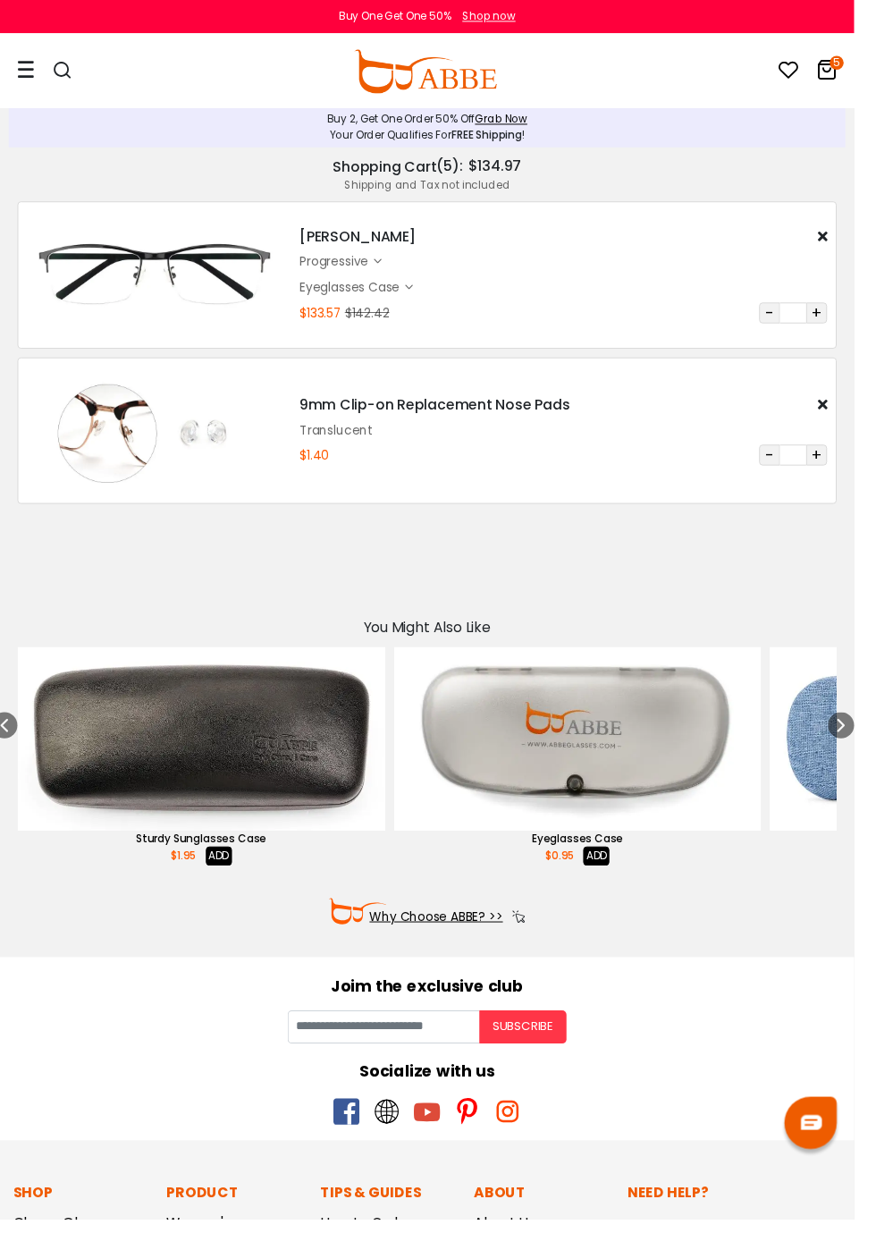
click at [858, 1175] on div at bounding box center [832, 1152] width 54 height 54
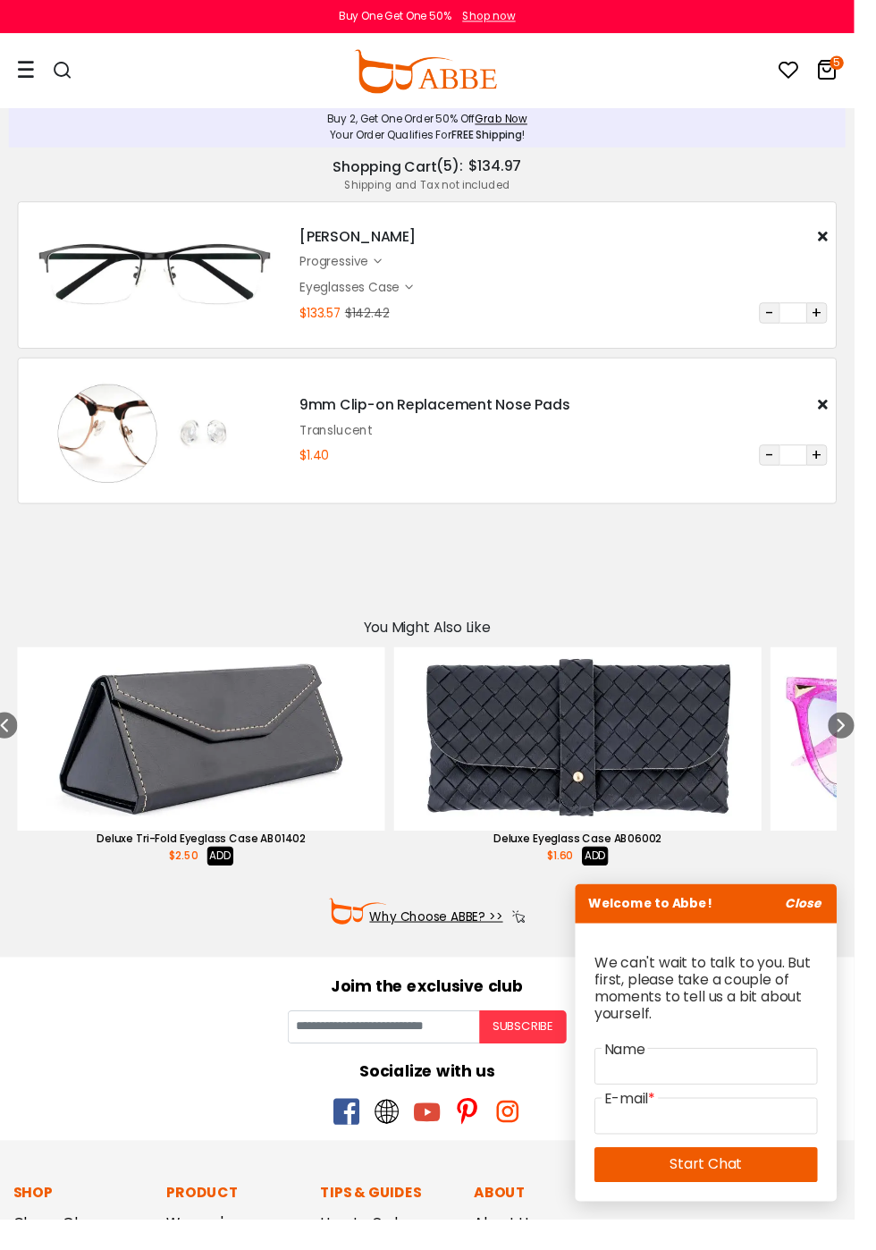
click at [842, 935] on icon "Close" at bounding box center [823, 926] width 37 height 18
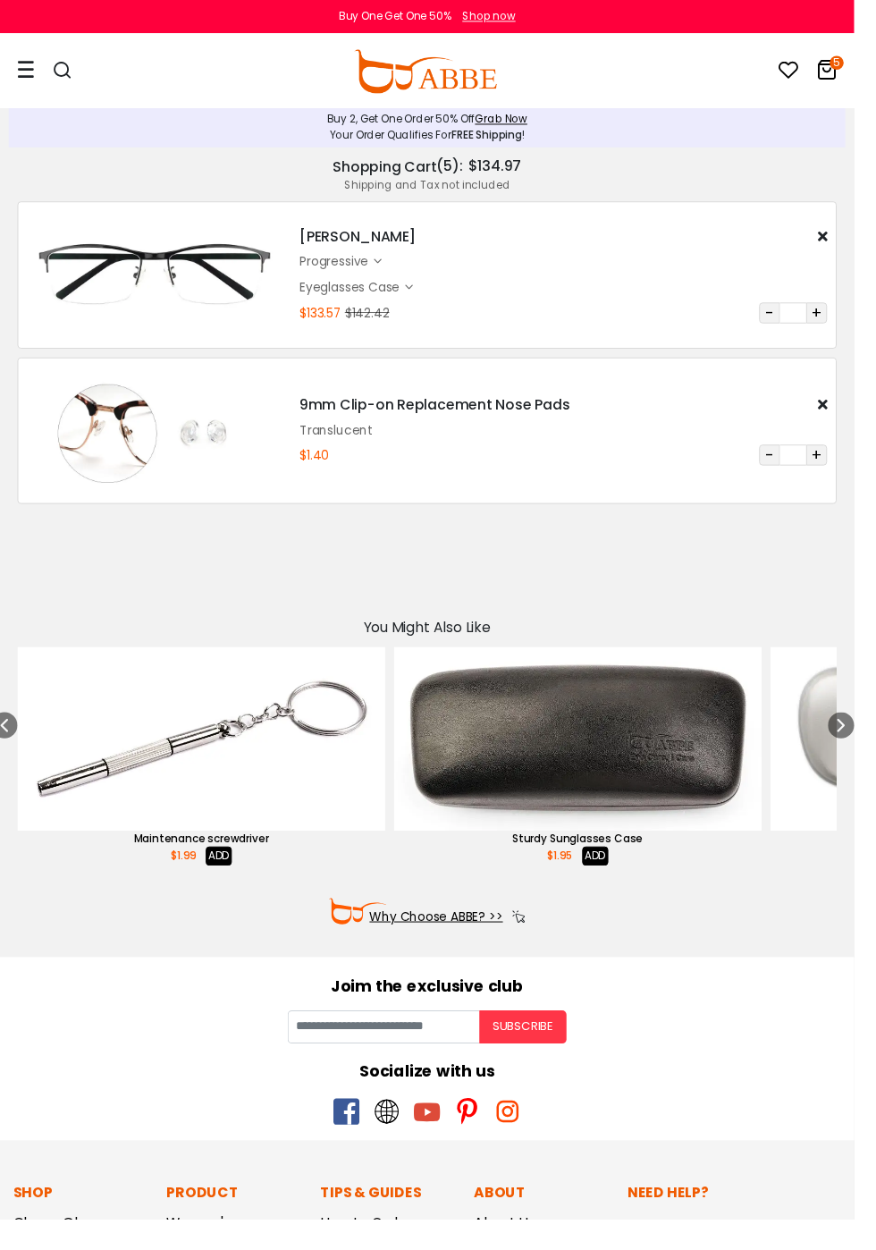
click at [621, 754] on img "13 / 47" at bounding box center [592, 757] width 377 height 189
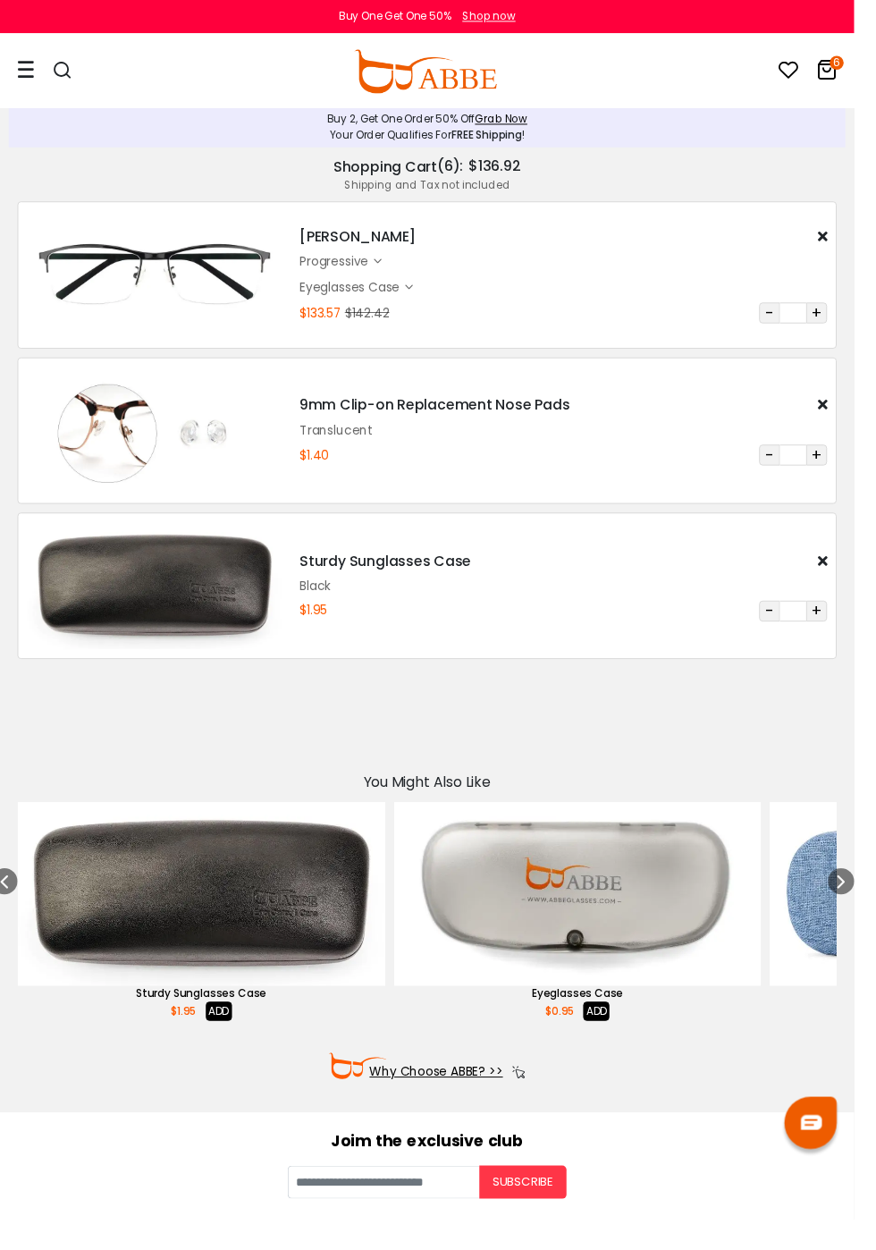
click at [13, 65] on div "0 6 Eyeglasses Women's Eyeglasses" at bounding box center [438, 73] width 876 height 75
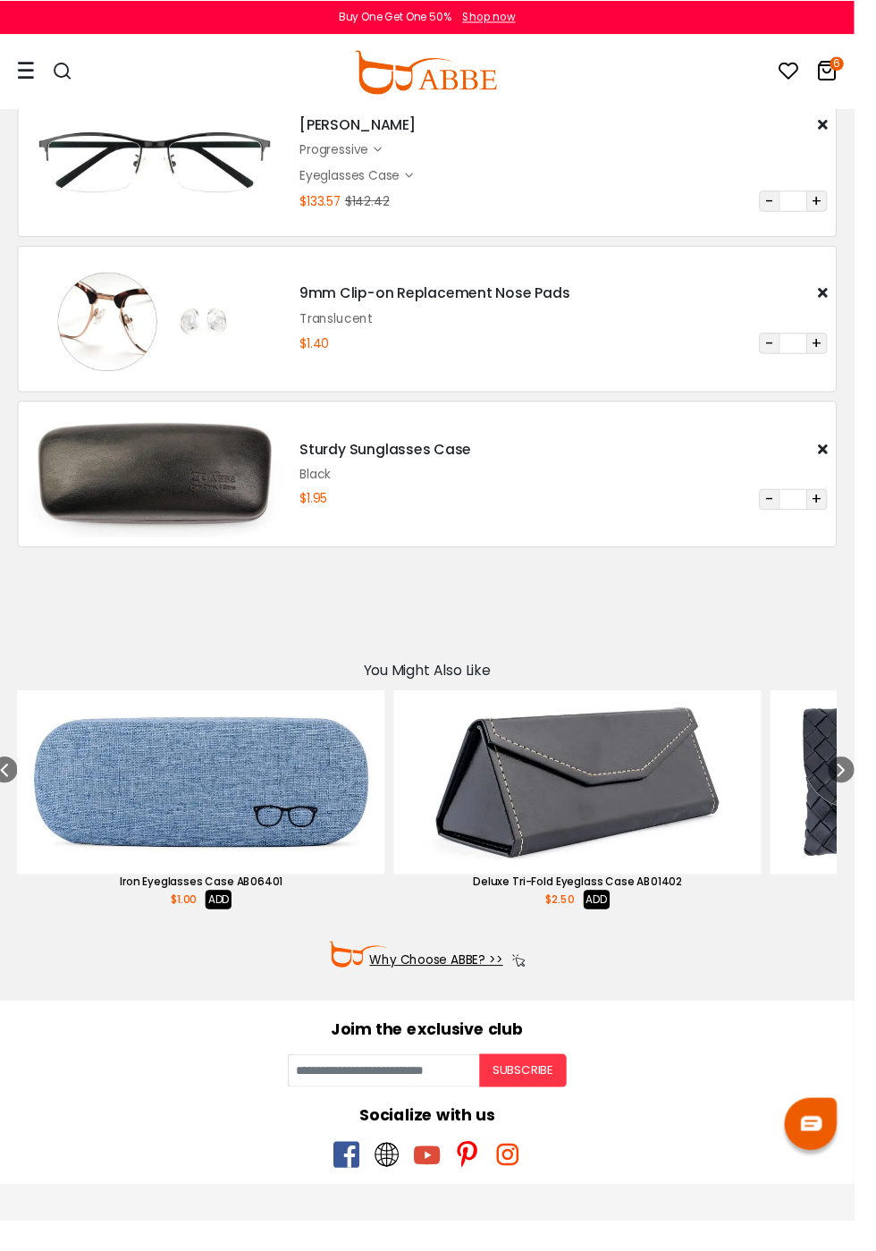
scroll to position [114, 0]
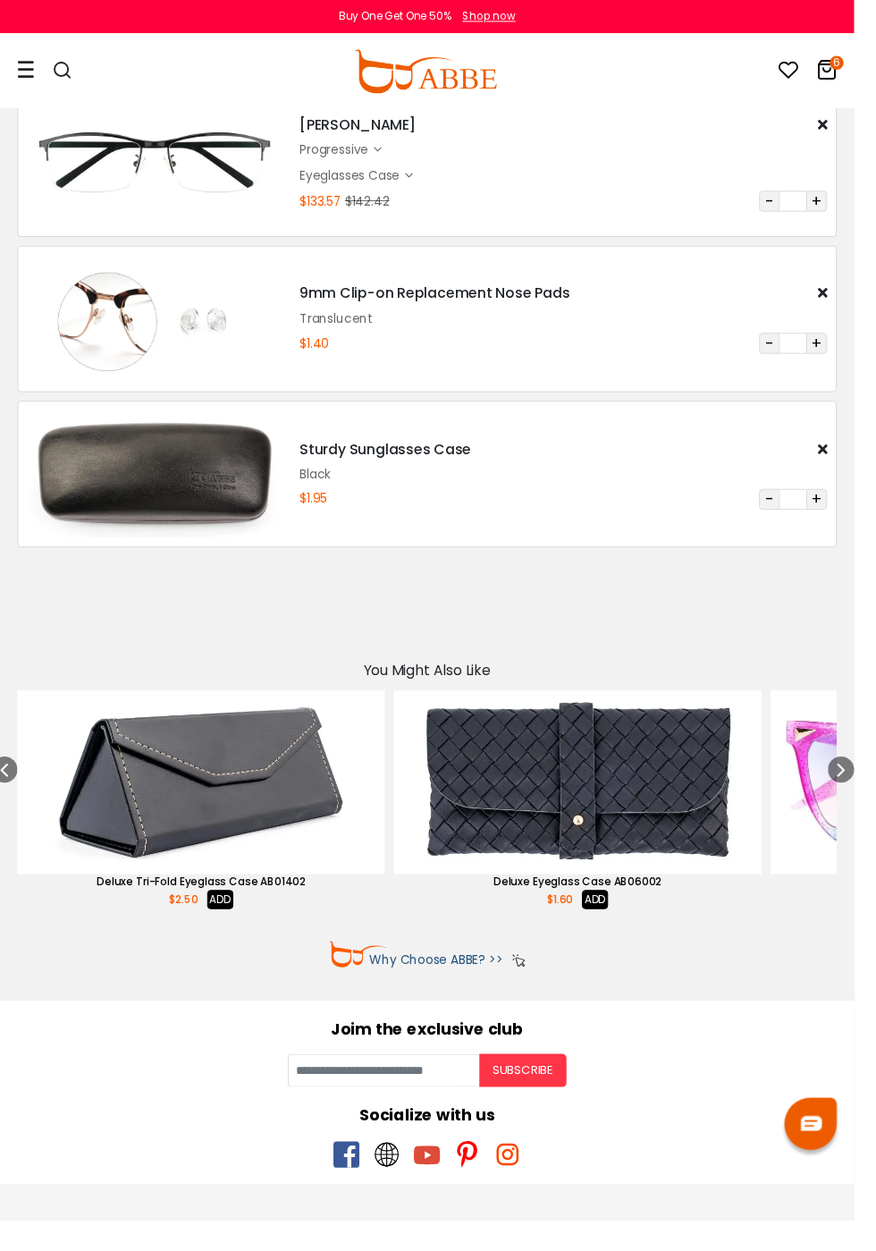
click at [465, 979] on link "Why Choose ABBE? >>" at bounding box center [447, 984] width 137 height 19
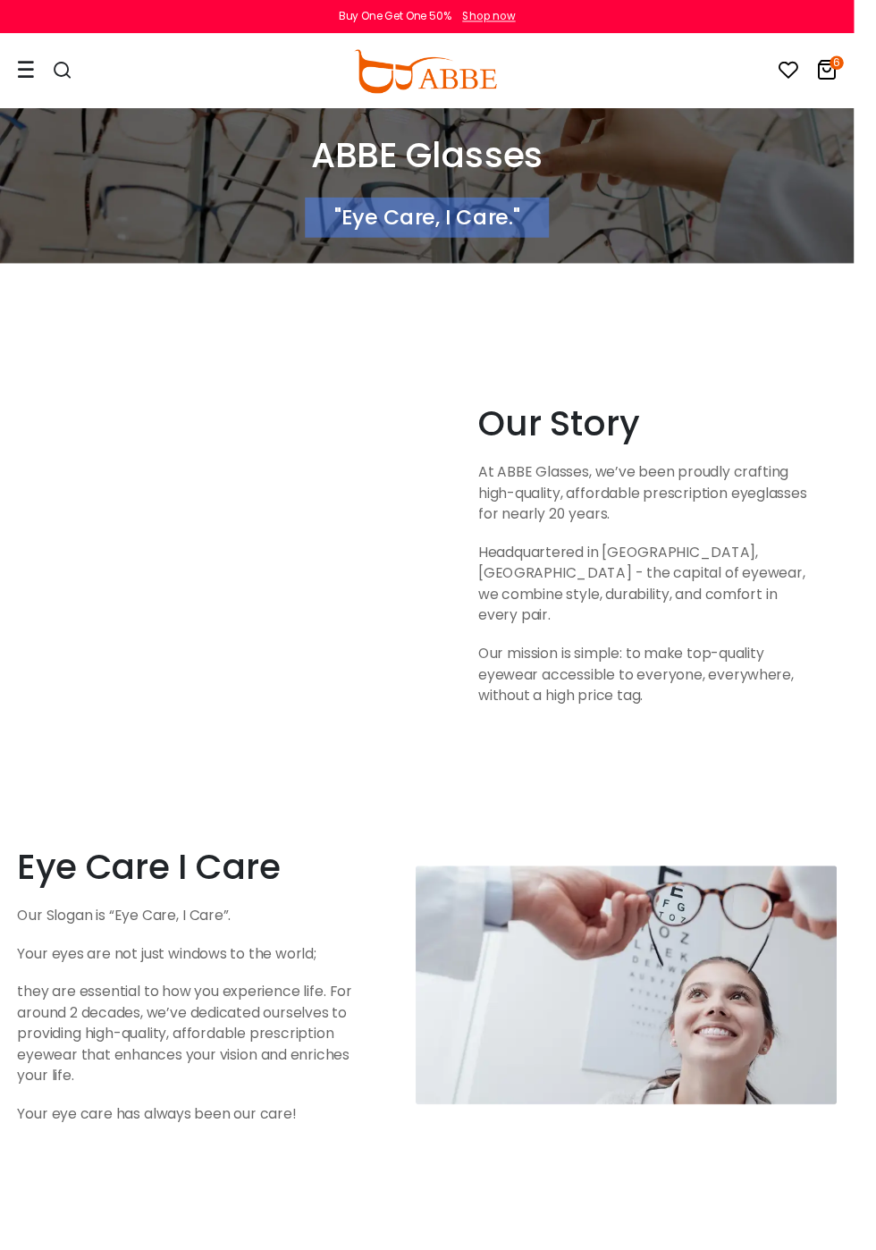
click at [865, 63] on icon "6" at bounding box center [858, 64] width 14 height 14
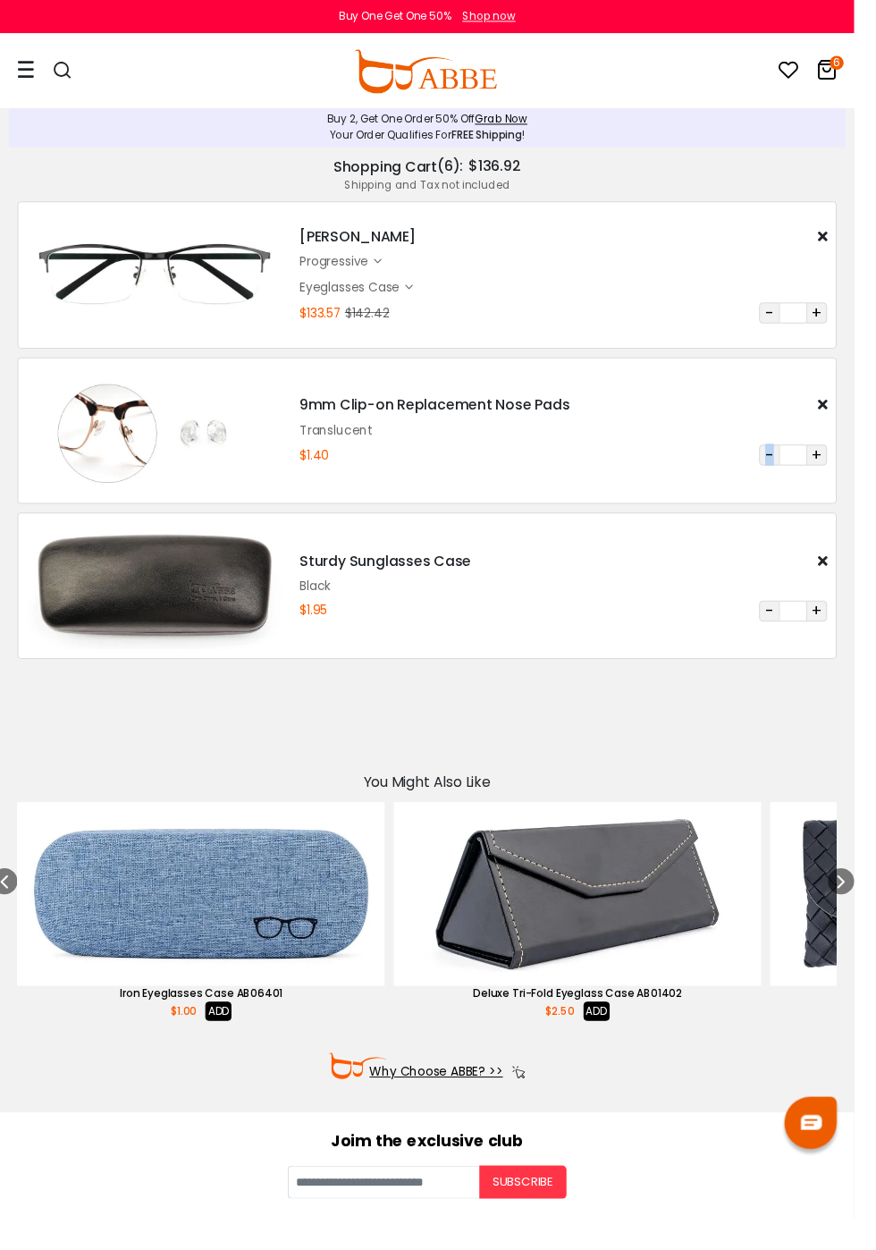
click at [622, 266] on div "progressive $111.98" at bounding box center [578, 268] width 541 height 19
click at [615, 600] on div "Black" at bounding box center [578, 601] width 541 height 19
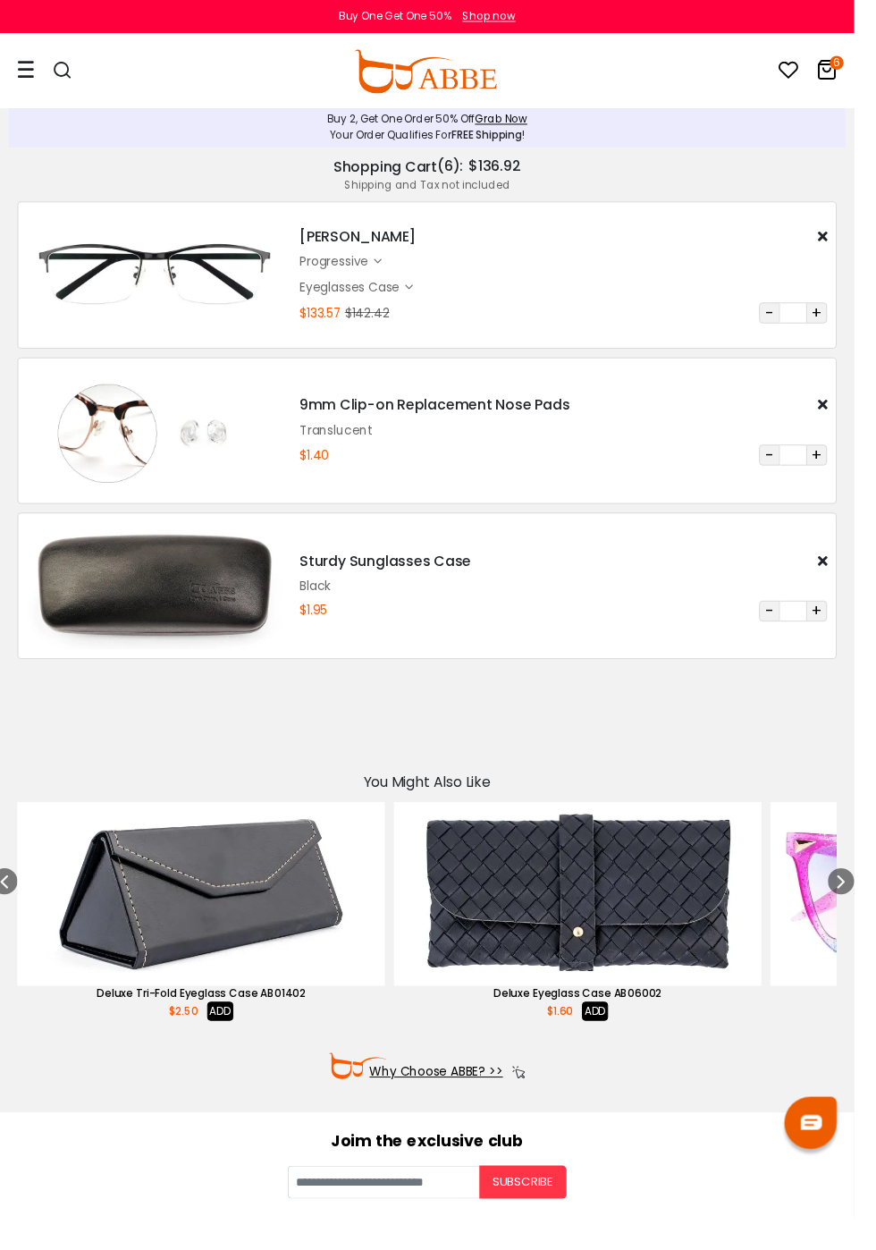
click at [865, 64] on icon "6" at bounding box center [858, 64] width 14 height 14
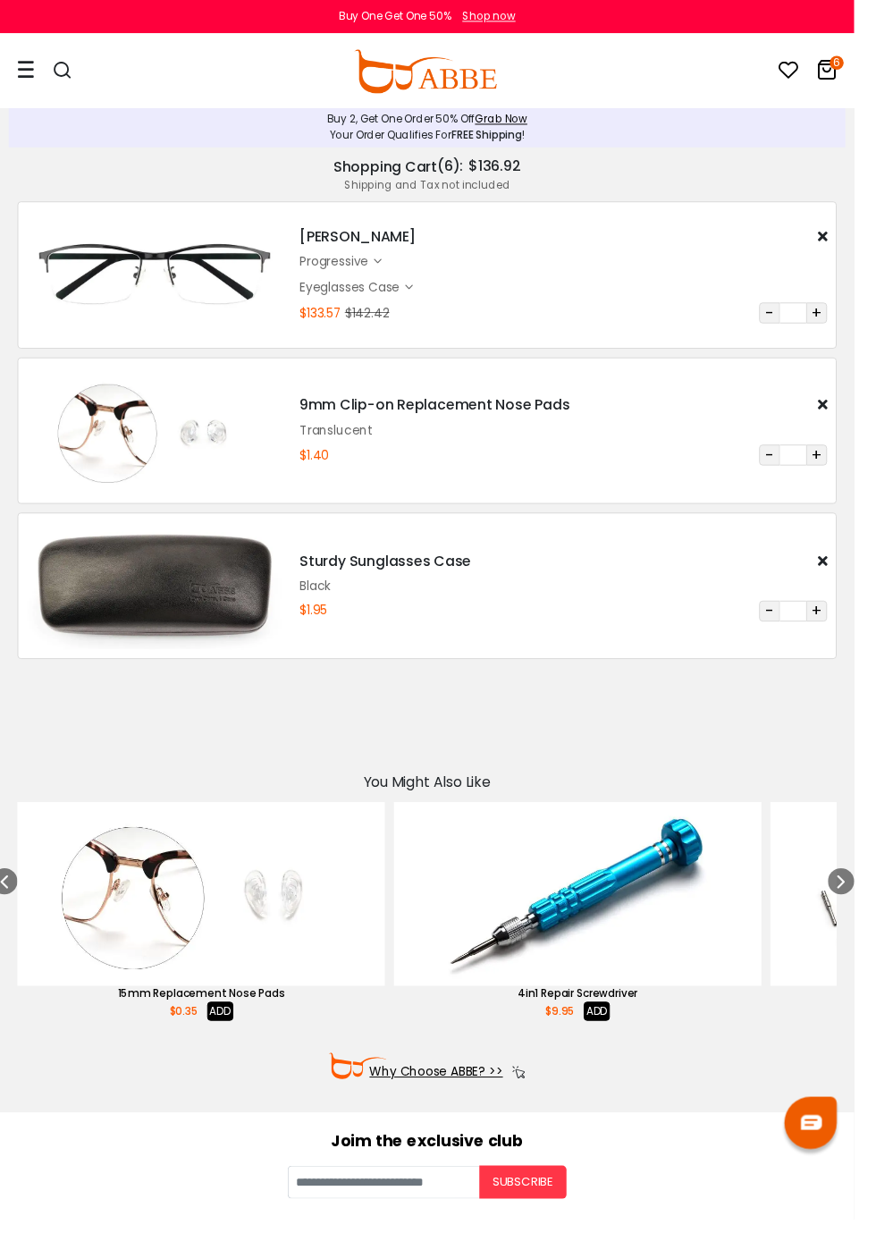
click at [35, 61] on div at bounding box center [27, 72] width 18 height 73
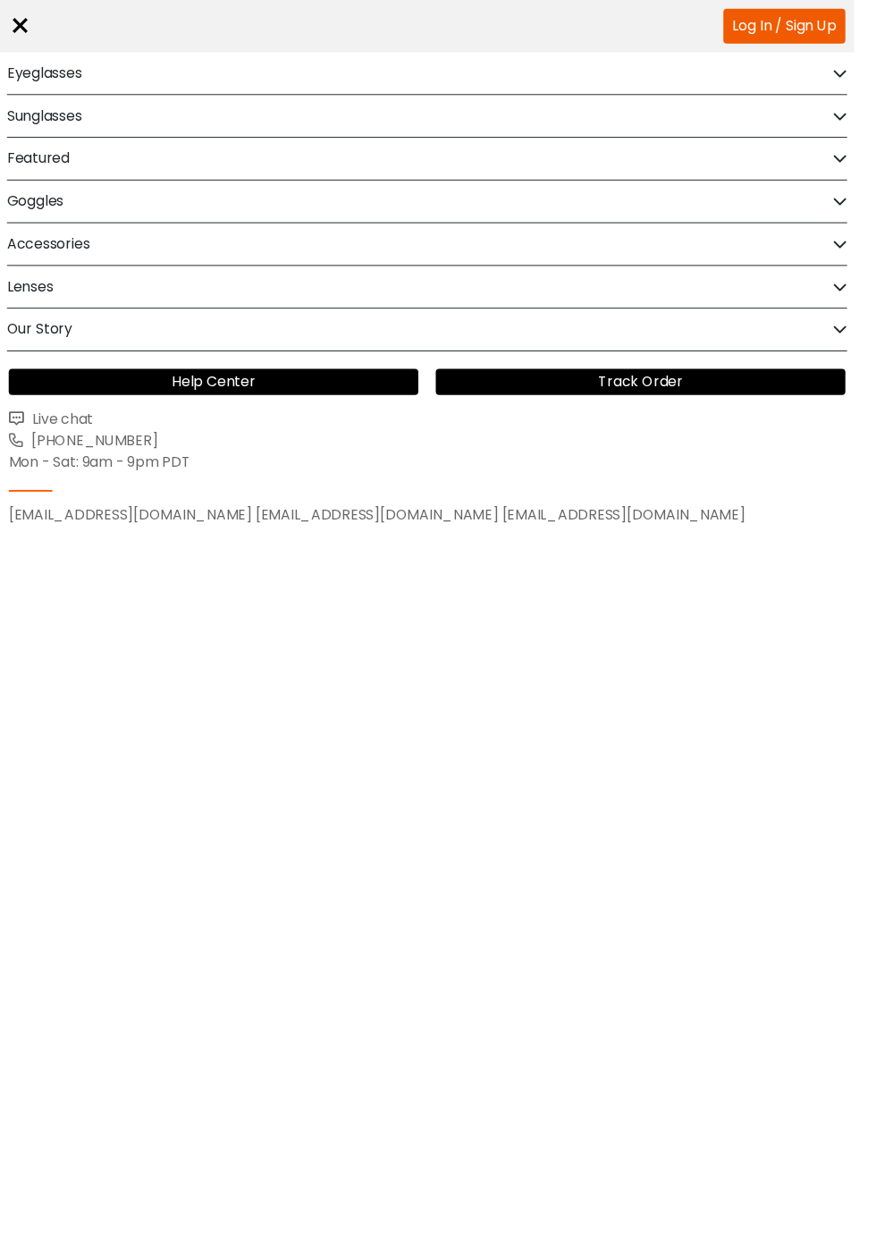
click at [232, 394] on link "Help Center" at bounding box center [219, 391] width 420 height 27
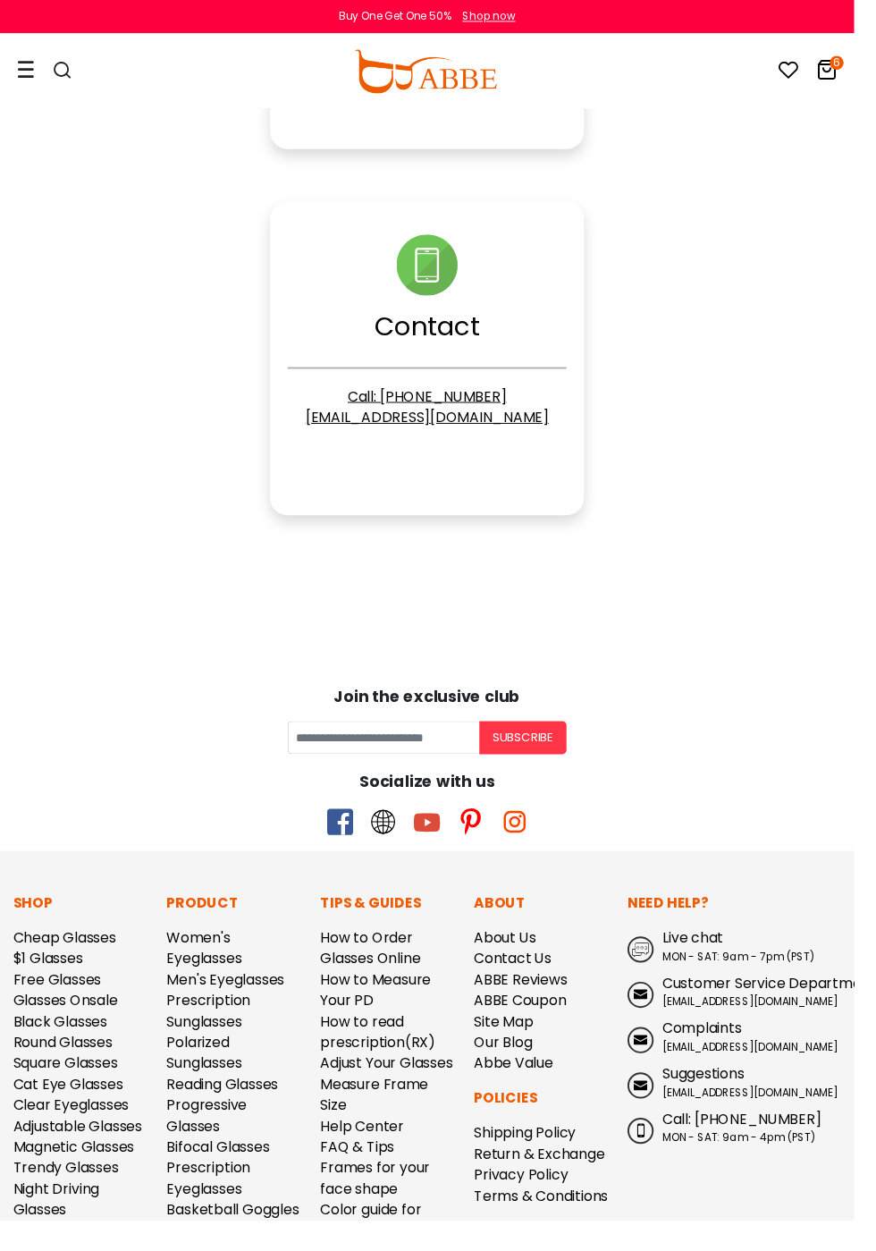
scroll to position [2357, 0]
